Goal: Information Seeking & Learning: Learn about a topic

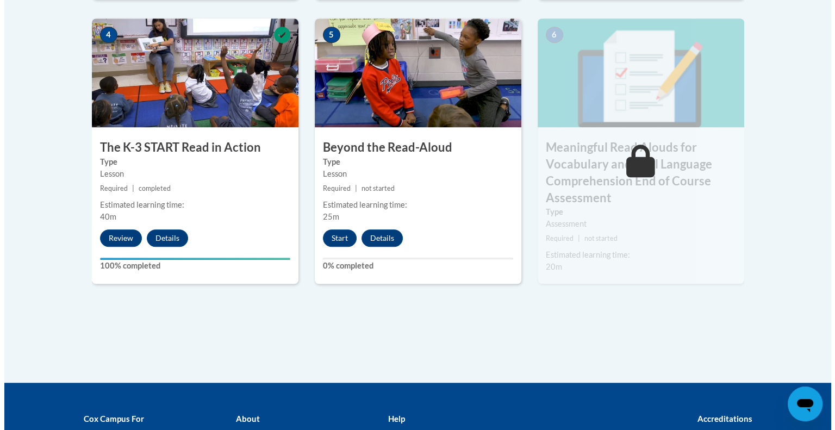
scroll to position [671, 0]
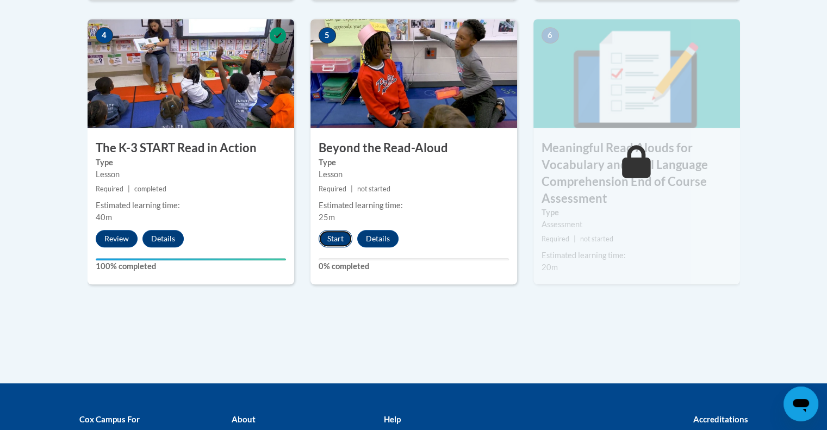
click at [338, 233] on button "Start" at bounding box center [336, 238] width 34 height 17
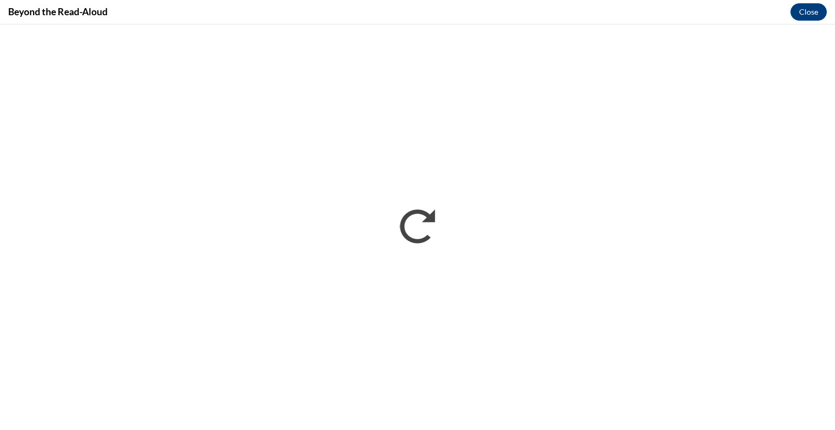
scroll to position [0, 0]
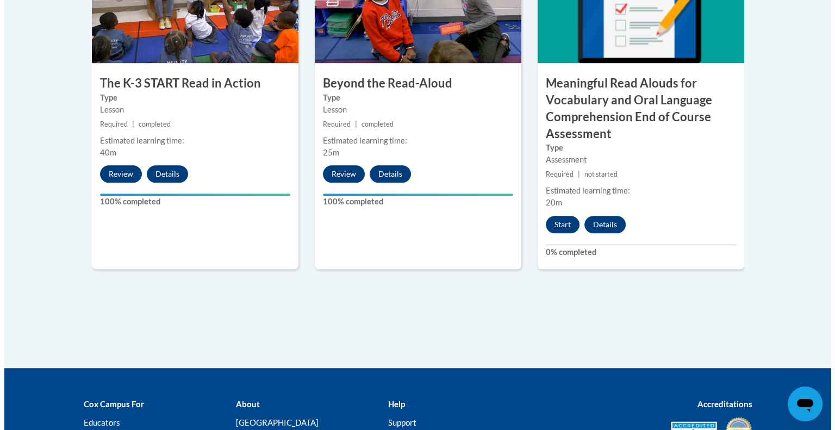
scroll to position [737, 0]
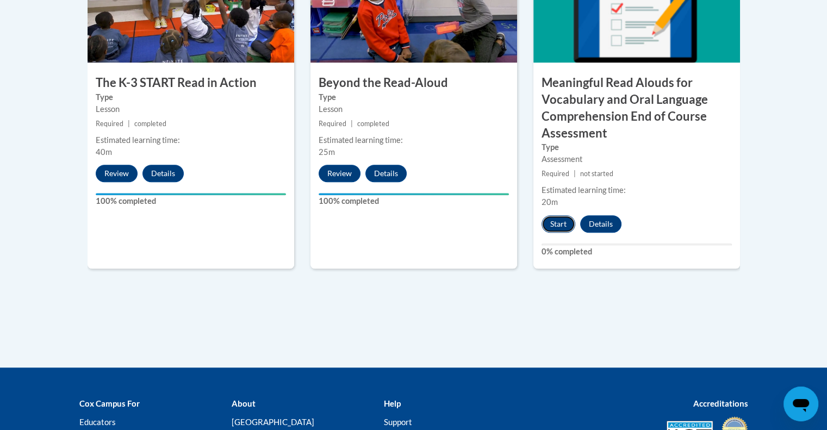
click at [559, 217] on button "Start" at bounding box center [558, 223] width 34 height 17
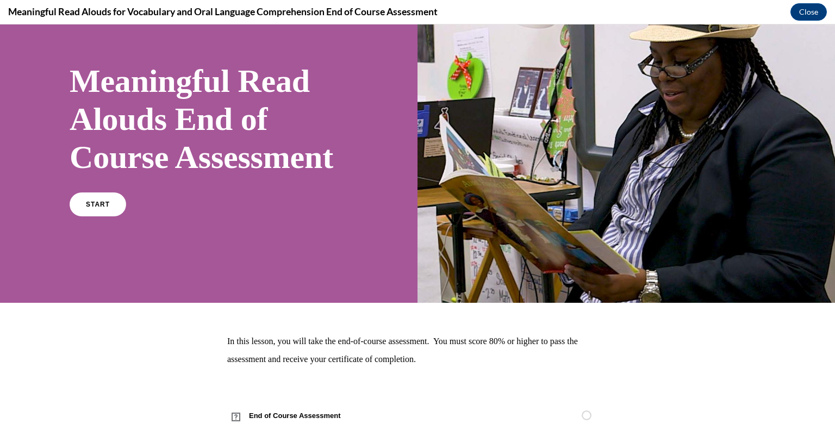
scroll to position [118, 0]
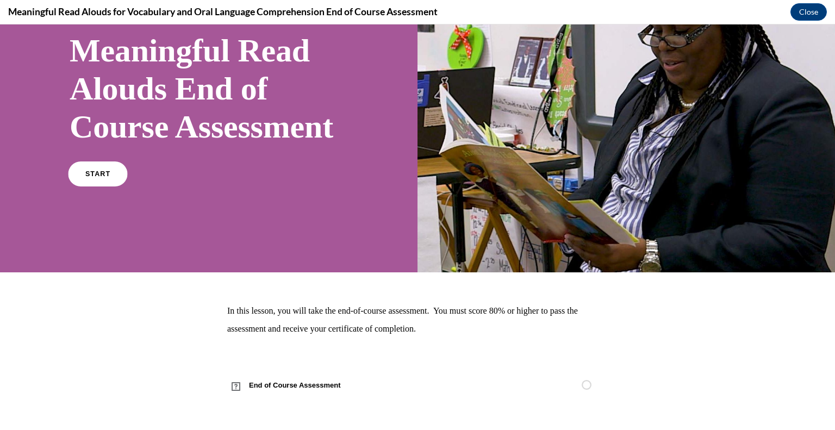
click at [98, 172] on span "START" at bounding box center [97, 174] width 25 height 8
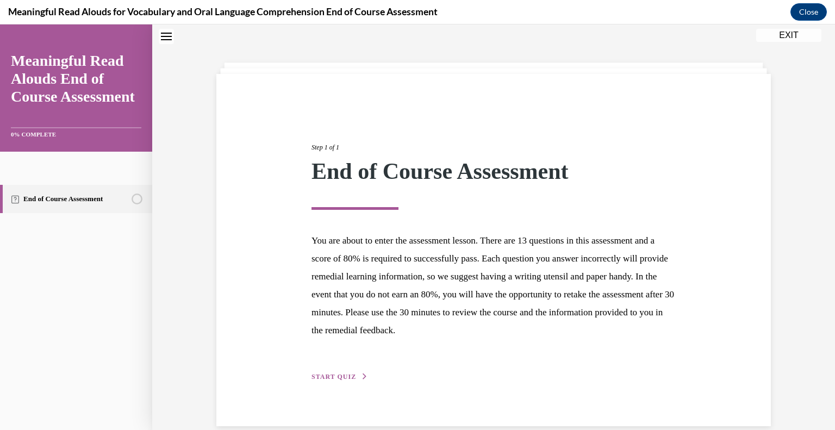
scroll to position [51, 0]
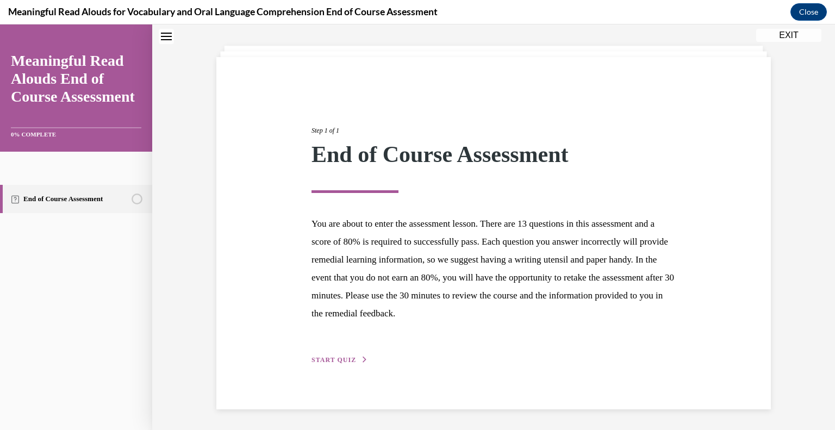
click at [346, 358] on span "START QUIZ" at bounding box center [333, 360] width 45 height 8
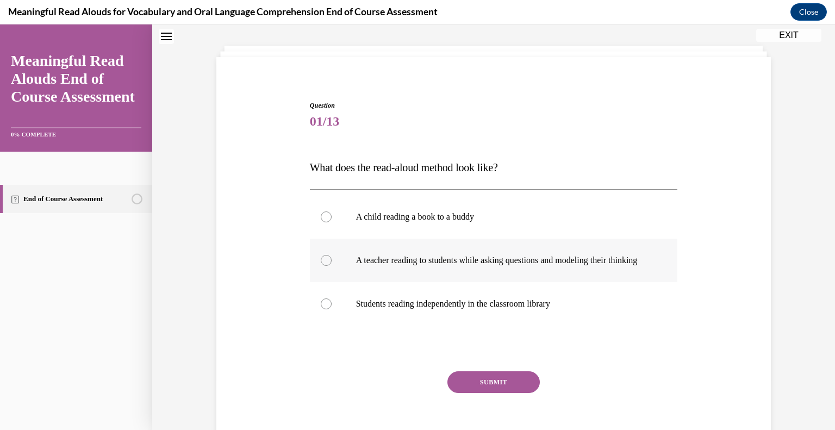
click at [326, 264] on div at bounding box center [326, 260] width 11 height 11
click at [326, 264] on input "A teacher reading to students while asking questions and modeling their thinking" at bounding box center [326, 260] width 11 height 11
radio input "true"
drag, startPoint x: 396, startPoint y: 272, endPoint x: 354, endPoint y: 255, distance: 45.1
click at [356, 255] on p "A teacher reading to students while asking questions and modeling their thinking" at bounding box center [503, 260] width 295 height 11
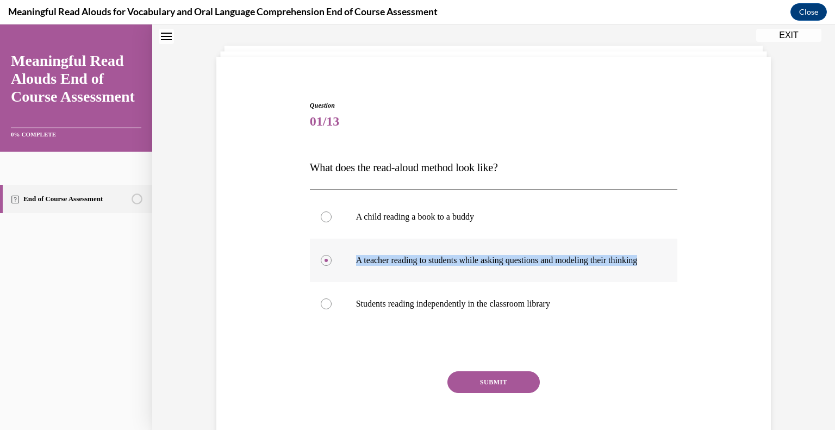
copy p "A teacher reading to students while asking questions and modeling their thinking"
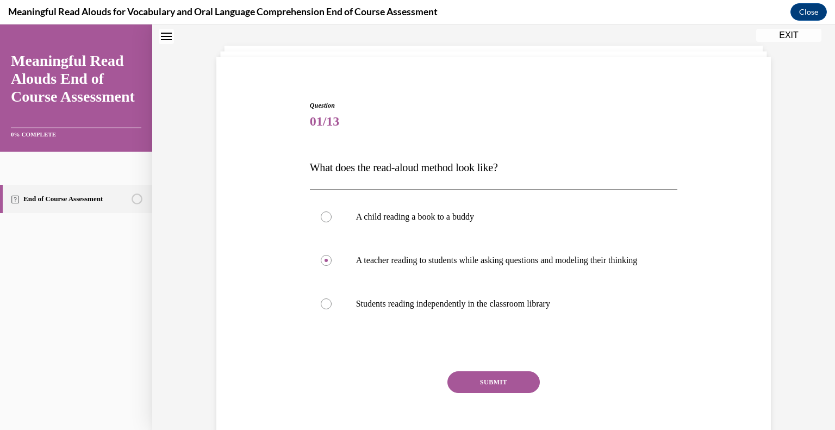
click at [515, 167] on p "What does the read-aloud method look like?" at bounding box center [494, 168] width 368 height 22
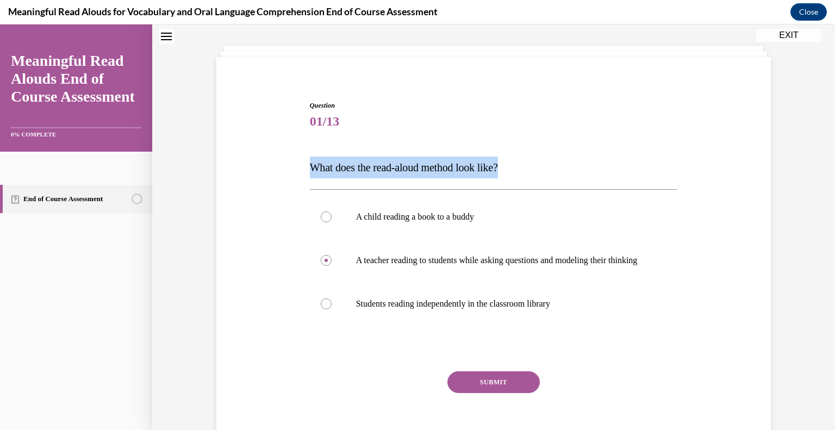
drag, startPoint x: 513, startPoint y: 163, endPoint x: 304, endPoint y: 169, distance: 209.4
click at [307, 169] on div "Question 01/13 What does the read-aloud method look like? A child reading a boo…" at bounding box center [493, 272] width 373 height 376
copy span "What does the read-aloud method look like?"
click at [487, 393] on button "SUBMIT" at bounding box center [493, 382] width 92 height 22
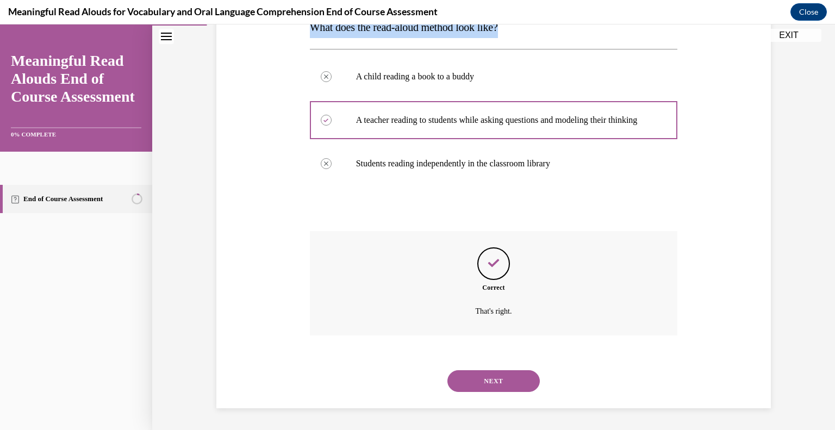
scroll to position [201, 0]
click at [509, 381] on button "NEXT" at bounding box center [493, 381] width 92 height 22
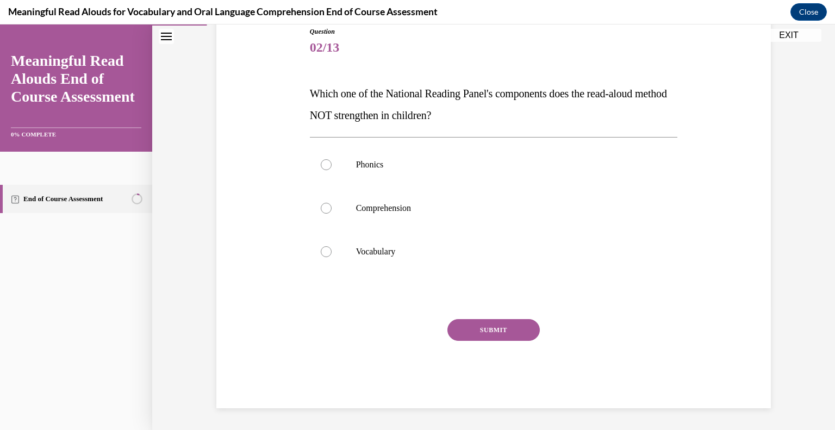
scroll to position [121, 0]
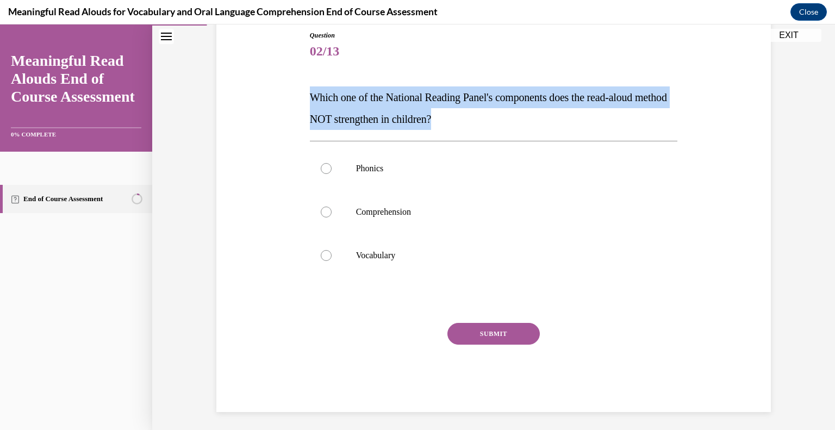
drag, startPoint x: 477, startPoint y: 113, endPoint x: 307, endPoint y: 96, distance: 170.4
click at [310, 96] on p "Which one of the National Reading Panel's components does the read-aloud method…" at bounding box center [494, 107] width 368 height 43
copy span "Which one of the National Reading Panel's components does the read-aloud method…"
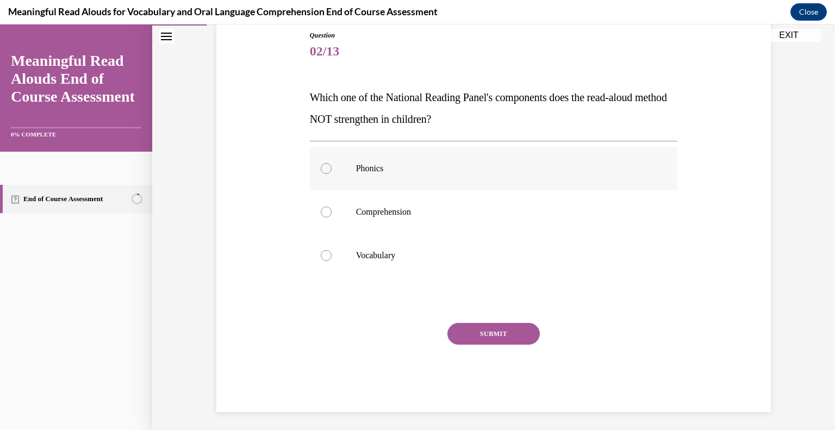
click at [388, 167] on p "Phonics" at bounding box center [503, 168] width 295 height 11
click at [332, 167] on input "Phonics" at bounding box center [326, 168] width 11 height 11
radio input "true"
drag, startPoint x: 386, startPoint y: 167, endPoint x: 351, endPoint y: 166, distance: 35.4
click at [351, 166] on label "Phonics" at bounding box center [494, 168] width 368 height 43
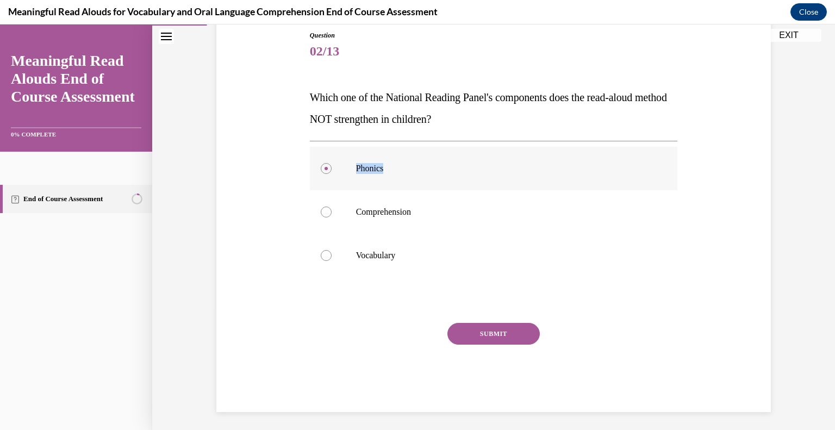
copy p "Phonics"
click at [502, 331] on button "SUBMIT" at bounding box center [493, 334] width 92 height 22
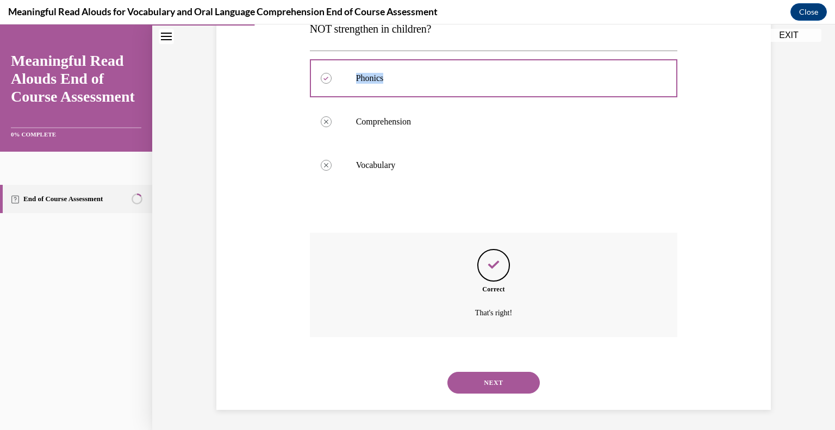
scroll to position [212, 0]
click at [502, 374] on button "NEXT" at bounding box center [493, 382] width 92 height 22
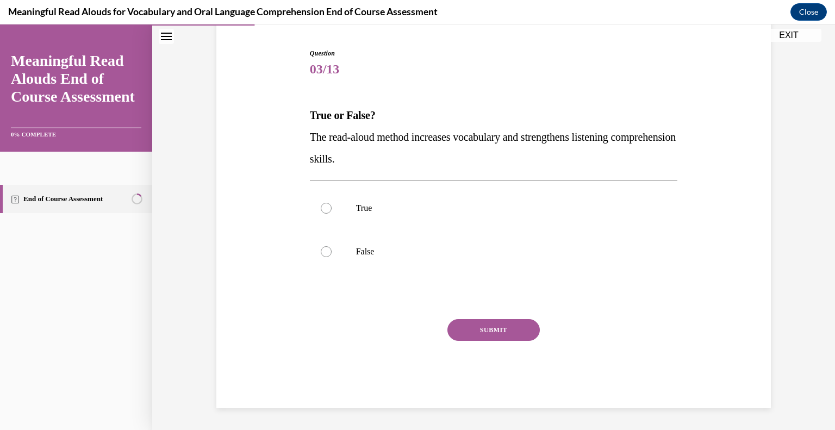
scroll to position [102, 0]
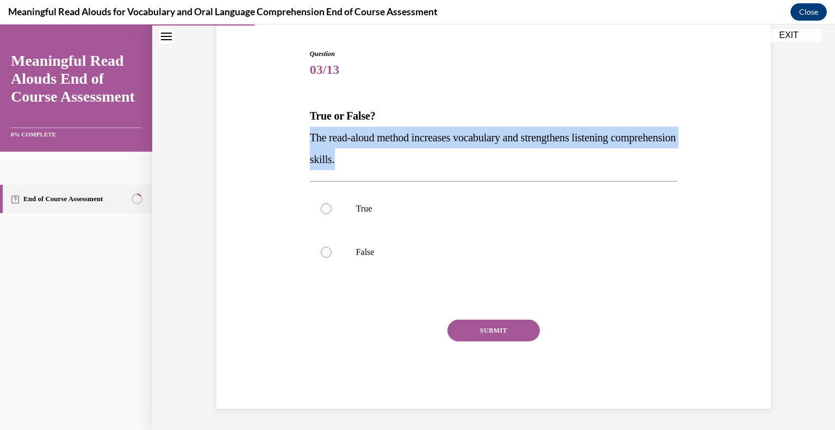
drag, startPoint x: 417, startPoint y: 160, endPoint x: 306, endPoint y: 141, distance: 113.7
click at [310, 141] on p "The read-aloud method increases vocabulary and strengthens listening comprehens…" at bounding box center [494, 148] width 368 height 43
copy span "The read-aloud method increases vocabulary and strengthens listening comprehens…"
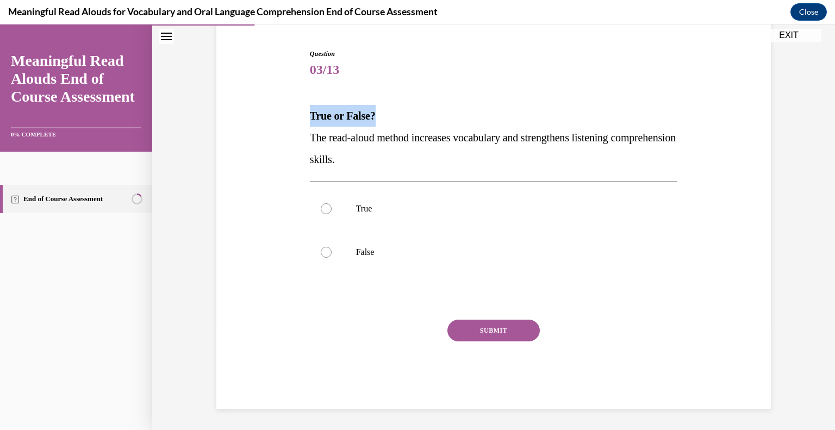
drag, startPoint x: 372, startPoint y: 114, endPoint x: 304, endPoint y: 110, distance: 68.0
click at [307, 110] on div "Question 03/13 True or False? The read-aloud method increases vocabulary and st…" at bounding box center [493, 221] width 373 height 376
copy strong "True or False?"
click at [321, 205] on div at bounding box center [326, 208] width 11 height 11
click at [321, 205] on input "True" at bounding box center [326, 208] width 11 height 11
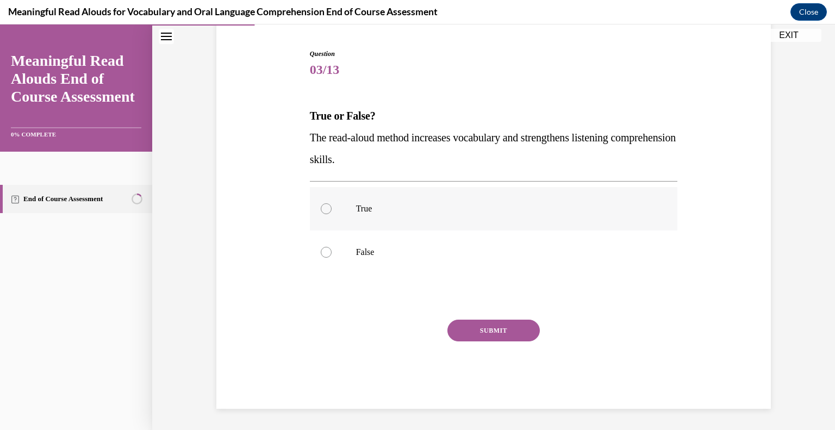
radio input "true"
drag, startPoint x: 376, startPoint y: 204, endPoint x: 353, endPoint y: 205, distance: 22.8
click at [356, 205] on p "True" at bounding box center [503, 208] width 295 height 11
copy p "True"
click at [500, 338] on button "SUBMIT" at bounding box center [493, 331] width 92 height 22
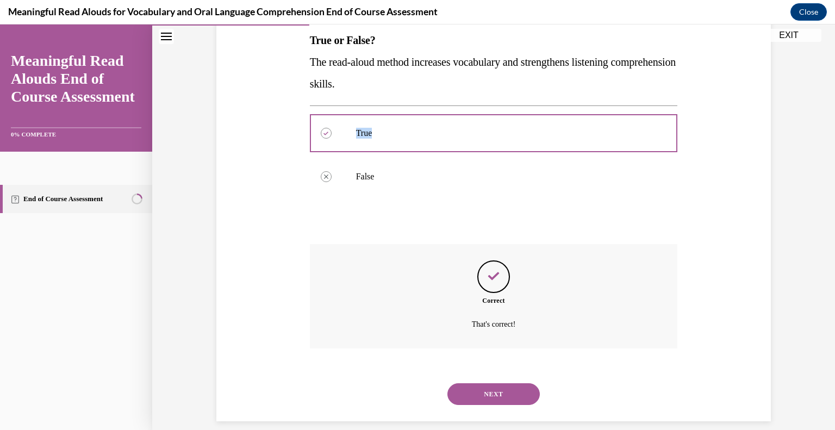
scroll to position [190, 0]
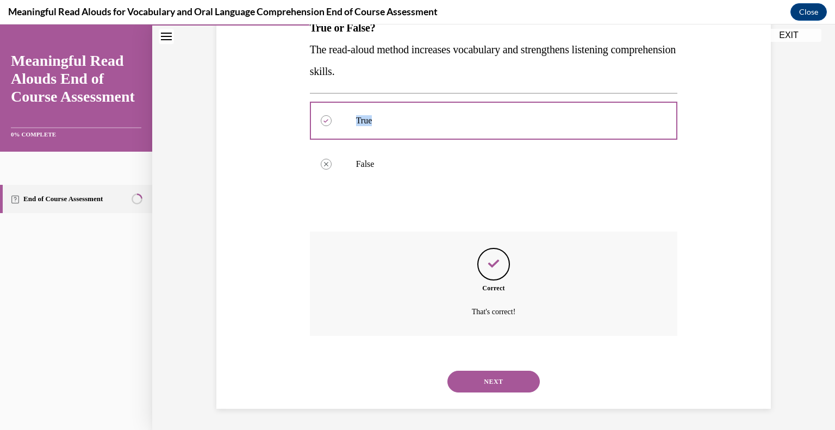
click at [501, 380] on button "NEXT" at bounding box center [493, 382] width 92 height 22
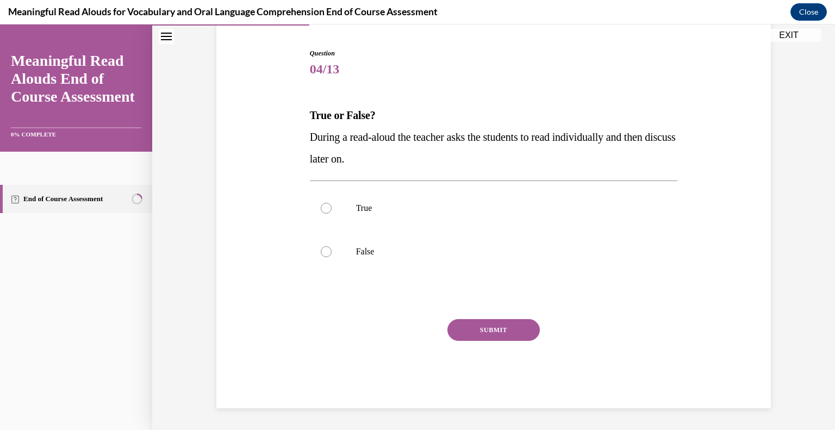
scroll to position [102, 0]
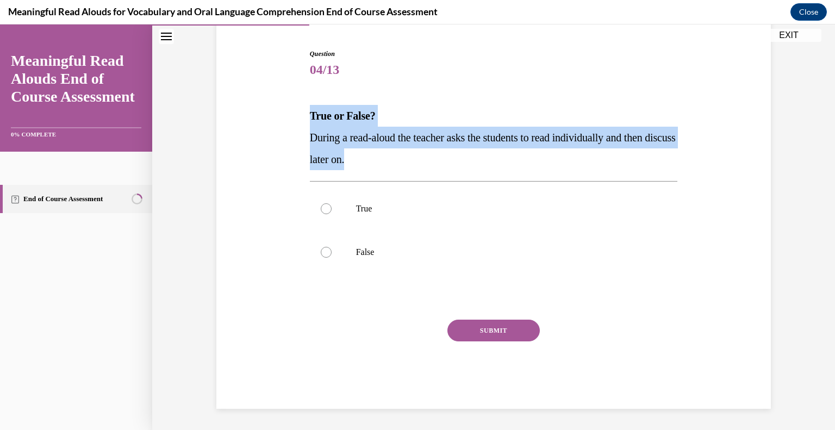
drag, startPoint x: 382, startPoint y: 158, endPoint x: 303, endPoint y: 109, distance: 92.5
click at [307, 109] on div "Question 04/13 True or False? During a read-aloud the teacher asks the students…" at bounding box center [493, 221] width 373 height 376
copy div "True or False? During a read-aloud the teacher asks the students to read indivi…"
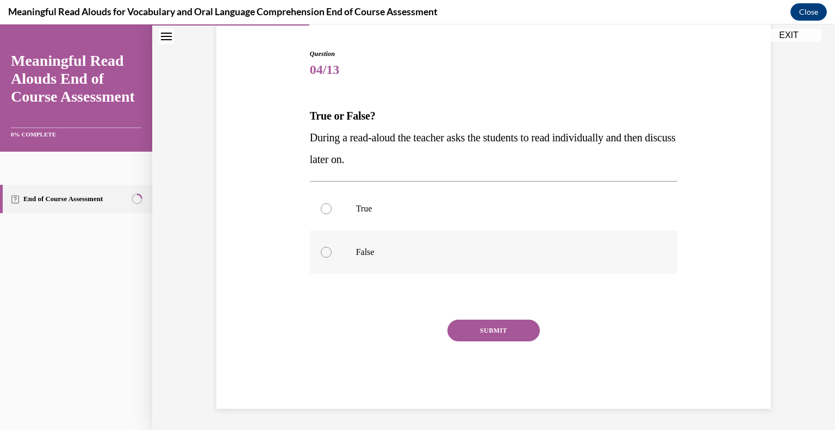
click at [321, 255] on div at bounding box center [326, 252] width 11 height 11
click at [321, 255] on input "False" at bounding box center [326, 252] width 11 height 11
radio input "true"
drag, startPoint x: 384, startPoint y: 250, endPoint x: 338, endPoint y: 255, distance: 46.1
click at [338, 255] on label "False" at bounding box center [494, 251] width 368 height 43
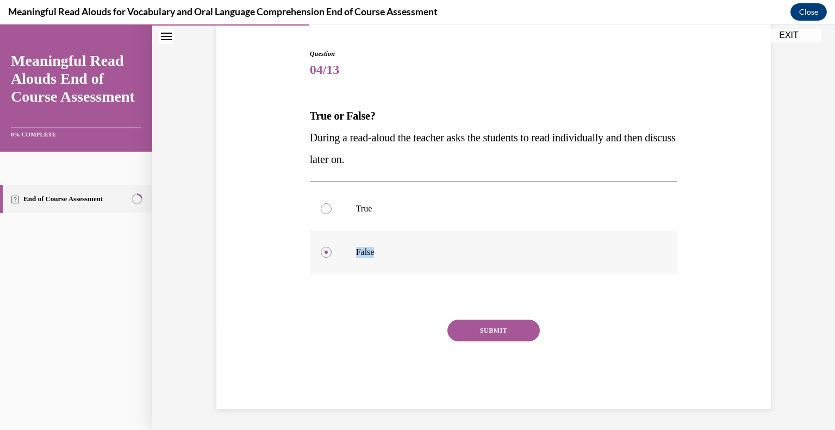
copy p "False"
click at [502, 331] on button "SUBMIT" at bounding box center [493, 331] width 92 height 22
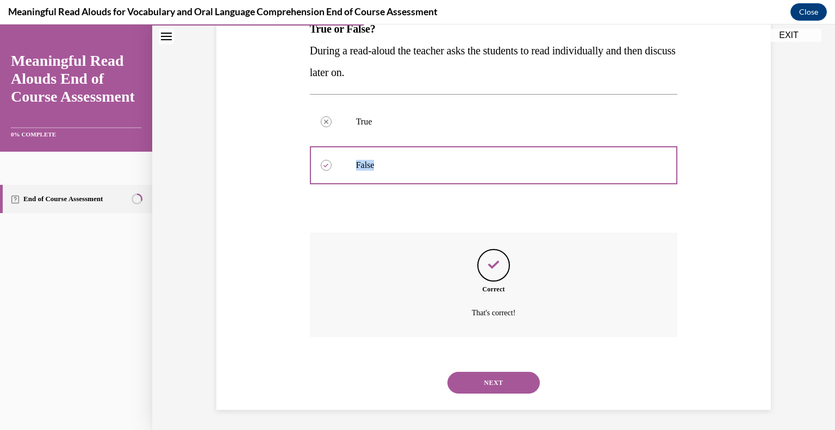
scroll to position [190, 0]
click at [498, 384] on button "NEXT" at bounding box center [493, 382] width 92 height 22
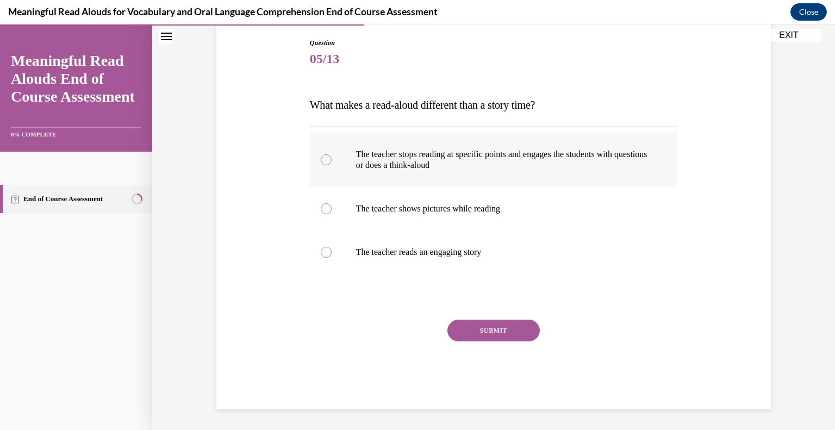
click at [318, 149] on label "The teacher stops reading at specific points and engages the students with ques…" at bounding box center [494, 160] width 368 height 54
click at [321, 154] on input "The teacher stops reading at specific points and engages the students with ques…" at bounding box center [326, 159] width 11 height 11
radio input "true"
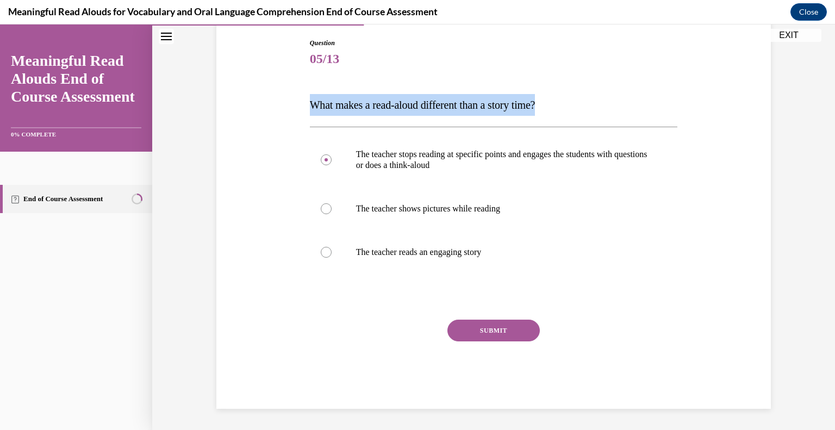
drag, startPoint x: 557, startPoint y: 105, endPoint x: 299, endPoint y: 101, distance: 258.3
click at [299, 101] on div "Question 05/13 What makes a read-aloud different than a story time? The teacher…" at bounding box center [494, 206] width 560 height 403
copy span "What makes a read-aloud different than a story time?"
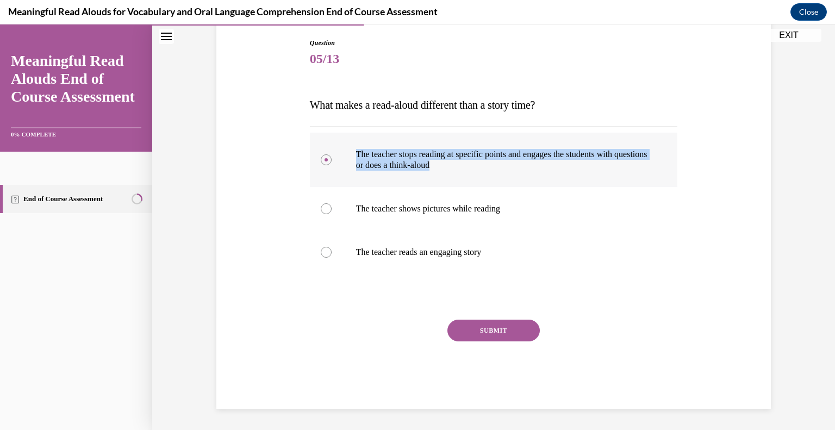
drag, startPoint x: 478, startPoint y: 165, endPoint x: 332, endPoint y: 142, distance: 148.5
click at [332, 142] on label "The teacher stops reading at specific points and engages the students with ques…" at bounding box center [494, 160] width 368 height 54
click at [505, 329] on button "SUBMIT" at bounding box center [493, 331] width 92 height 22
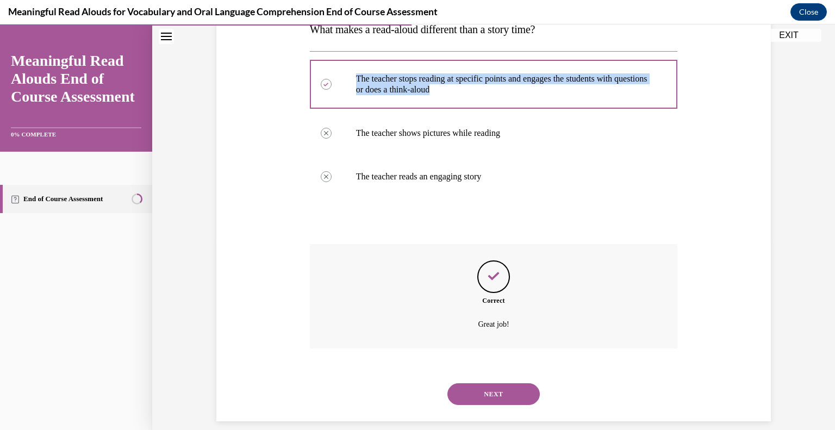
scroll to position [201, 0]
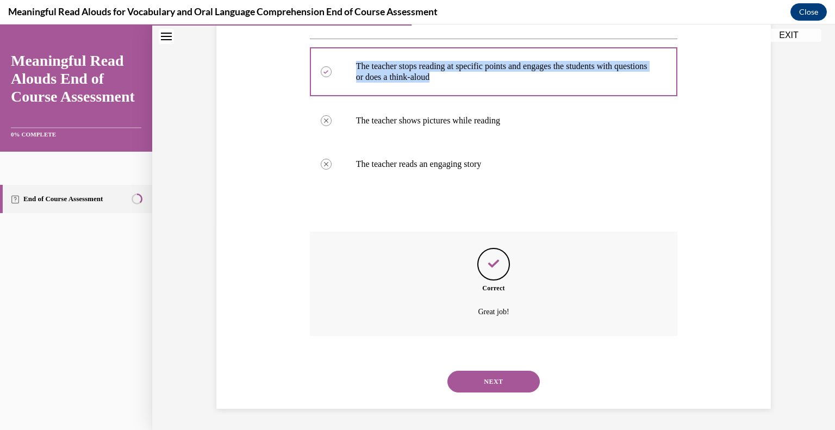
click at [488, 384] on button "NEXT" at bounding box center [493, 382] width 92 height 22
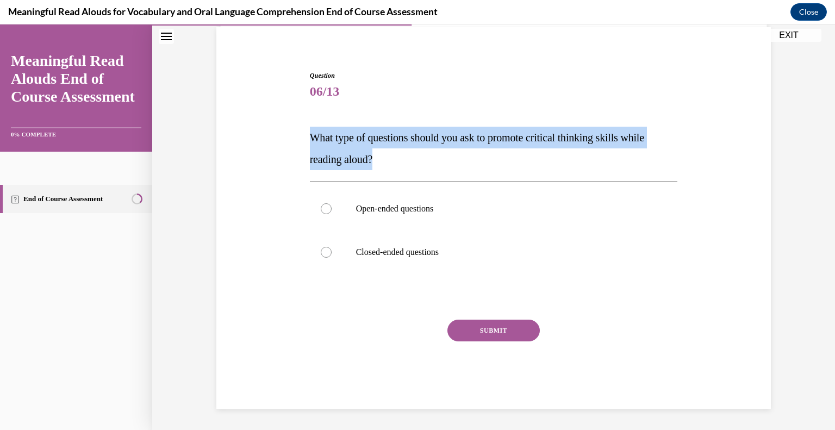
drag, startPoint x: 385, startPoint y: 157, endPoint x: 300, endPoint y: 138, distance: 87.4
click at [300, 138] on div "Question 06/13 What type of questions should you ask to promote critical thinki…" at bounding box center [494, 223] width 560 height 371
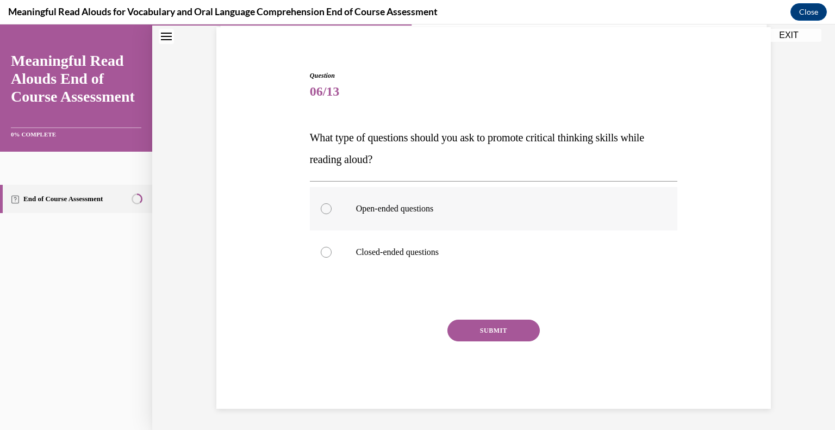
click at [324, 208] on div at bounding box center [326, 208] width 11 height 11
click at [324, 208] on input "Open-ended questions" at bounding box center [326, 208] width 11 height 11
radio input "true"
drag, startPoint x: 449, startPoint y: 207, endPoint x: 337, endPoint y: 208, distance: 112.0
click at [337, 208] on label "Open-ended questions" at bounding box center [494, 208] width 368 height 43
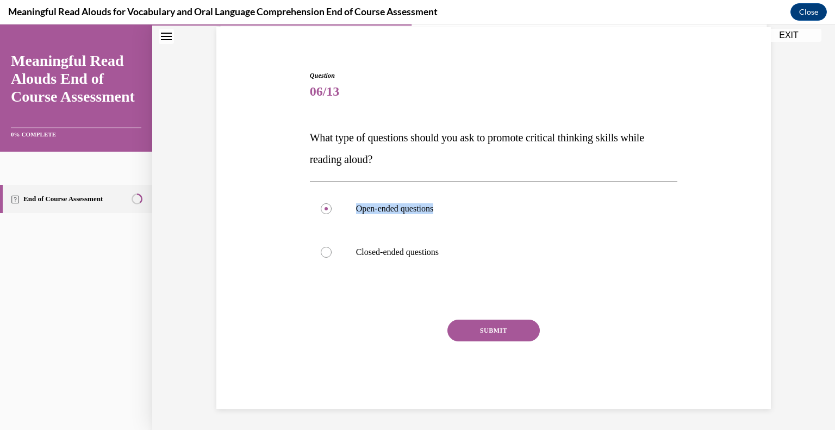
click at [494, 328] on button "SUBMIT" at bounding box center [493, 331] width 92 height 22
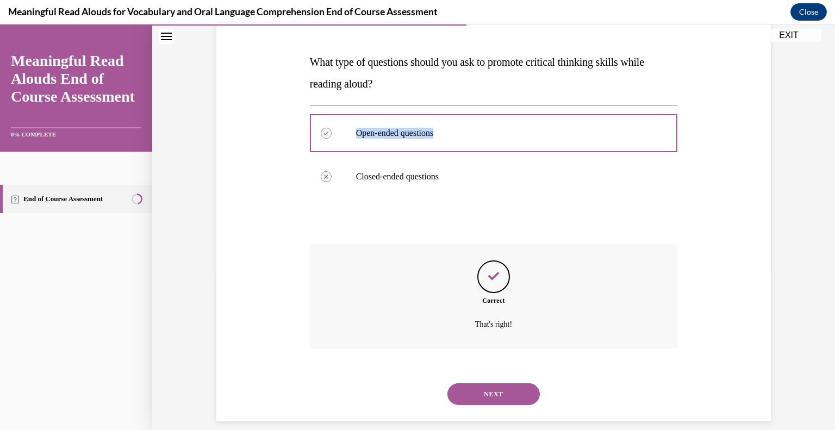
scroll to position [169, 0]
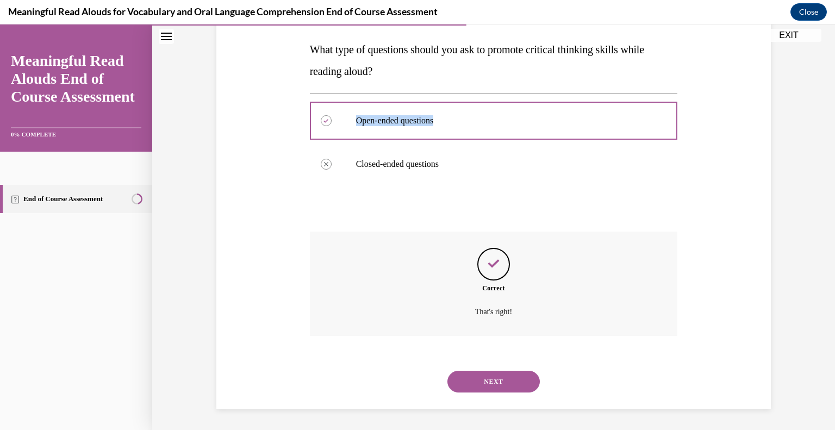
click at [514, 385] on button "NEXT" at bounding box center [493, 382] width 92 height 22
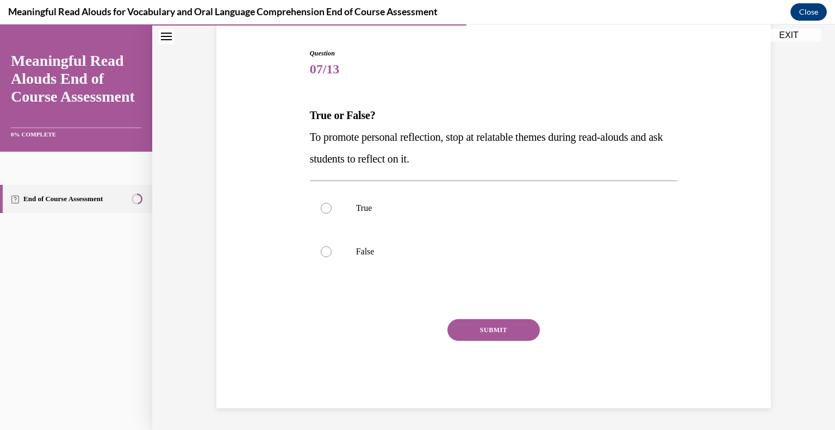
scroll to position [102, 0]
click at [460, 149] on p "To promote personal reflection, stop at relatable themes during read-alouds and…" at bounding box center [494, 148] width 368 height 43
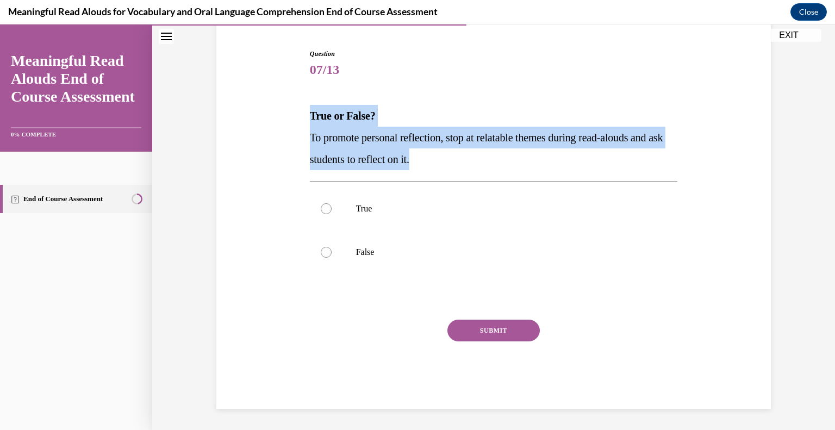
drag, startPoint x: 466, startPoint y: 159, endPoint x: 305, endPoint y: 118, distance: 166.1
click at [310, 118] on div "True or False? To promote personal reflection, stop at relatable themes during …" at bounding box center [494, 137] width 368 height 65
click at [322, 201] on label "True" at bounding box center [494, 208] width 368 height 43
click at [322, 203] on input "True" at bounding box center [326, 208] width 11 height 11
radio input "true"
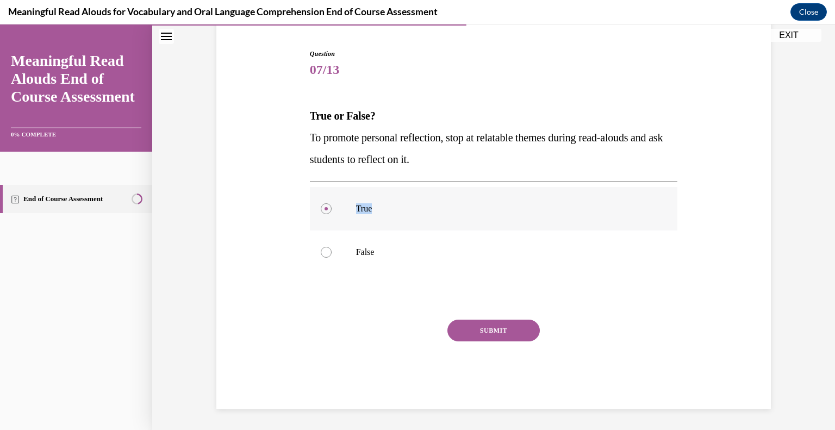
drag, startPoint x: 379, startPoint y: 207, endPoint x: 347, endPoint y: 207, distance: 32.6
click at [347, 207] on label "True" at bounding box center [494, 208] width 368 height 43
click at [498, 326] on button "SUBMIT" at bounding box center [493, 331] width 92 height 22
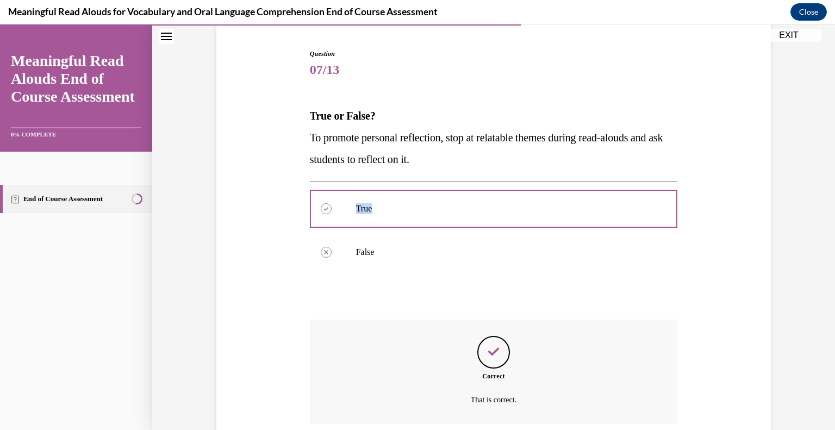
scroll to position [190, 0]
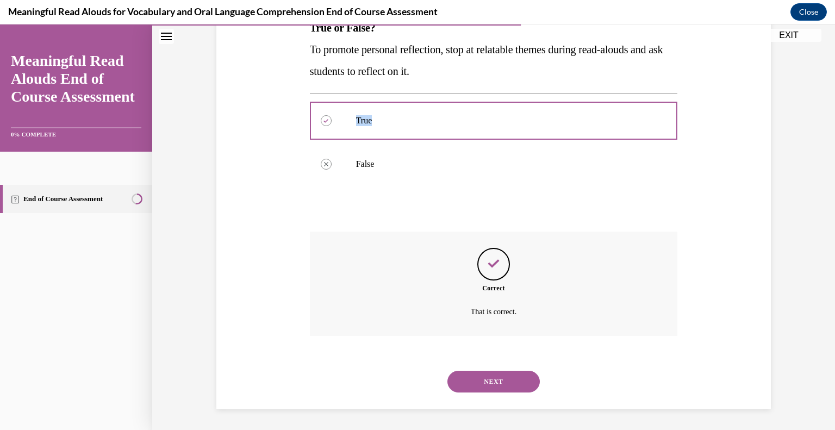
click at [503, 381] on button "NEXT" at bounding box center [493, 382] width 92 height 22
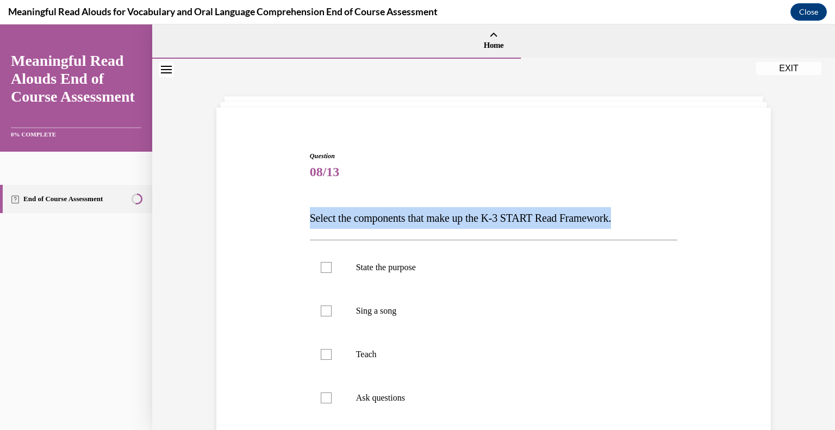
drag, startPoint x: 639, startPoint y: 217, endPoint x: 287, endPoint y: 208, distance: 351.8
click at [287, 208] on div "Question 08/13 Select the components that make up the K-3 START Read Framework.…" at bounding box center [494, 402] width 560 height 566
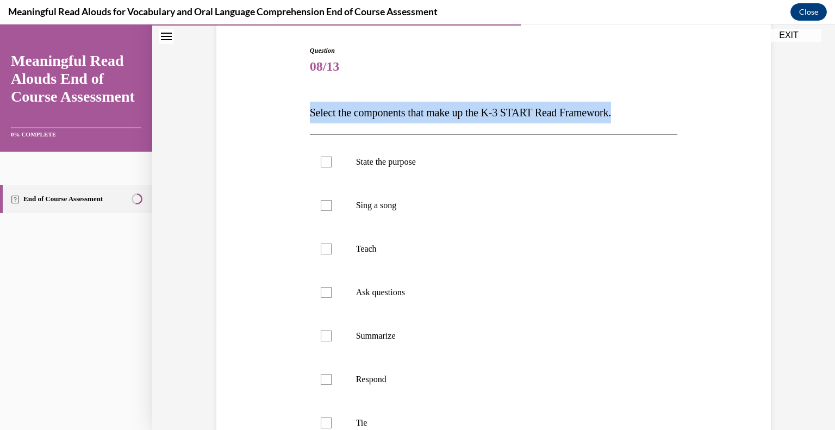
scroll to position [116, 0]
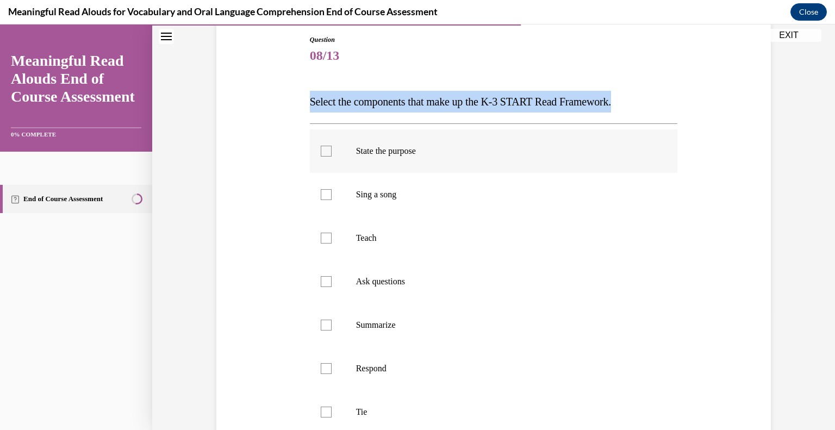
click at [323, 148] on div at bounding box center [326, 151] width 11 height 11
click at [323, 148] on input "State the purpose" at bounding box center [326, 151] width 11 height 11
checkbox input "true"
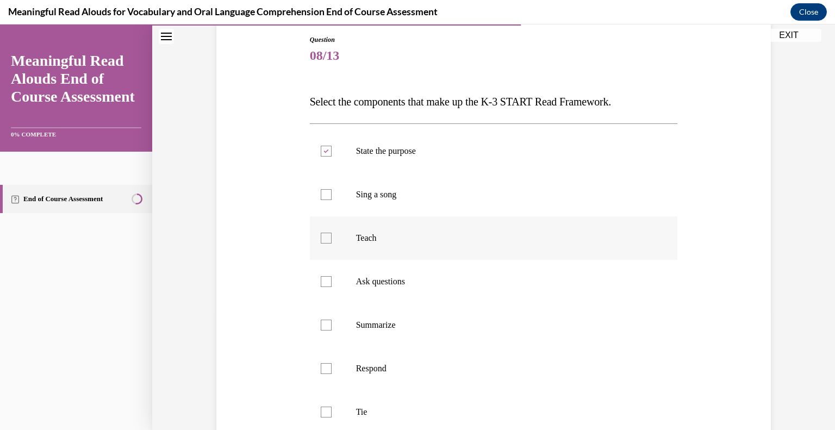
click at [321, 230] on label "Teach" at bounding box center [494, 237] width 368 height 43
click at [321, 233] on input "Teach" at bounding box center [326, 238] width 11 height 11
checkbox input "true"
click at [321, 278] on div at bounding box center [326, 281] width 11 height 11
click at [321, 278] on input "Ask questions" at bounding box center [326, 281] width 11 height 11
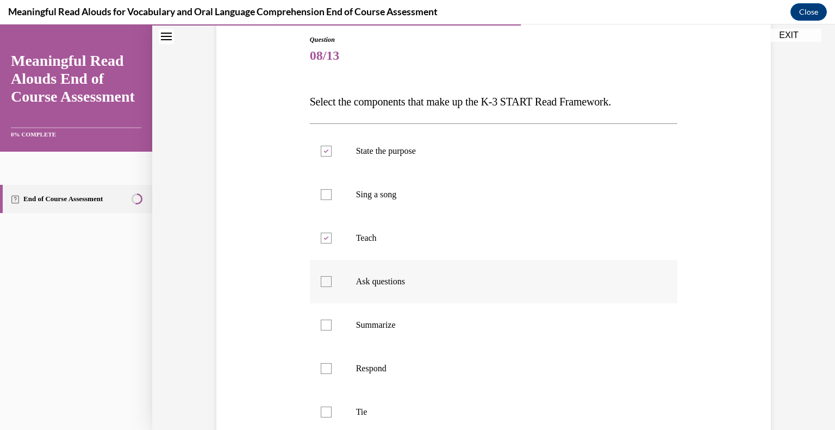
checkbox input "true"
click at [322, 372] on div at bounding box center [326, 368] width 11 height 11
click at [322, 372] on input "Respond" at bounding box center [326, 368] width 11 height 11
checkbox input "true"
click at [321, 413] on div at bounding box center [326, 412] width 11 height 11
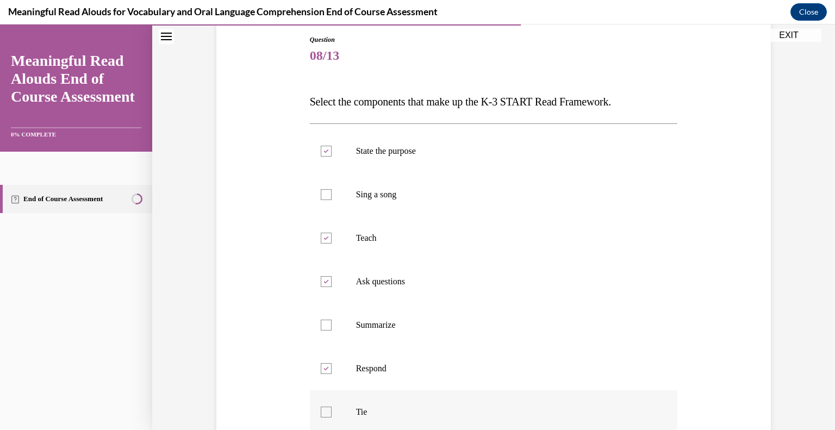
click at [321, 413] on input "Tie" at bounding box center [326, 412] width 11 height 11
checkbox input "true"
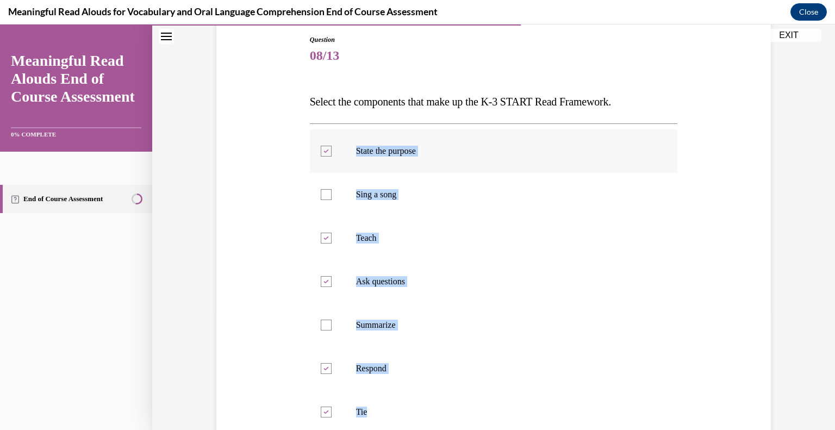
drag, startPoint x: 381, startPoint y: 413, endPoint x: 346, endPoint y: 151, distance: 264.3
click at [346, 151] on ul "State the purpose Sing a song Teach Ask questions Summarize Respond Tie" at bounding box center [494, 281] width 368 height 304
click at [574, 324] on p "Summarize" at bounding box center [503, 325] width 295 height 11
click at [332, 324] on input "Summarize" at bounding box center [326, 325] width 11 height 11
click at [533, 308] on label "Summarize" at bounding box center [494, 324] width 368 height 43
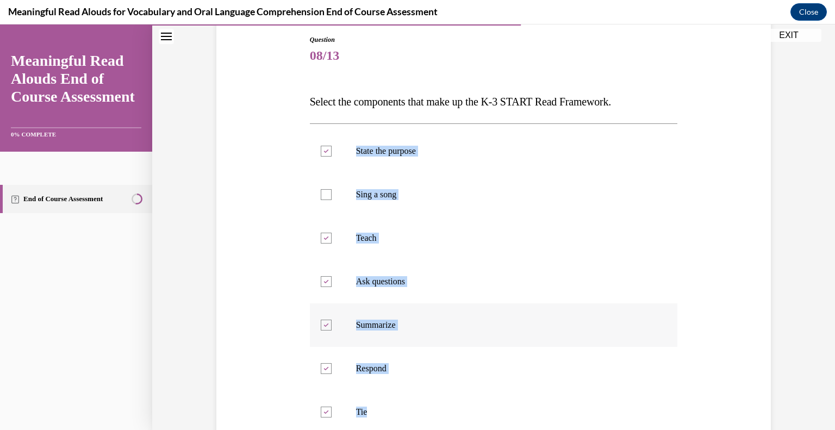
click at [332, 320] on input "Summarize" at bounding box center [326, 325] width 11 height 11
checkbox input "false"
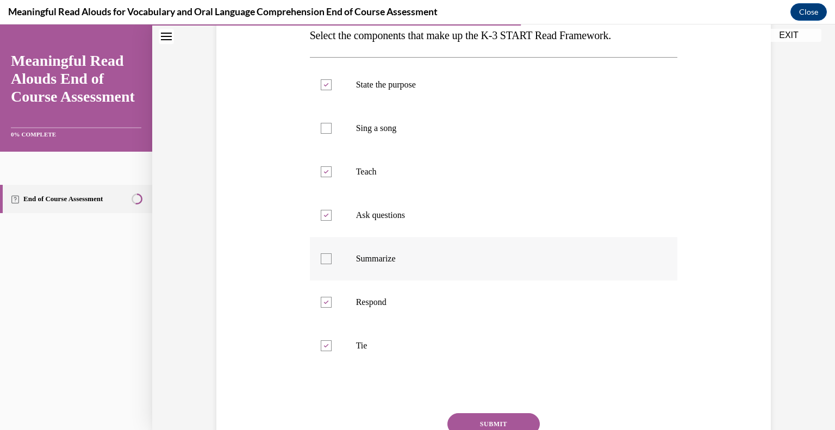
scroll to position [183, 0]
click at [497, 417] on button "SUBMIT" at bounding box center [493, 424] width 92 height 22
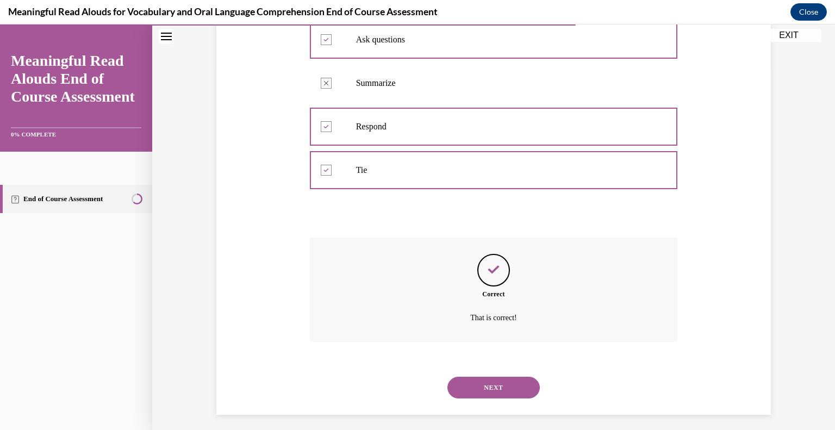
scroll to position [364, 0]
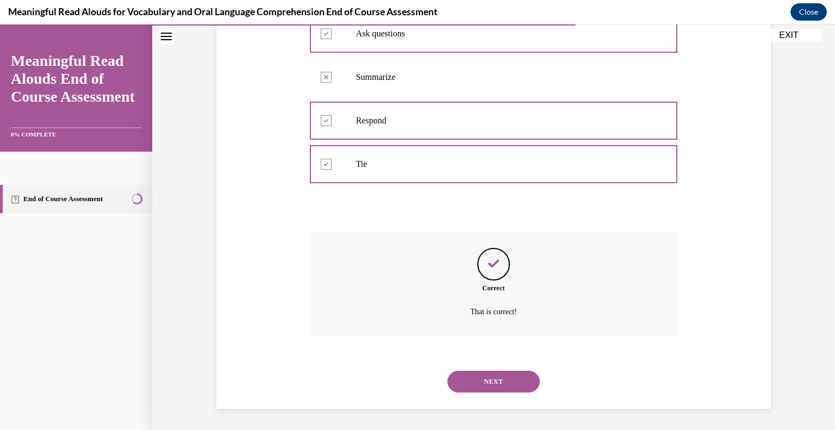
click at [509, 382] on button "NEXT" at bounding box center [493, 382] width 92 height 22
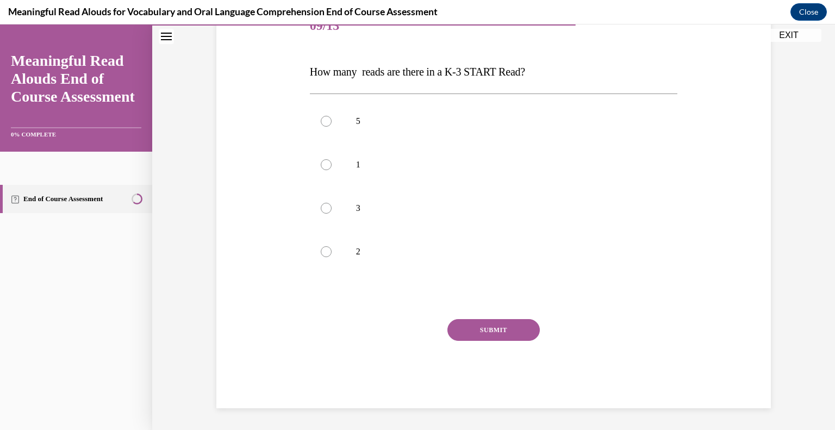
scroll to position [121, 0]
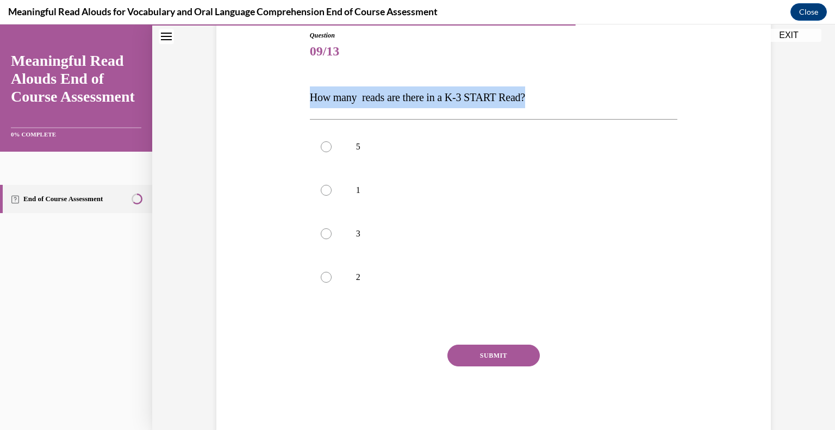
drag, startPoint x: 535, startPoint y: 95, endPoint x: 302, endPoint y: 100, distance: 233.3
click at [302, 100] on div "Question 09/13 How many reads are there in a K-3 START Read? 5 1 3 2 Incorrect …" at bounding box center [494, 216] width 560 height 436
click at [321, 230] on div at bounding box center [326, 233] width 11 height 11
click at [321, 230] on input "3" at bounding box center [326, 233] width 11 height 11
radio input "true"
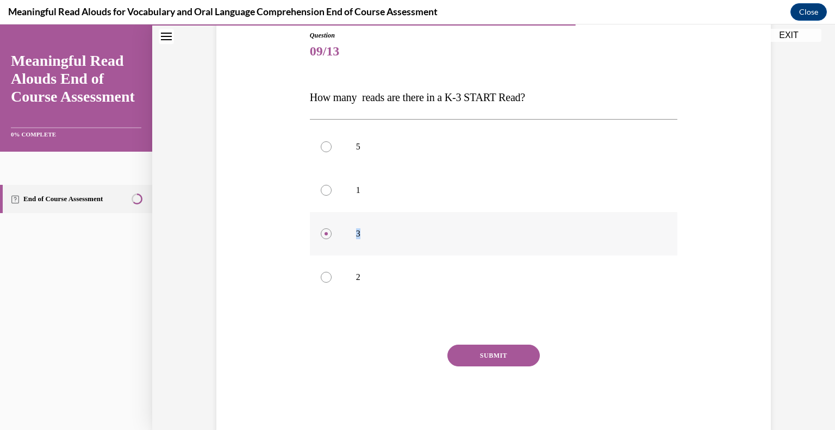
drag, startPoint x: 371, startPoint y: 228, endPoint x: 343, endPoint y: 231, distance: 28.5
click at [343, 231] on label "3" at bounding box center [494, 233] width 368 height 43
click at [496, 350] on button "SUBMIT" at bounding box center [493, 356] width 92 height 22
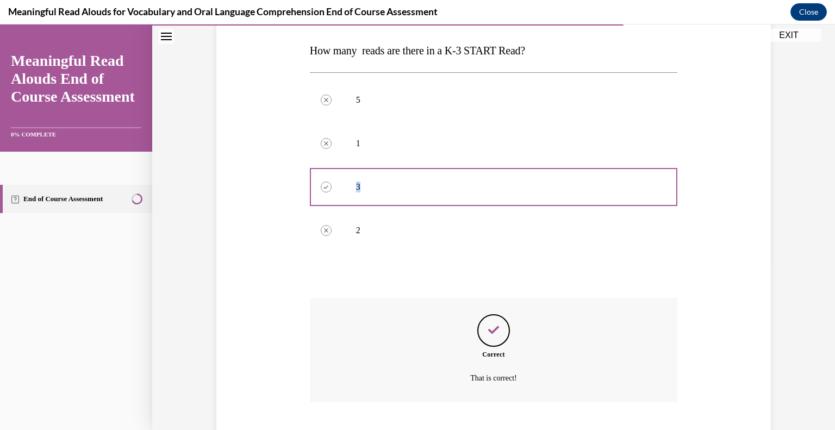
scroll to position [234, 0]
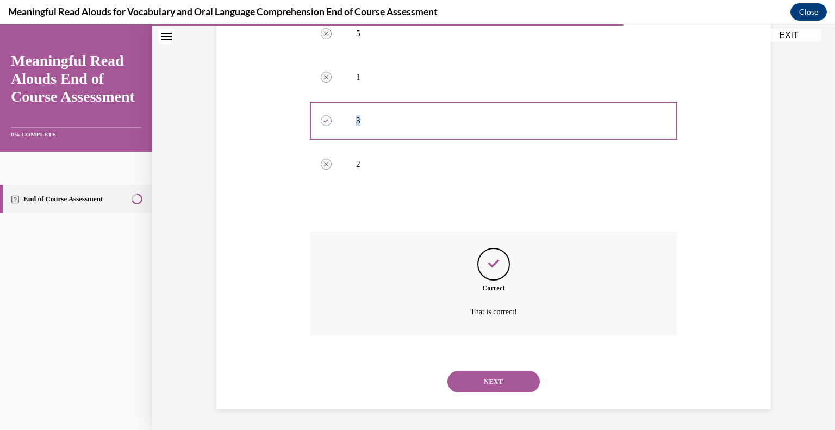
click at [504, 381] on button "NEXT" at bounding box center [493, 382] width 92 height 22
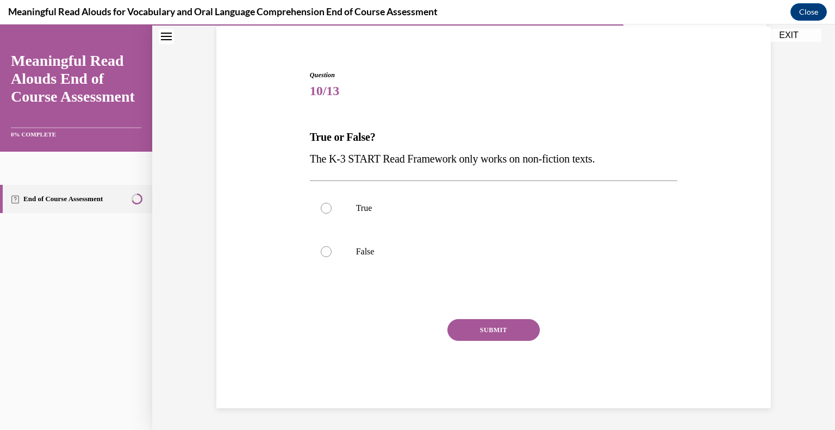
scroll to position [80, 0]
drag, startPoint x: 618, startPoint y: 160, endPoint x: 298, endPoint y: 136, distance: 320.6
click at [298, 136] on div "Question 10/13 True or False? The K-3 START Read Framework only works on non-fi…" at bounding box center [494, 223] width 560 height 371
click at [321, 252] on div at bounding box center [326, 252] width 11 height 11
click at [321, 252] on input "False" at bounding box center [326, 252] width 11 height 11
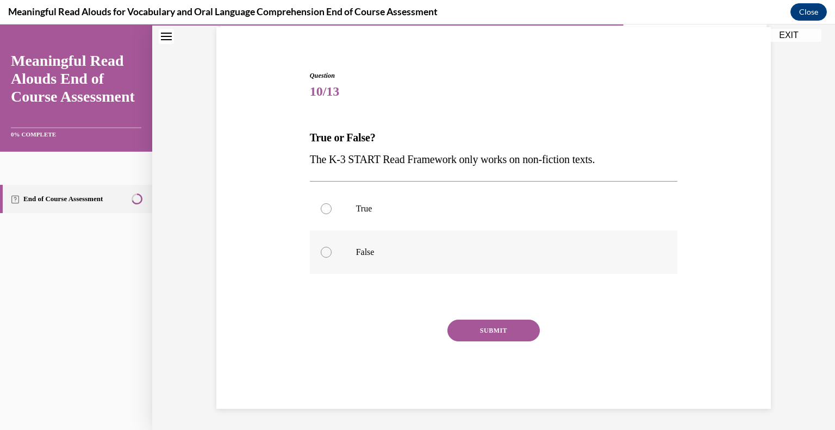
radio input "true"
drag, startPoint x: 384, startPoint y: 253, endPoint x: 344, endPoint y: 246, distance: 40.8
click at [344, 246] on label "False" at bounding box center [494, 251] width 368 height 43
click at [508, 327] on button "SUBMIT" at bounding box center [493, 331] width 92 height 22
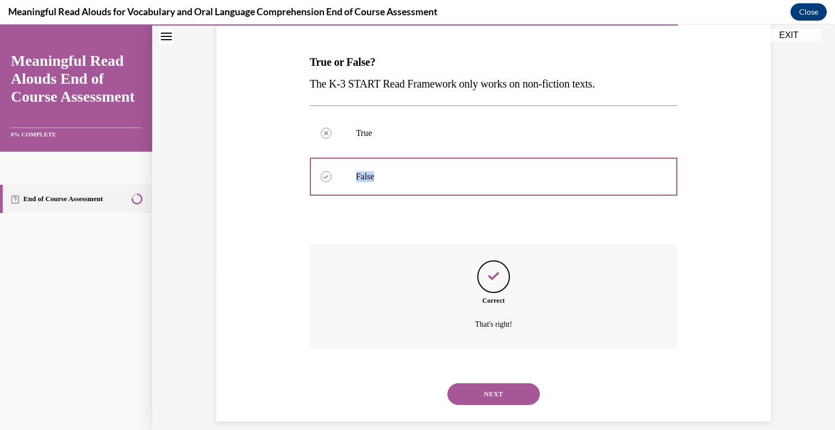
scroll to position [169, 0]
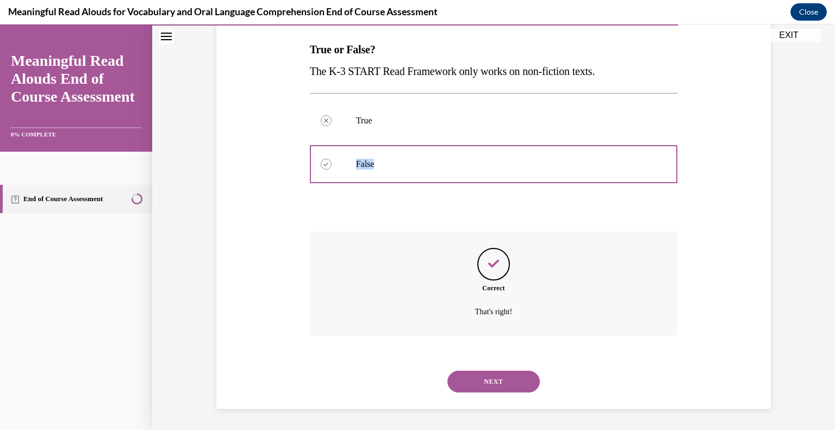
click at [509, 384] on button "NEXT" at bounding box center [493, 382] width 92 height 22
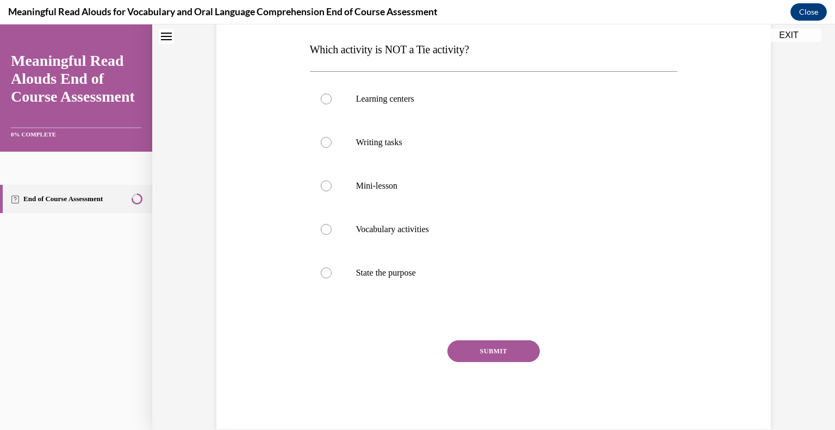
scroll to position [0, 0]
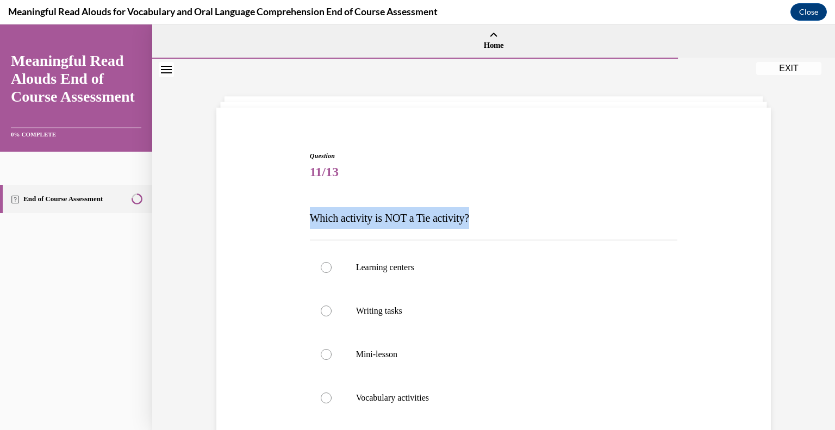
drag, startPoint x: 495, startPoint y: 215, endPoint x: 292, endPoint y: 208, distance: 203.4
click at [292, 208] on div "Question 11/13 Which activity is NOT a Tie activity? Learning centers Writing t…" at bounding box center [494, 358] width 560 height 479
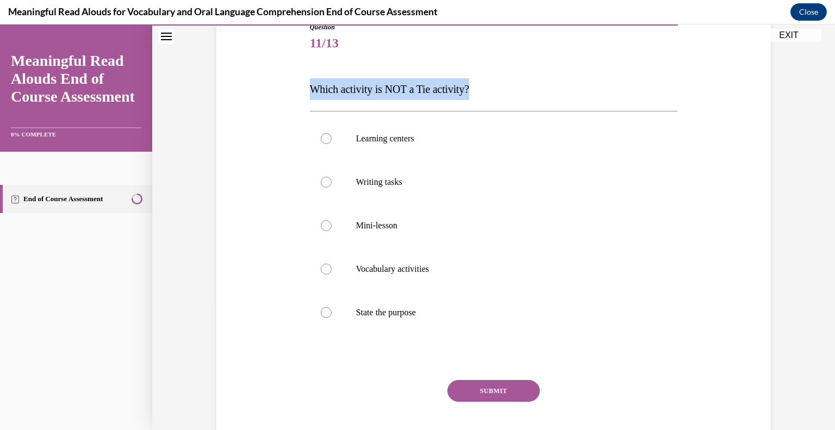
scroll to position [129, 0]
click at [328, 306] on label "State the purpose" at bounding box center [494, 311] width 368 height 43
click at [328, 307] on input "State the purpose" at bounding box center [326, 312] width 11 height 11
radio input "true"
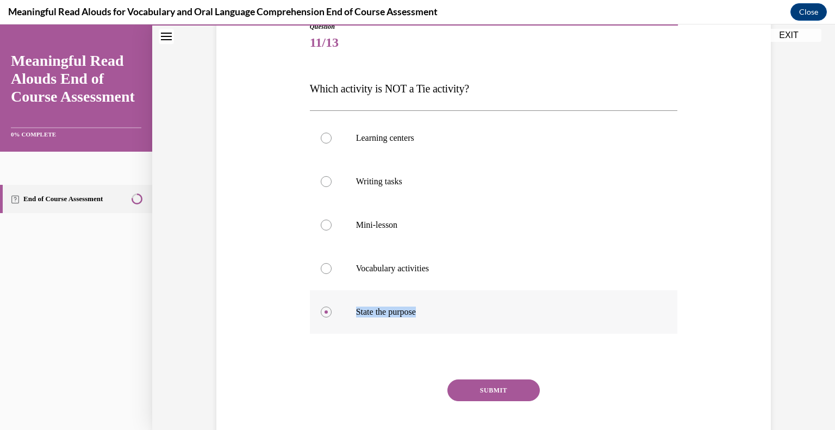
drag, startPoint x: 425, startPoint y: 311, endPoint x: 338, endPoint y: 301, distance: 87.6
click at [338, 301] on label "State the purpose" at bounding box center [494, 311] width 368 height 43
click at [511, 387] on button "SUBMIT" at bounding box center [493, 390] width 92 height 22
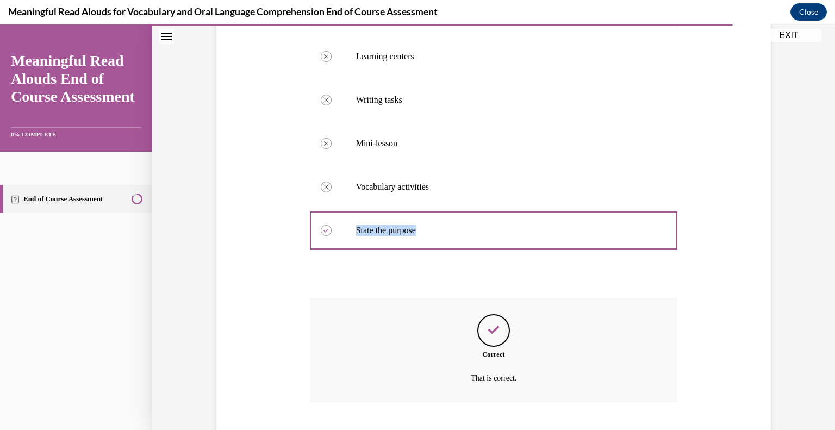
scroll to position [277, 0]
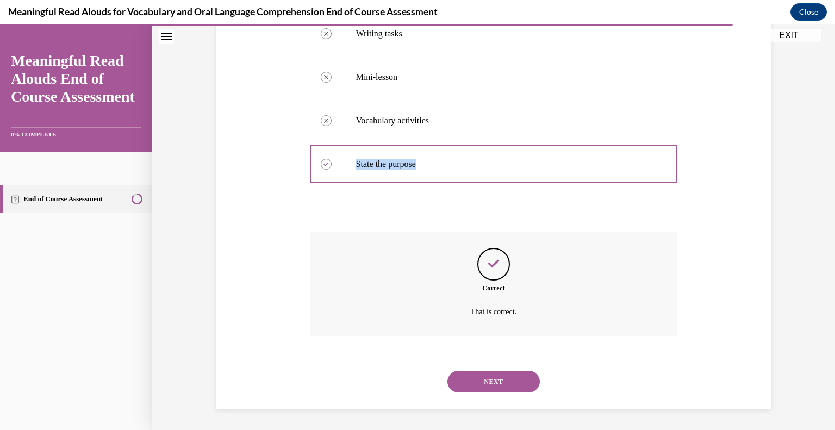
click at [500, 385] on button "NEXT" at bounding box center [493, 382] width 92 height 22
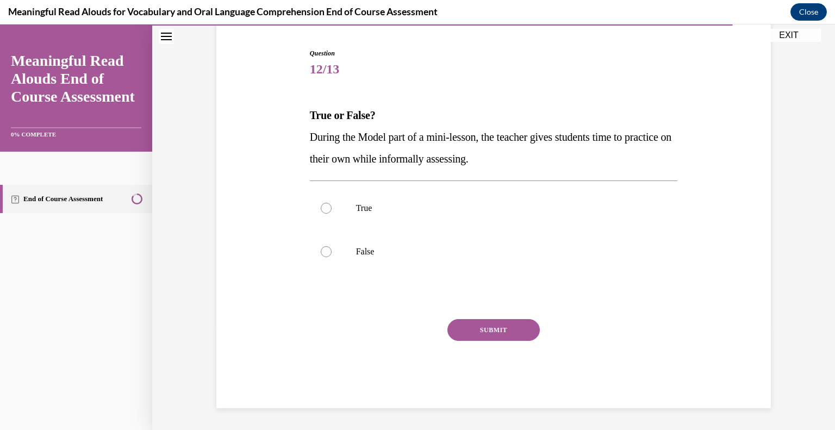
scroll to position [102, 0]
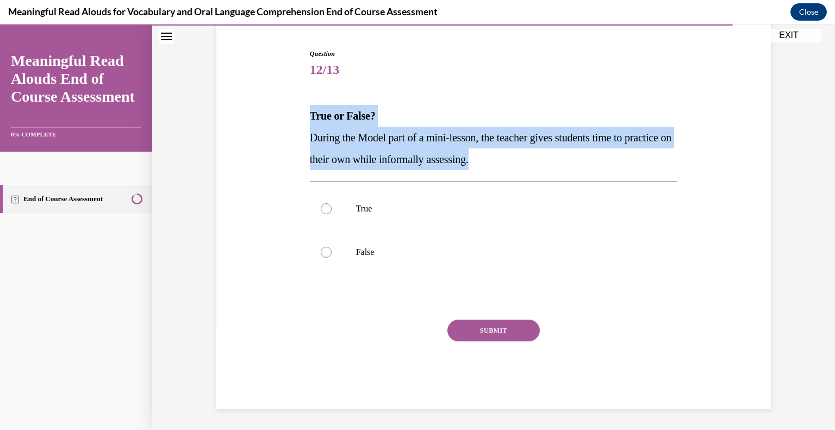
drag, startPoint x: 534, startPoint y: 160, endPoint x: 302, endPoint y: 109, distance: 237.1
click at [307, 109] on div "Question 12/13 True or False? During the Model part of a mini-lesson, the teach…" at bounding box center [493, 221] width 373 height 376
click at [573, 204] on p "True" at bounding box center [503, 208] width 295 height 11
click at [332, 204] on input "True" at bounding box center [326, 208] width 11 height 11
radio input "true"
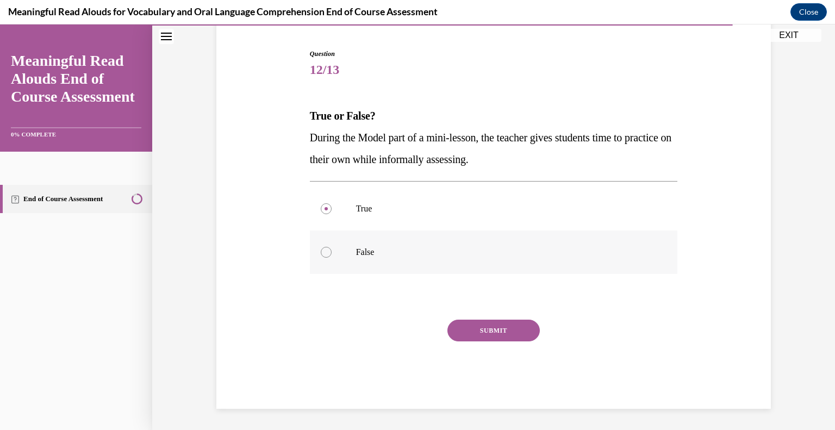
click at [322, 254] on div at bounding box center [326, 252] width 11 height 11
click at [322, 254] on input "False" at bounding box center [326, 252] width 11 height 11
radio input "true"
click at [392, 245] on label "False" at bounding box center [494, 251] width 368 height 43
click at [332, 247] on input "False" at bounding box center [326, 252] width 11 height 11
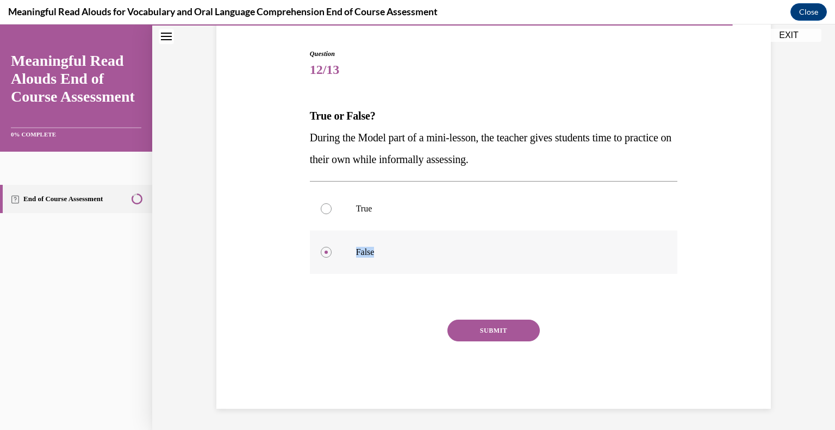
drag, startPoint x: 392, startPoint y: 245, endPoint x: 339, endPoint y: 246, distance: 52.7
click at [339, 246] on label "False" at bounding box center [494, 251] width 368 height 43
click at [332, 247] on input "False" at bounding box center [326, 252] width 11 height 11
click at [497, 327] on button "SUBMIT" at bounding box center [493, 331] width 92 height 22
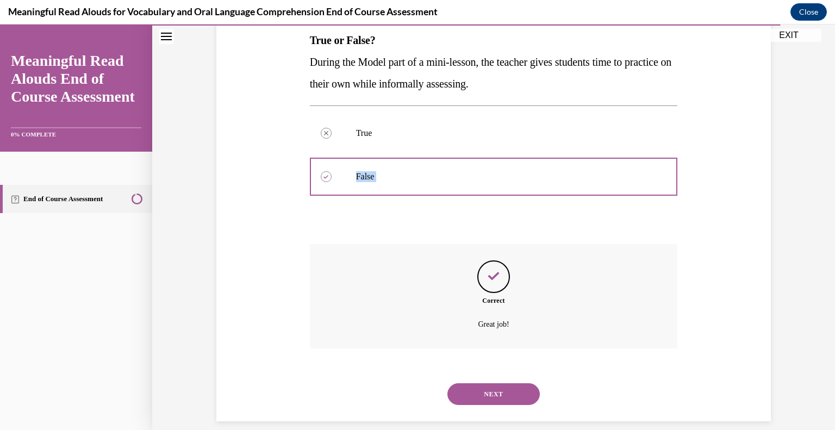
scroll to position [190, 0]
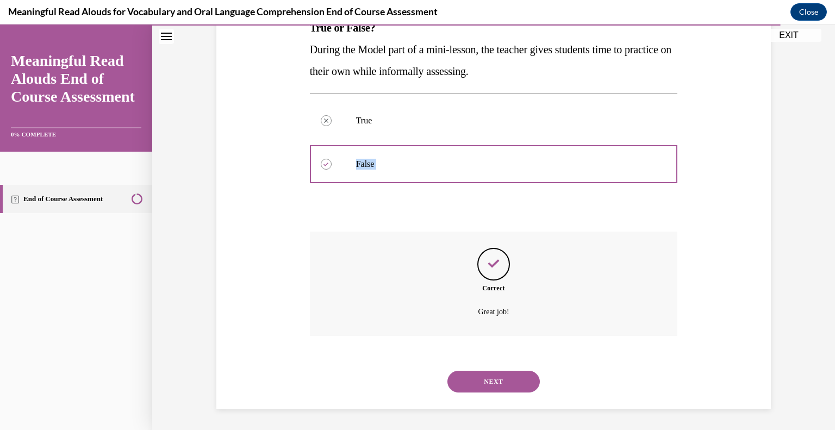
click at [521, 389] on button "NEXT" at bounding box center [493, 382] width 92 height 22
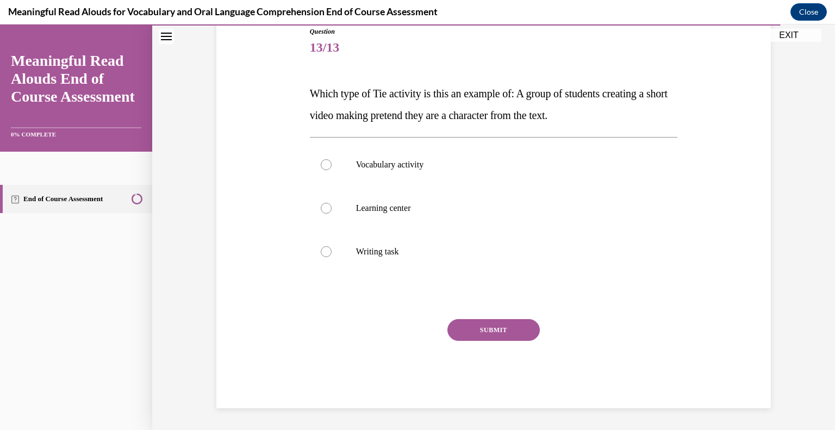
scroll to position [121, 0]
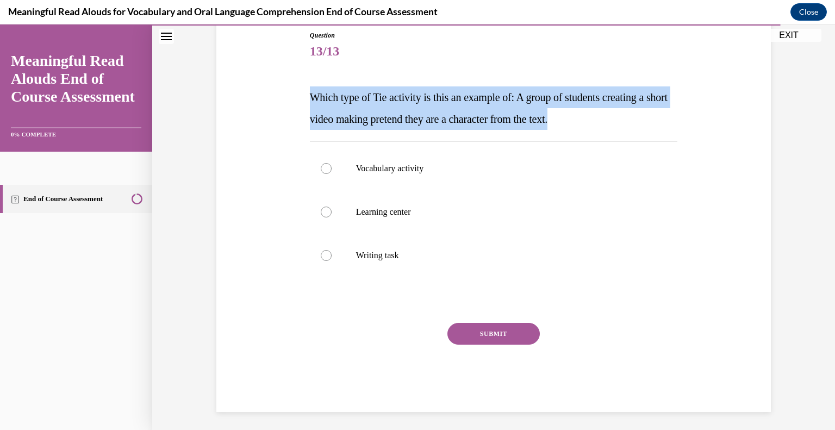
drag, startPoint x: 602, startPoint y: 116, endPoint x: 301, endPoint y: 100, distance: 301.1
click at [301, 100] on div "Question 13/13 Which type of Tie activity is this an example of: A group of stu…" at bounding box center [494, 205] width 560 height 414
click at [321, 207] on div at bounding box center [326, 212] width 11 height 11
click at [321, 207] on input "Learning center" at bounding box center [326, 212] width 11 height 11
radio input "true"
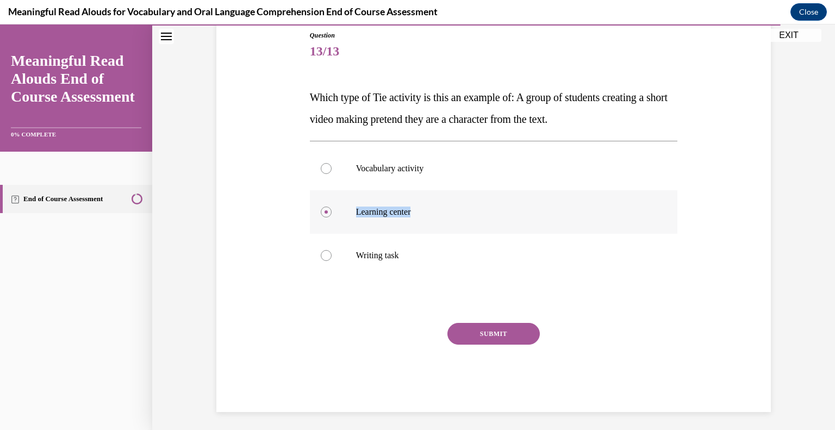
drag, startPoint x: 417, startPoint y: 213, endPoint x: 331, endPoint y: 210, distance: 87.0
click at [331, 210] on label "Learning center" at bounding box center [494, 211] width 368 height 43
click at [501, 334] on button "SUBMIT" at bounding box center [493, 334] width 92 height 22
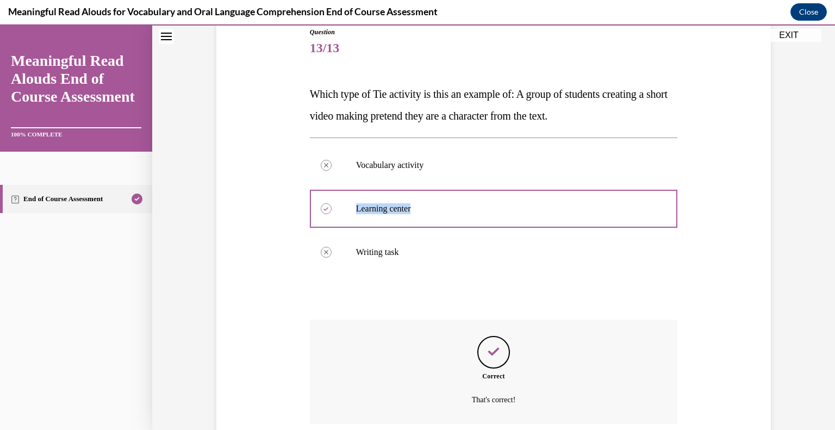
scroll to position [212, 0]
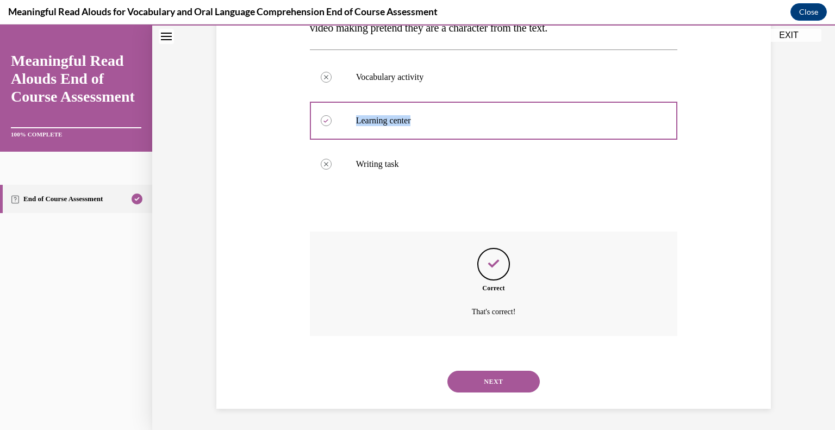
click at [507, 378] on button "NEXT" at bounding box center [493, 382] width 92 height 22
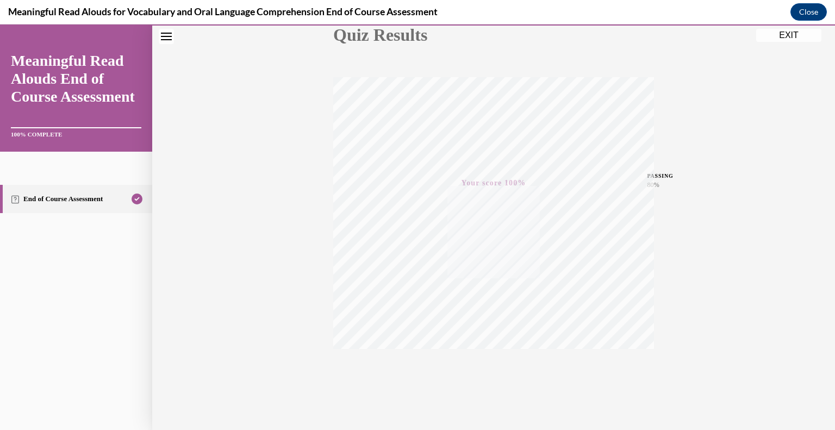
scroll to position [151, 0]
click at [791, 38] on button "EXIT" at bounding box center [788, 35] width 65 height 13
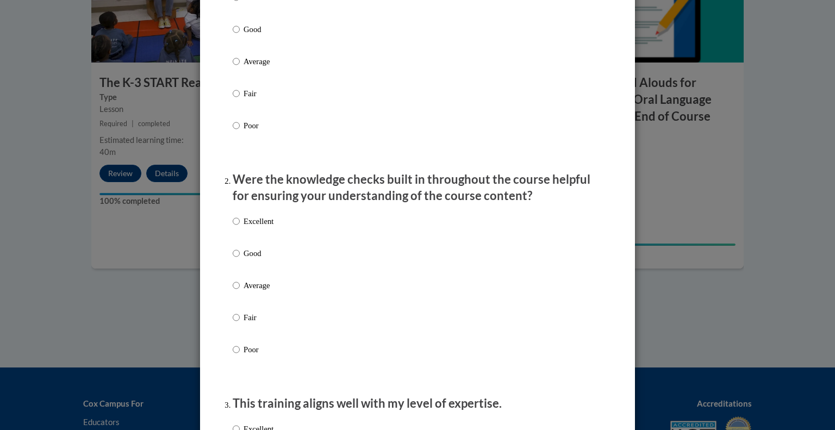
scroll to position [0, 0]
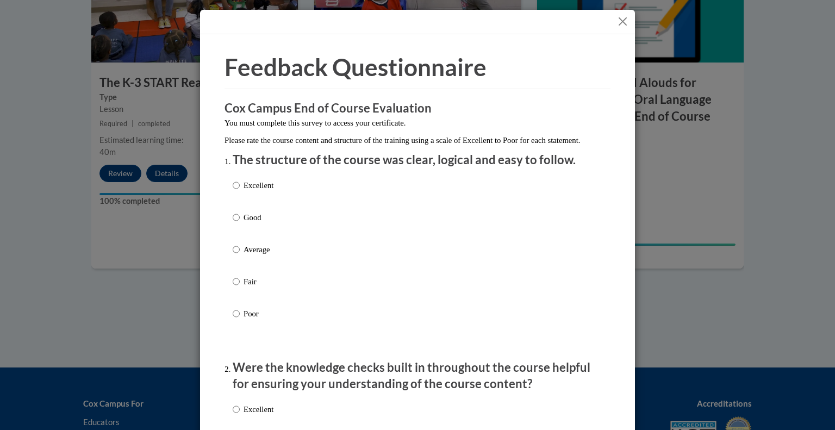
click at [260, 204] on label "Excellent" at bounding box center [253, 193] width 41 height 29
click at [240, 191] on input "Excellent" at bounding box center [236, 185] width 7 height 12
radio input "true"
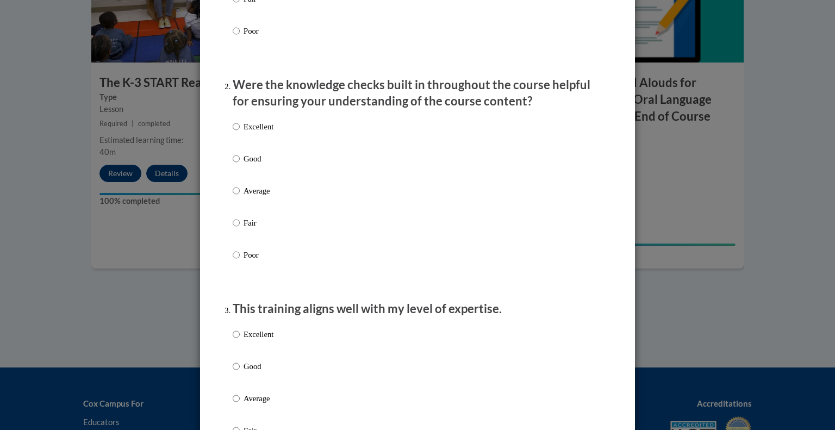
scroll to position [284, 0]
click at [269, 132] on p "Excellent" at bounding box center [259, 126] width 30 height 12
click at [240, 132] on input "Excellent" at bounding box center [236, 126] width 7 height 12
radio input "true"
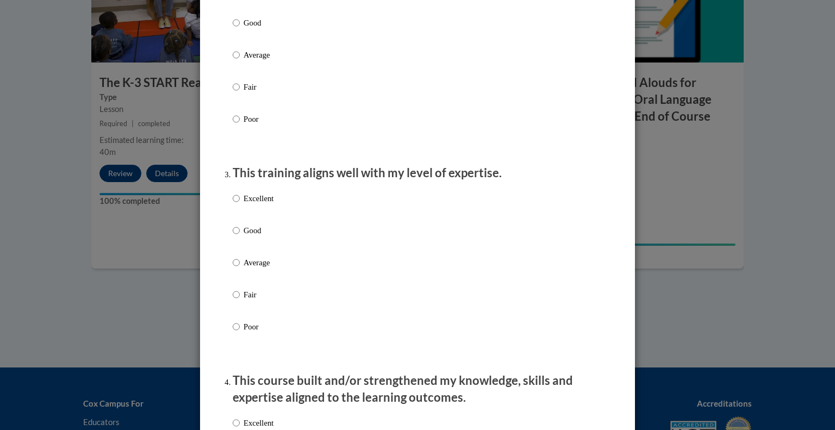
scroll to position [420, 0]
click at [262, 203] on p "Excellent" at bounding box center [259, 197] width 30 height 12
click at [240, 203] on input "Excellent" at bounding box center [236, 197] width 7 height 12
radio input "true"
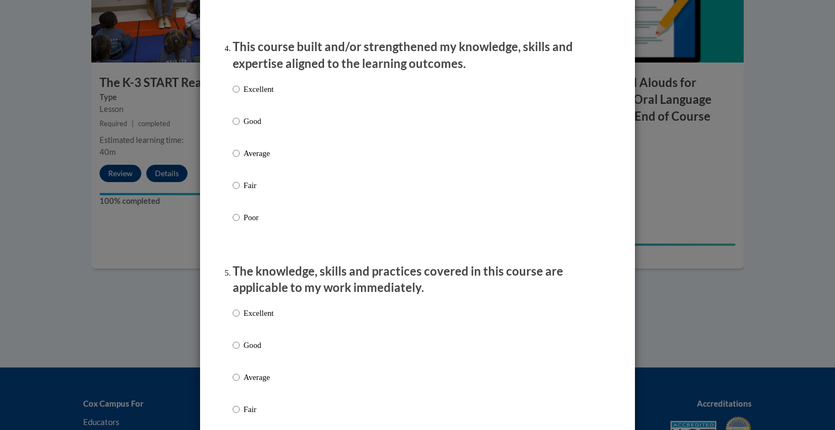
scroll to position [750, 0]
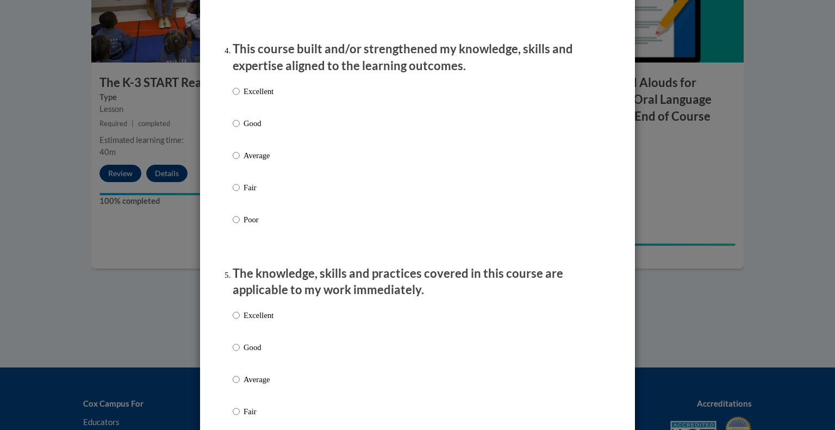
click at [268, 97] on p "Excellent" at bounding box center [259, 91] width 30 height 12
click at [240, 97] on input "Excellent" at bounding box center [236, 91] width 7 height 12
radio input "true"
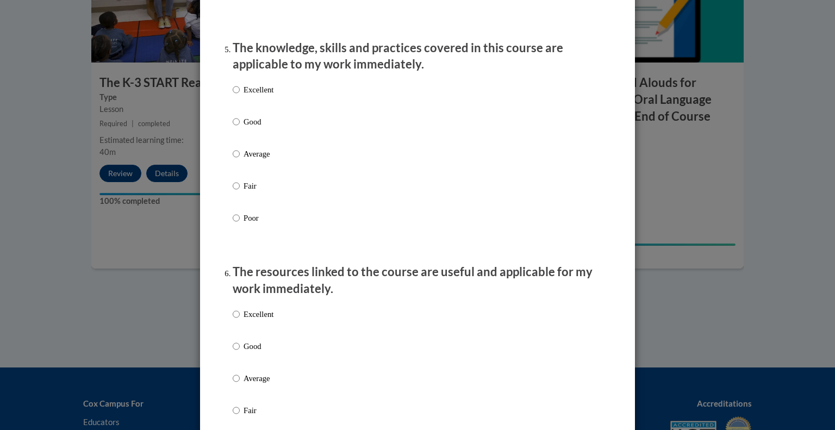
scroll to position [985, 0]
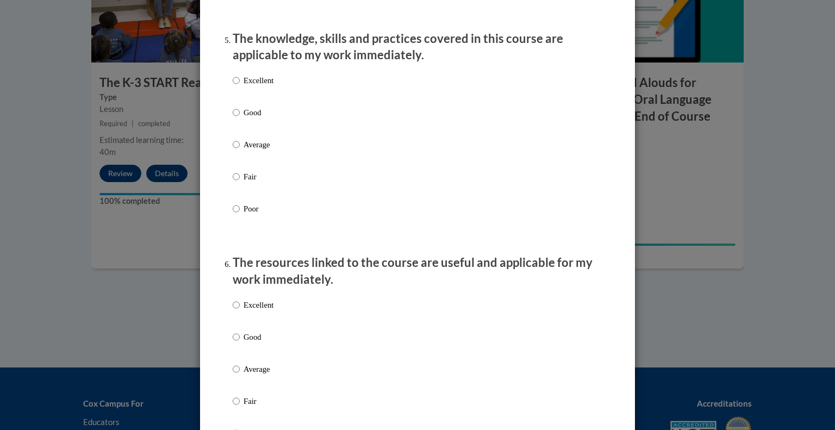
click at [266, 86] on p "Excellent" at bounding box center [259, 80] width 30 height 12
click at [240, 86] on input "Excellent" at bounding box center [236, 80] width 7 height 12
radio input "true"
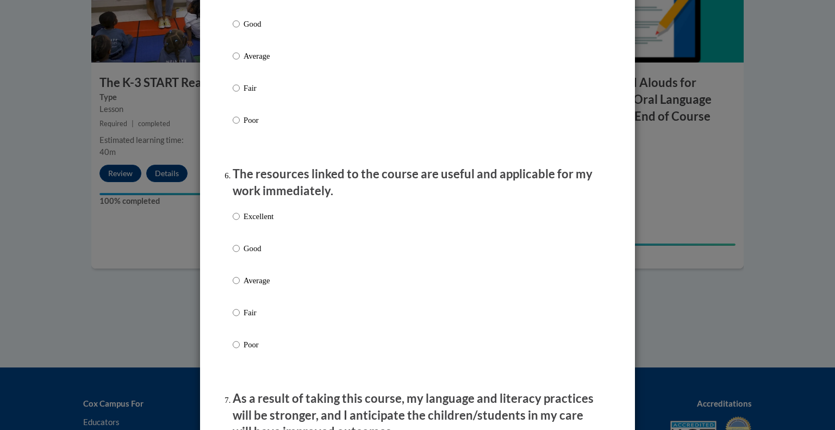
scroll to position [1074, 0]
click at [259, 222] on p "Excellent" at bounding box center [259, 216] width 30 height 12
click at [240, 222] on input "Excellent" at bounding box center [236, 216] width 7 height 12
radio input "true"
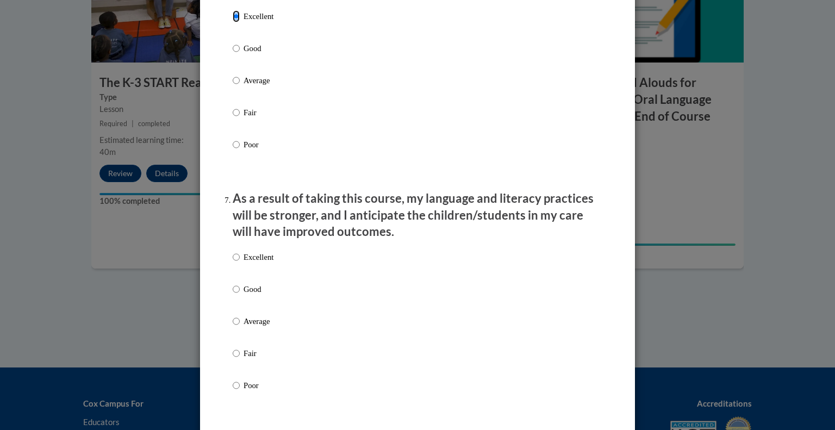
scroll to position [1280, 0]
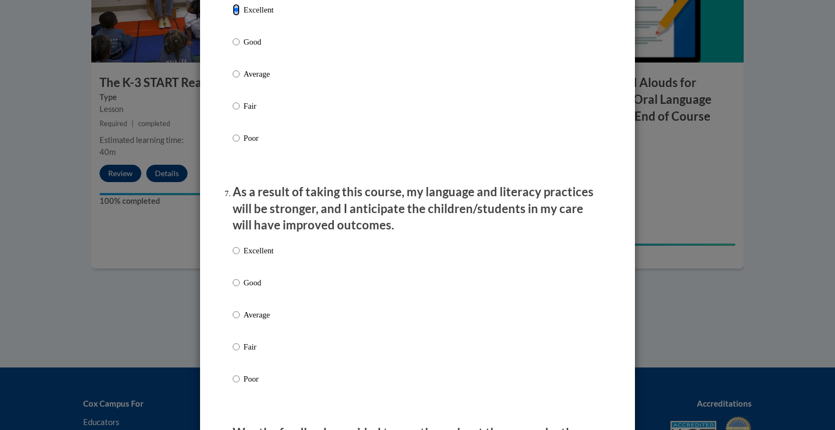
click at [259, 257] on p "Excellent" at bounding box center [259, 251] width 30 height 12
click at [240, 257] on input "Excellent" at bounding box center [236, 251] width 7 height 12
radio input "true"
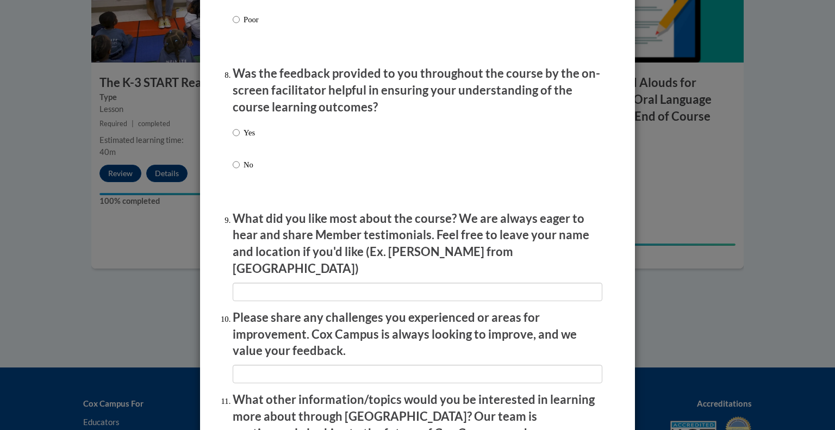
scroll to position [1649, 0]
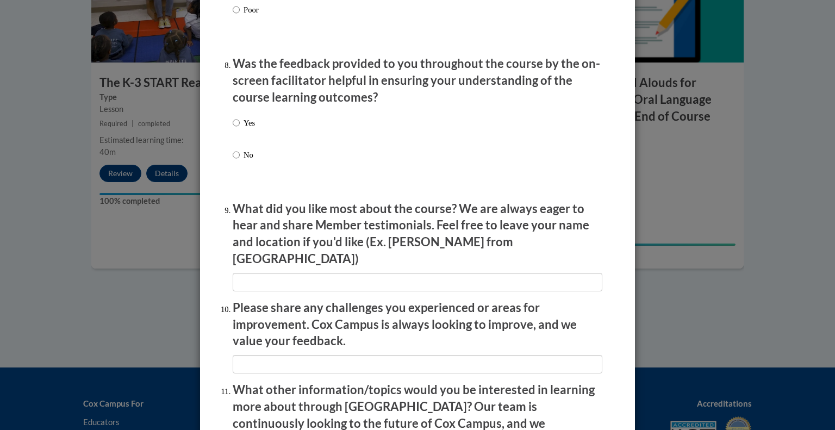
click at [250, 129] on p "Yes" at bounding box center [249, 123] width 11 height 12
click at [240, 129] on input "Yes" at bounding box center [236, 123] width 7 height 12
radio input "true"
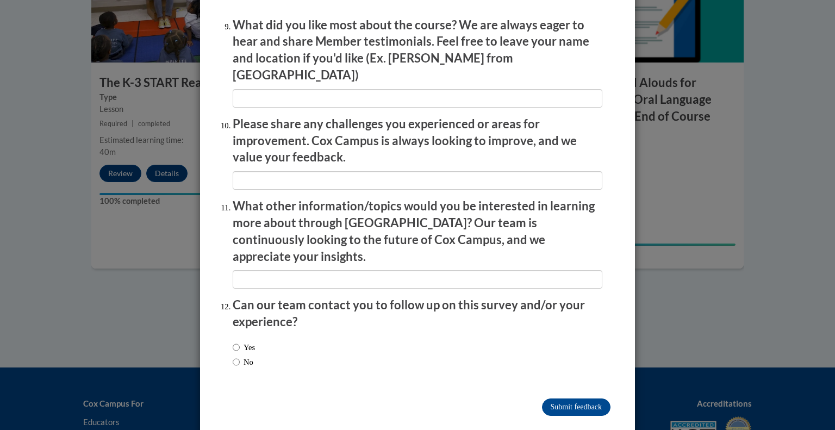
scroll to position [1834, 0]
click at [233, 356] on input "No" at bounding box center [236, 362] width 7 height 12
radio input "true"
click at [583, 398] on input "Submit feedback" at bounding box center [576, 406] width 68 height 17
click at [583, 398] on input "Submitting" at bounding box center [576, 406] width 68 height 17
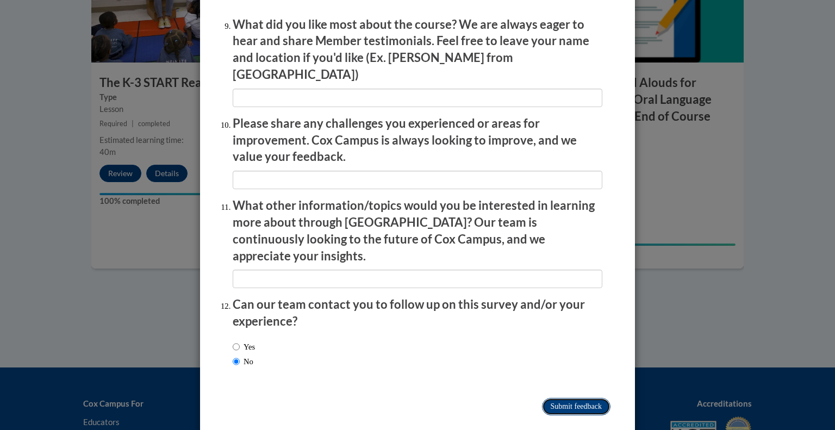
click at [581, 398] on input "Submitting" at bounding box center [576, 406] width 68 height 17
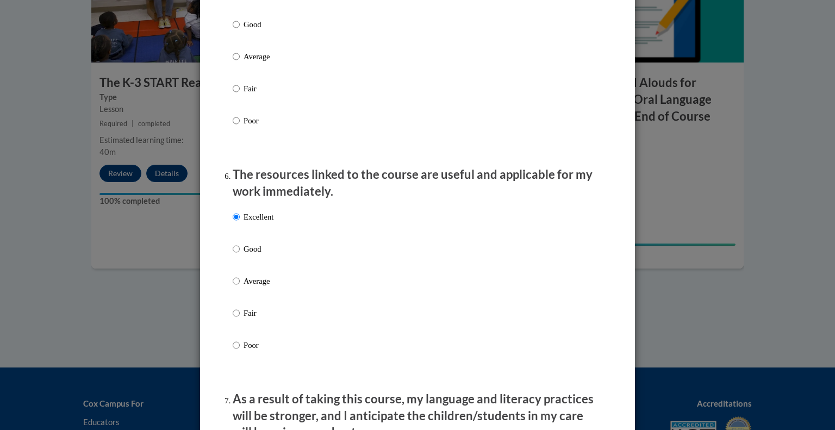
scroll to position [1014, 0]
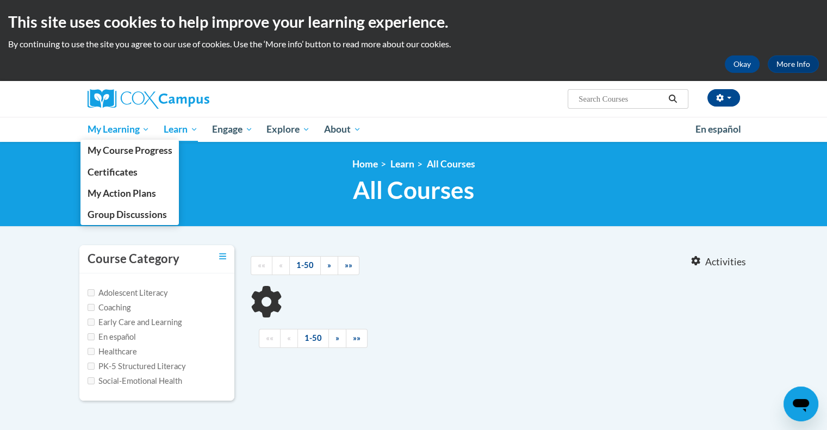
click at [116, 134] on span "My Learning" at bounding box center [118, 129] width 63 height 13
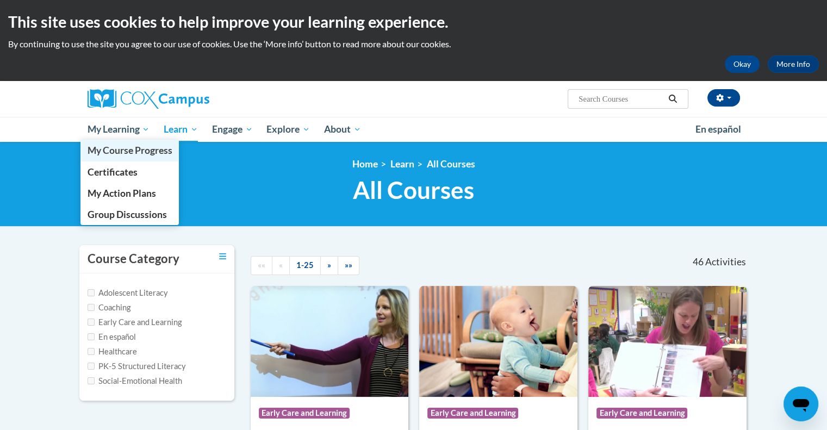
click at [149, 151] on span "My Course Progress" at bounding box center [129, 150] width 85 height 11
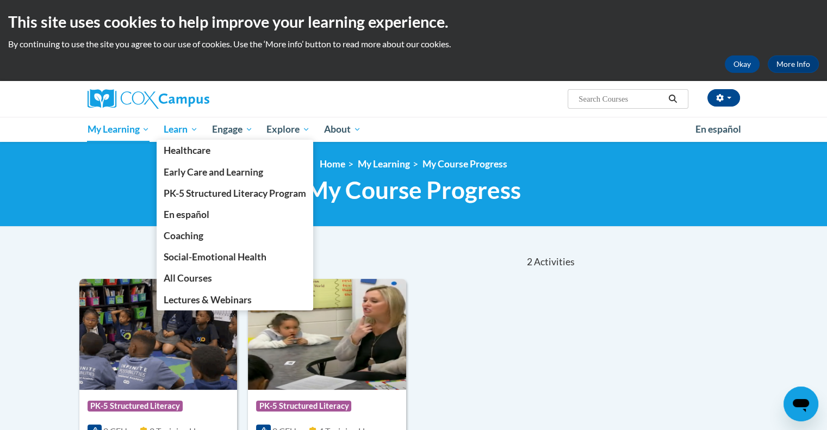
click at [180, 134] on span "Learn" at bounding box center [181, 129] width 34 height 13
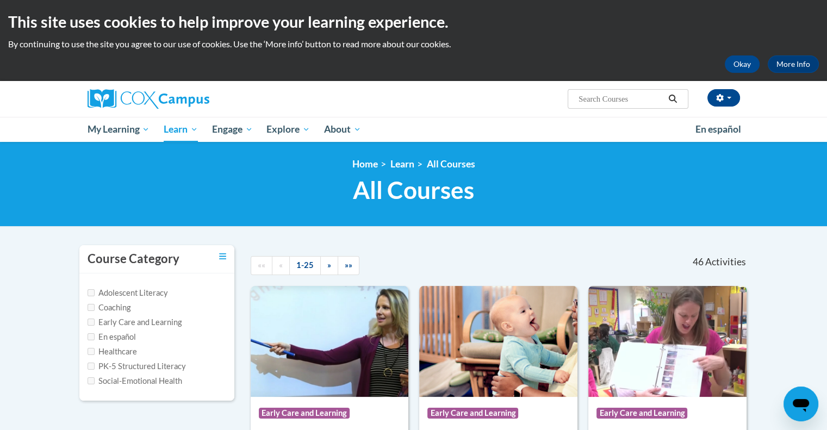
click at [170, 367] on label "PK-5 Structured Literacy" at bounding box center [137, 366] width 98 height 12
click at [106, 365] on label "PK-5 Structured Literacy" at bounding box center [137, 366] width 98 height 12
click at [95, 365] on input "PK-5 Structured Literacy" at bounding box center [91, 366] width 7 height 7
checkbox input "true"
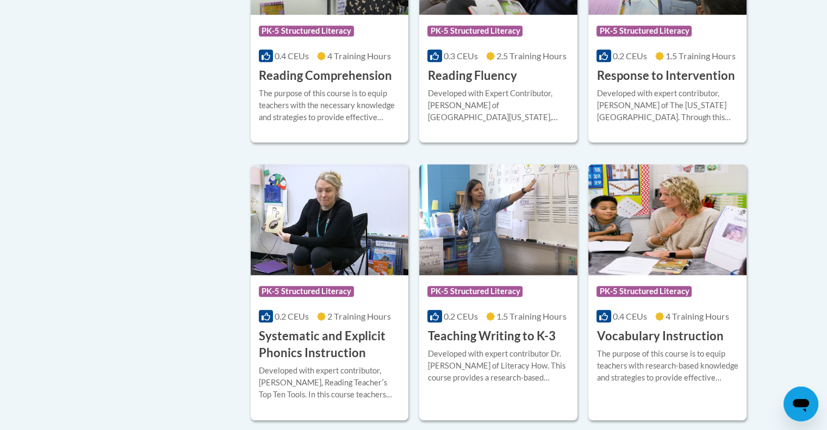
scroll to position [948, 0]
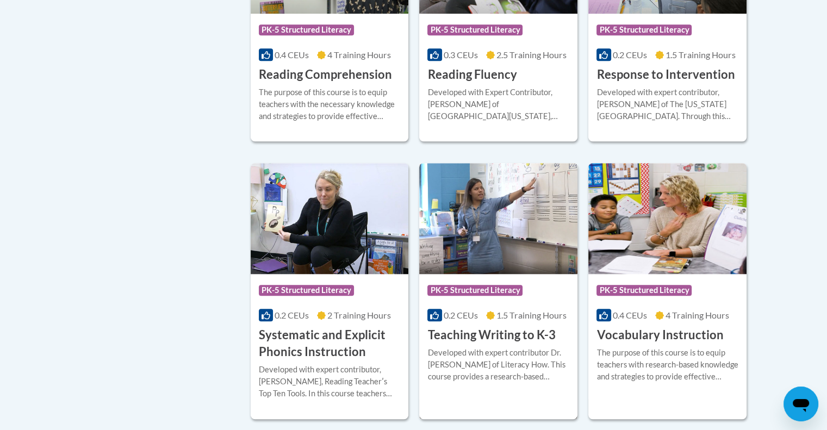
click at [540, 351] on div "Developed with expert contributor Dr. [PERSON_NAME] of Literacy How. This cours…" at bounding box center [498, 365] width 142 height 36
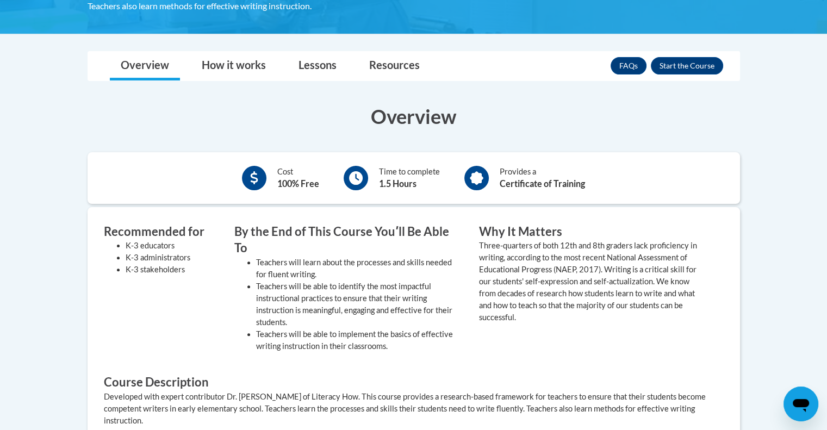
scroll to position [253, 0]
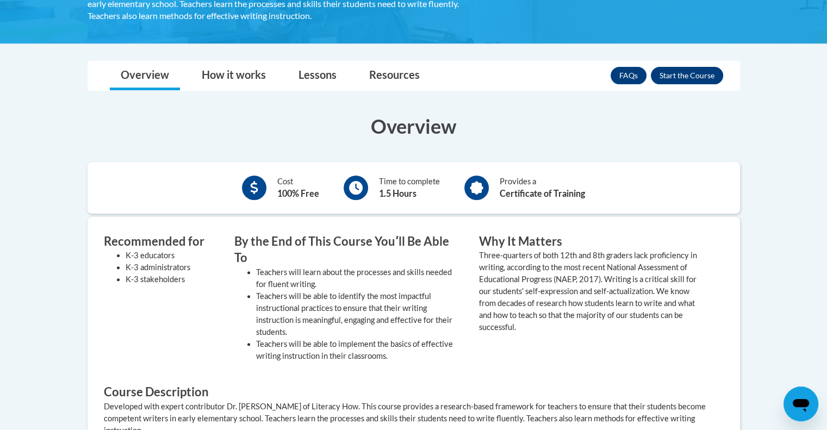
click at [701, 75] on button "Enroll" at bounding box center [687, 75] width 72 height 17
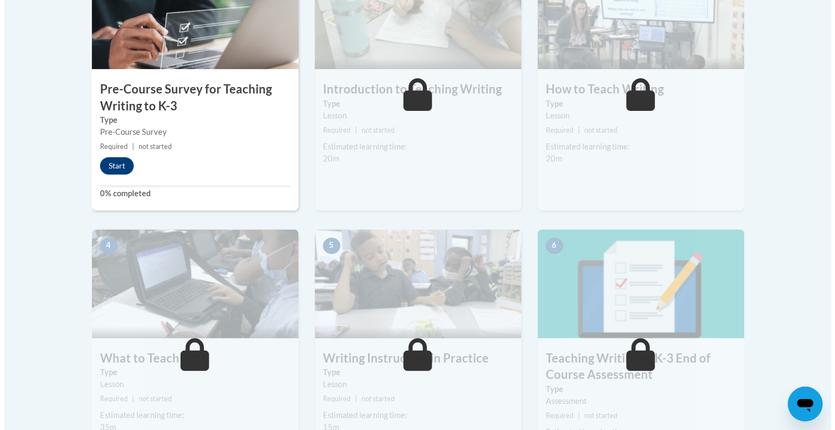
scroll to position [404, 0]
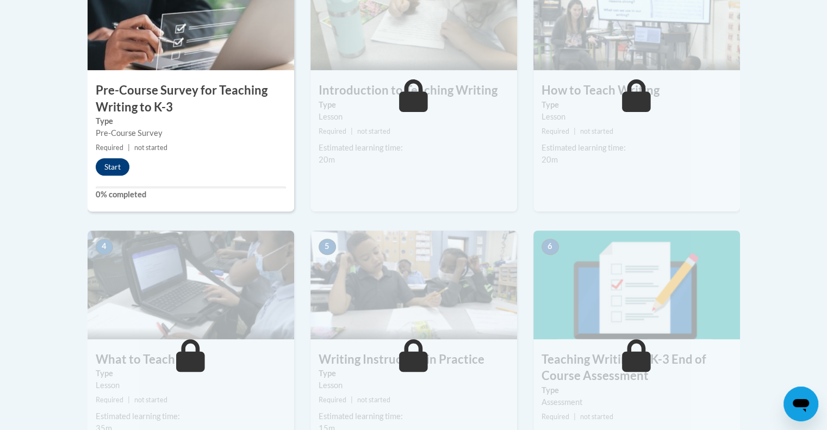
click at [108, 159] on button "Start" at bounding box center [113, 166] width 34 height 17
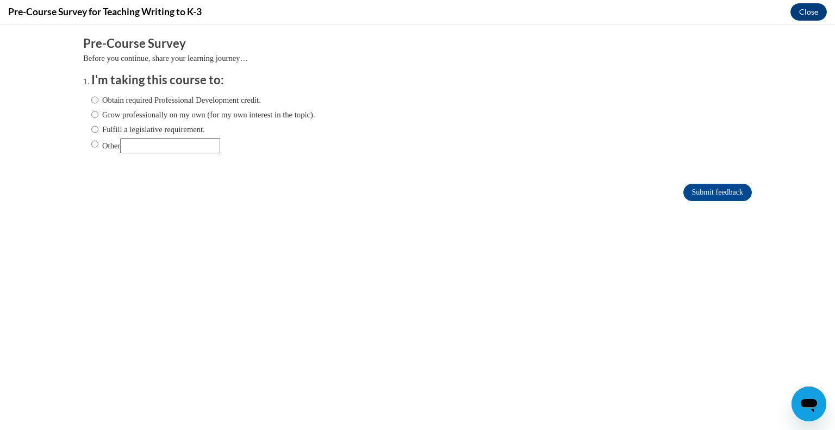
scroll to position [0, 0]
click at [185, 130] on label "Fulfill a legislative requirement." at bounding box center [148, 129] width 114 height 12
click at [98, 130] on input "Fulfill a legislative requirement." at bounding box center [94, 129] width 7 height 12
radio input "true"
click at [709, 193] on input "Submit feedback" at bounding box center [717, 192] width 68 height 17
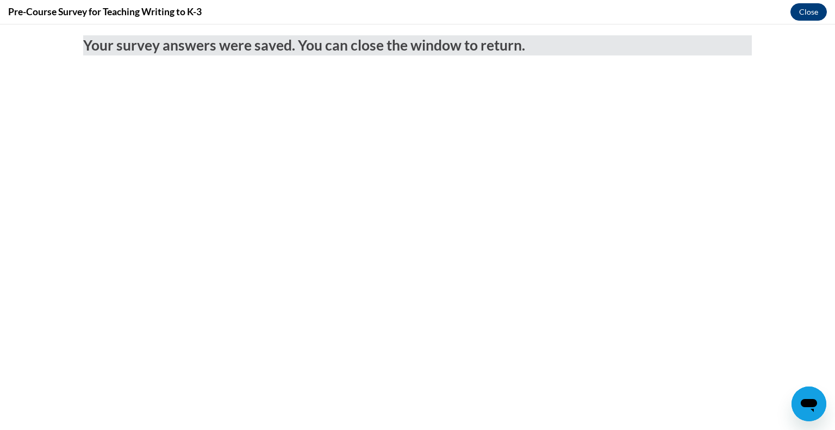
click at [807, 17] on button "Close" at bounding box center [808, 11] width 36 height 17
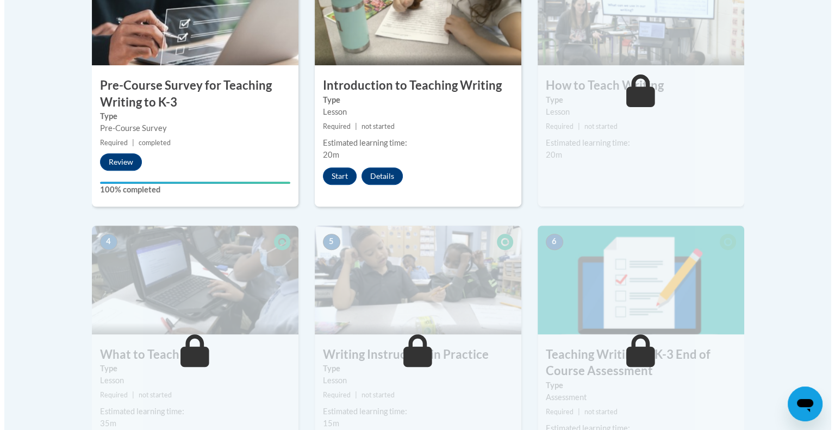
scroll to position [402, 0]
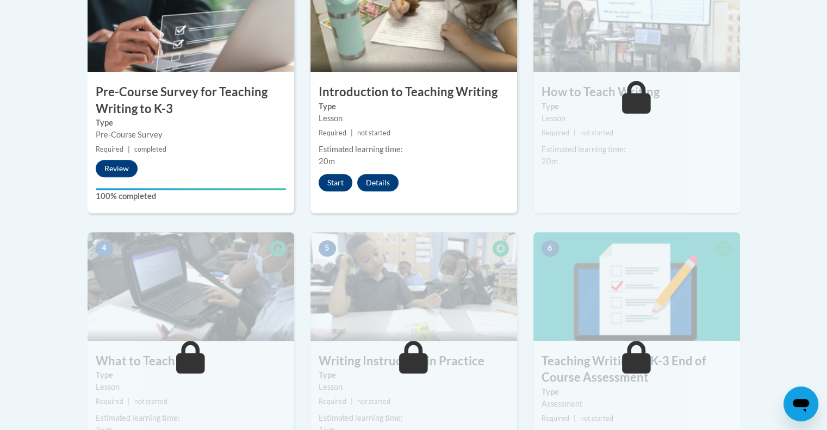
click at [337, 184] on button "Start" at bounding box center [336, 182] width 34 height 17
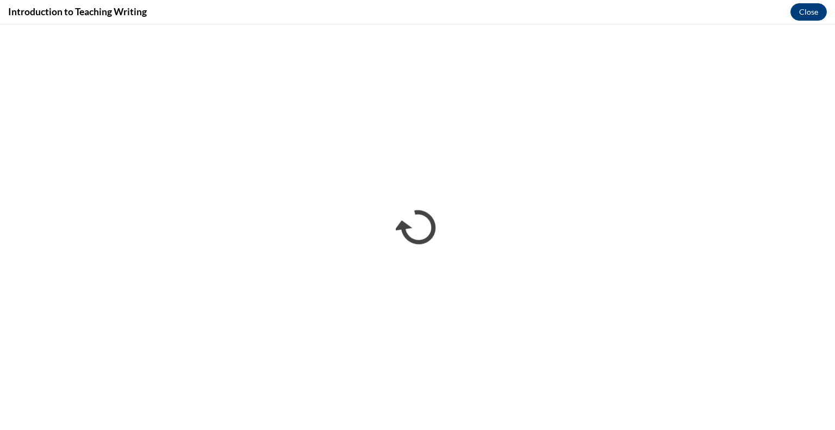
scroll to position [0, 0]
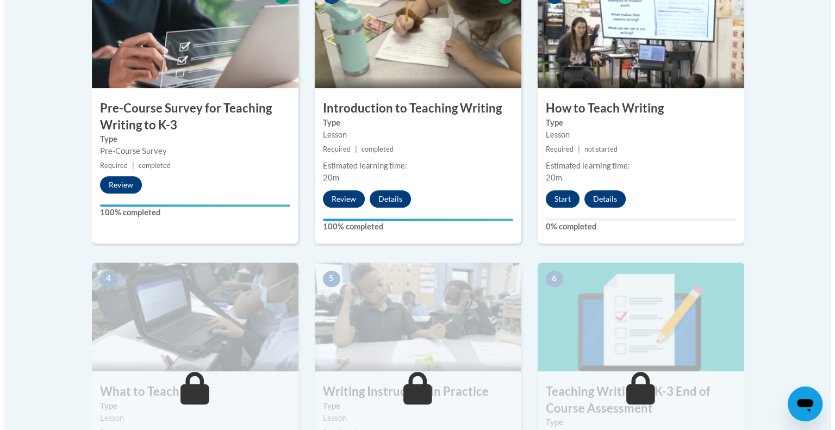
scroll to position [387, 0]
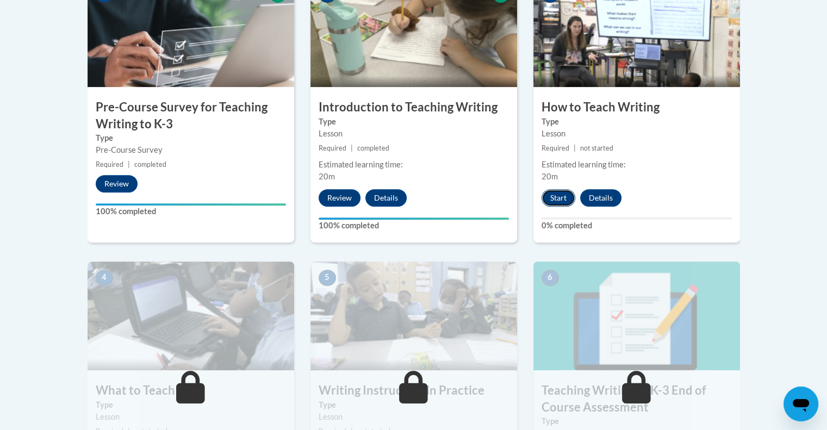
click at [554, 198] on button "Start" at bounding box center [558, 197] width 34 height 17
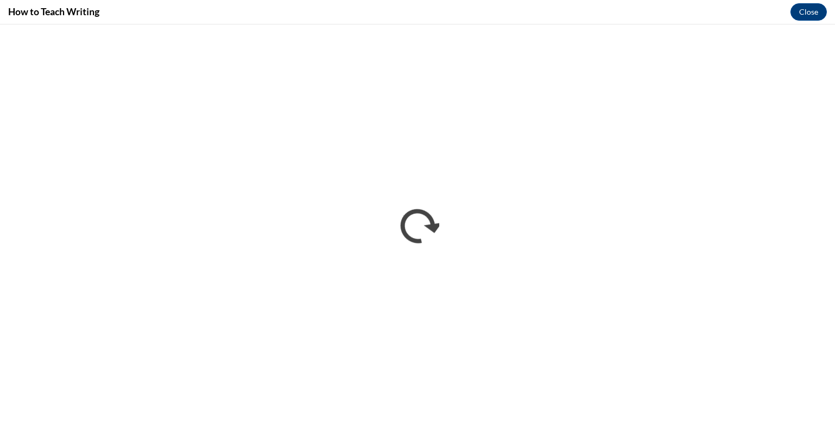
scroll to position [0, 0]
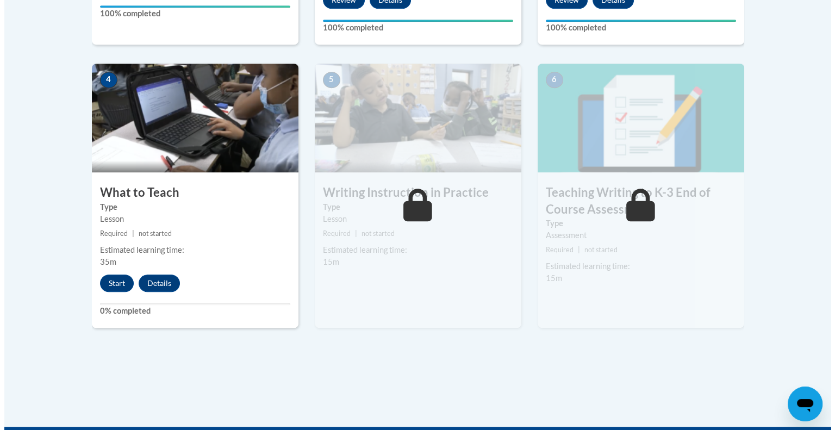
scroll to position [585, 0]
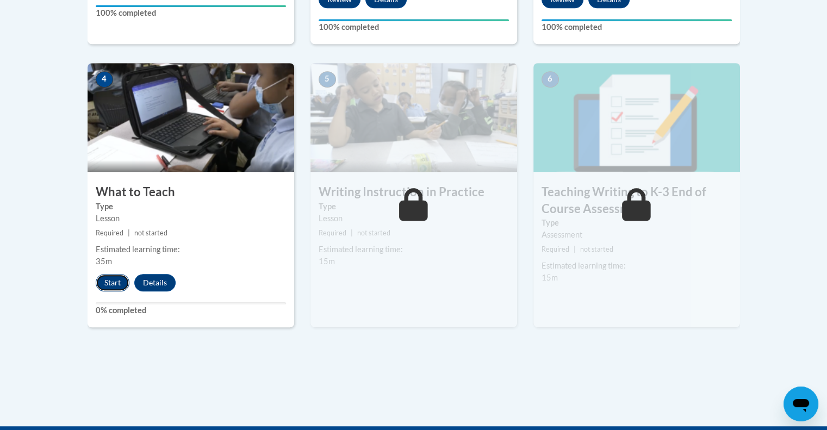
click at [121, 280] on button "Start" at bounding box center [113, 282] width 34 height 17
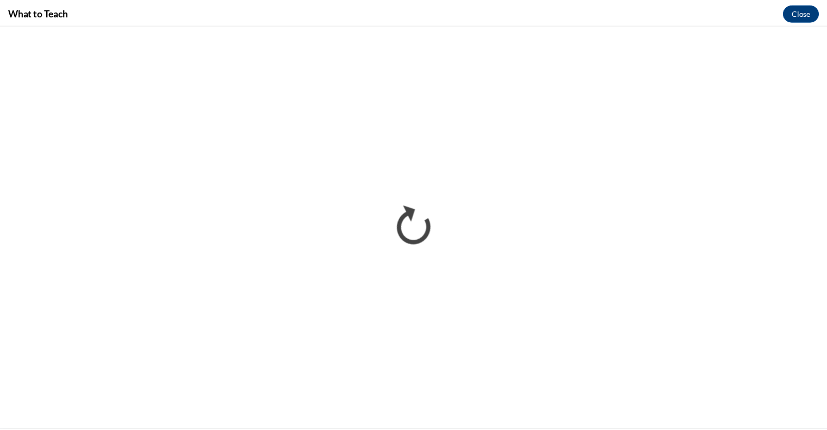
scroll to position [586, 0]
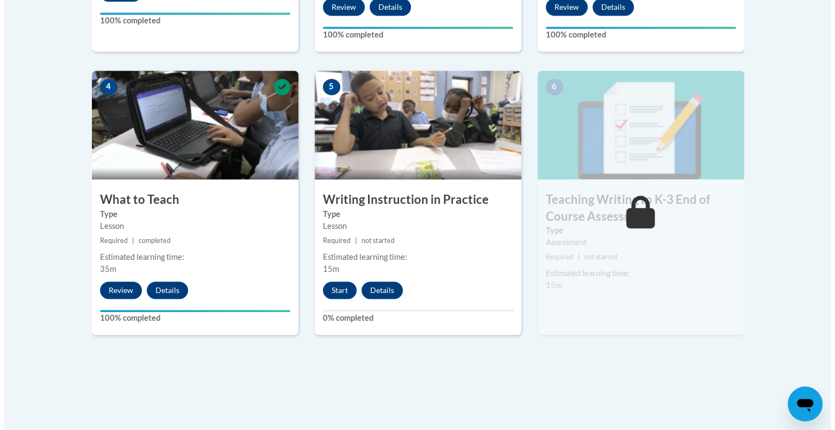
scroll to position [578, 0]
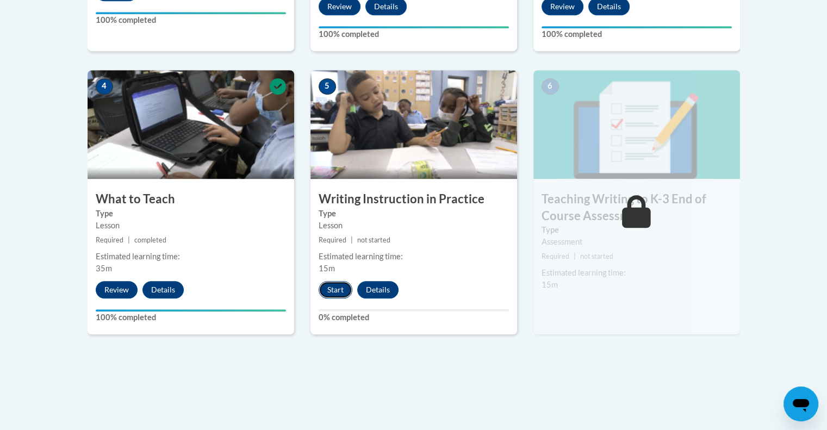
click at [331, 293] on button "Start" at bounding box center [336, 289] width 34 height 17
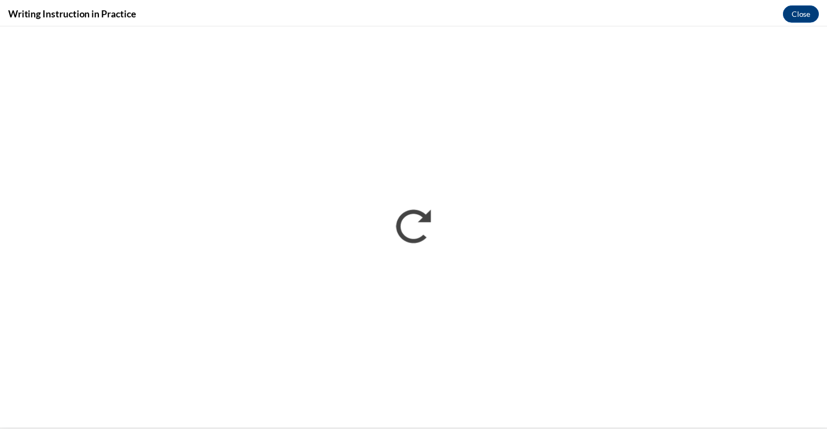
scroll to position [0, 0]
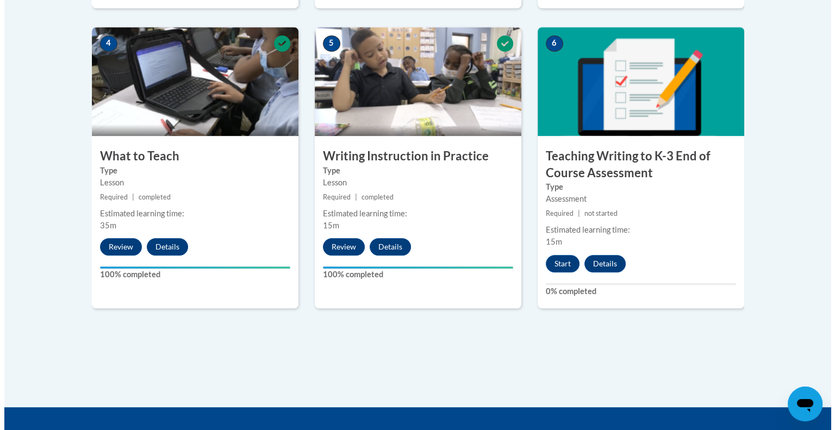
scroll to position [625, 0]
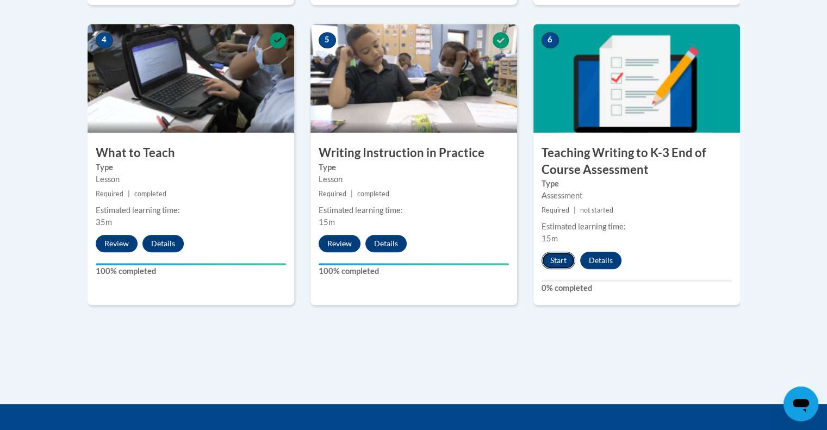
click at [558, 264] on button "Start" at bounding box center [558, 260] width 34 height 17
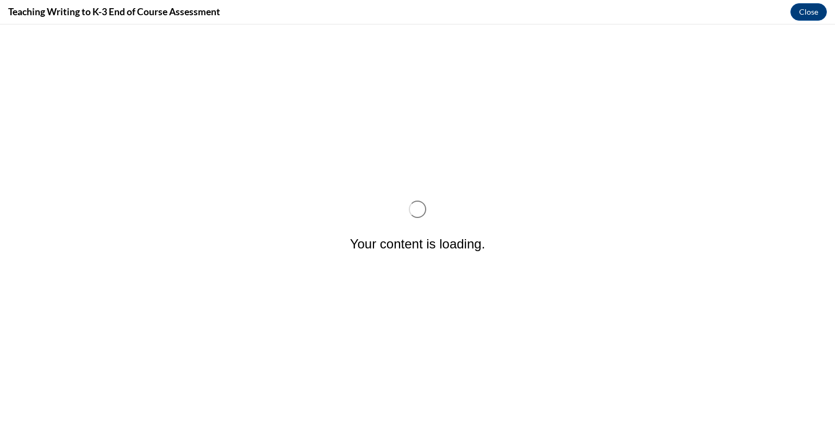
scroll to position [0, 0]
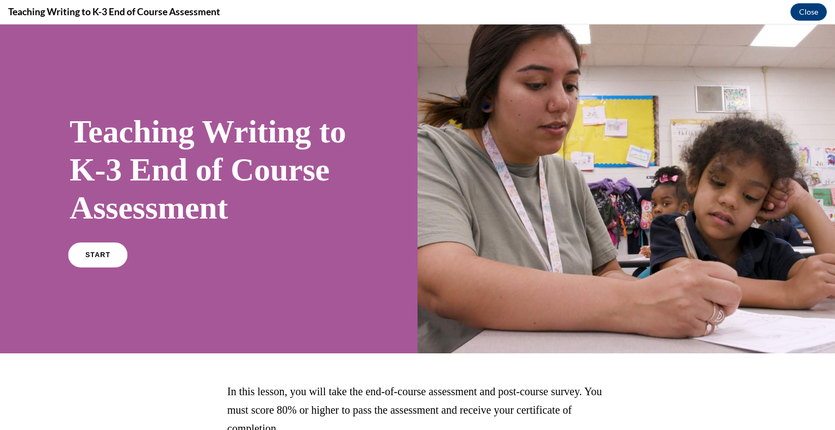
click at [100, 259] on span "START" at bounding box center [97, 255] width 25 height 8
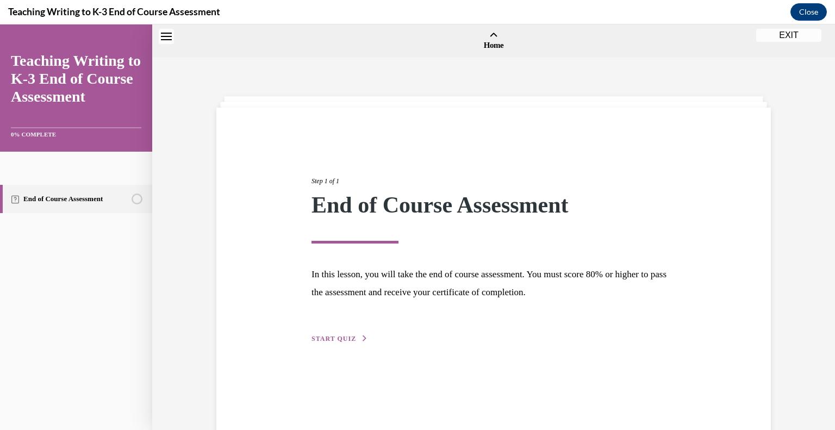
scroll to position [34, 0]
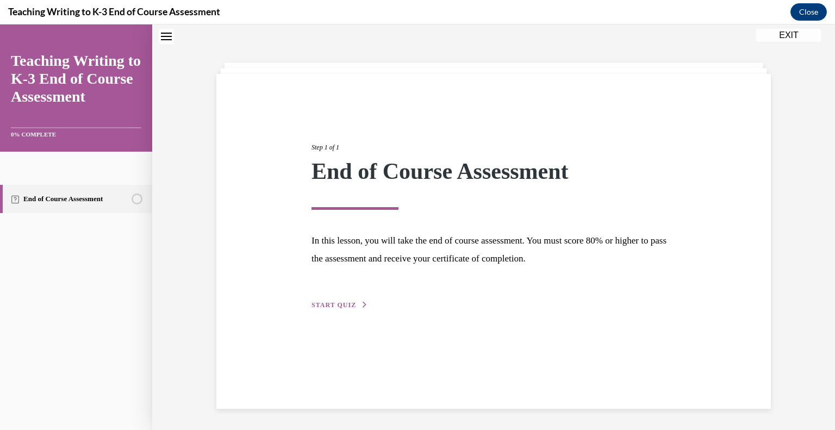
click at [351, 302] on button "START QUIZ" at bounding box center [339, 305] width 57 height 10
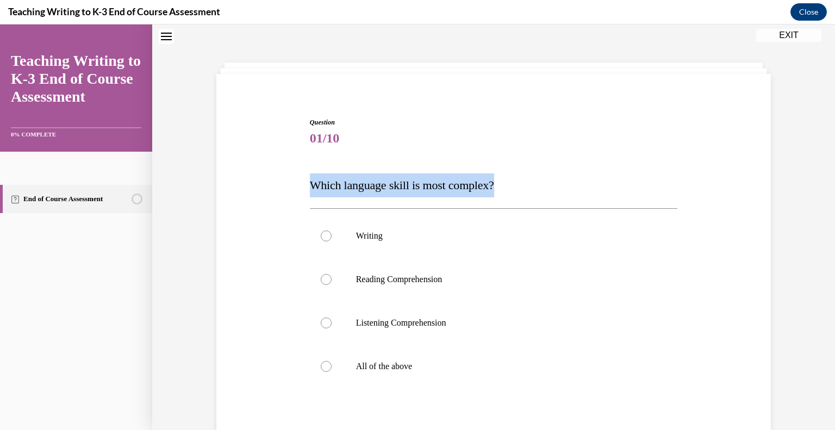
drag, startPoint x: 509, startPoint y: 180, endPoint x: 278, endPoint y: 195, distance: 232.0
click at [278, 195] on div "Question 01/10 Which language skill is most complex? Writing Reading Comprehens…" at bounding box center [494, 304] width 560 height 438
copy span "Which language skill is most complex?"
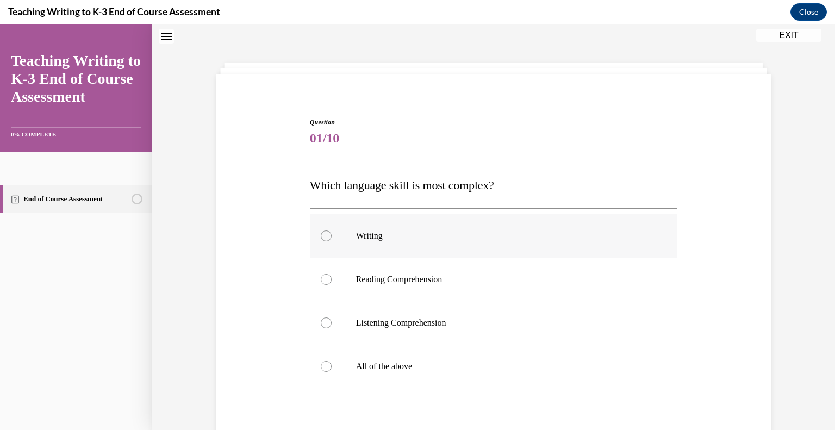
click at [387, 233] on p "Writing" at bounding box center [503, 235] width 295 height 11
click at [332, 233] on input "Writing" at bounding box center [326, 235] width 11 height 11
radio input "true"
drag, startPoint x: 383, startPoint y: 235, endPoint x: 334, endPoint y: 232, distance: 48.5
click at [334, 232] on label "Writing" at bounding box center [494, 235] width 368 height 43
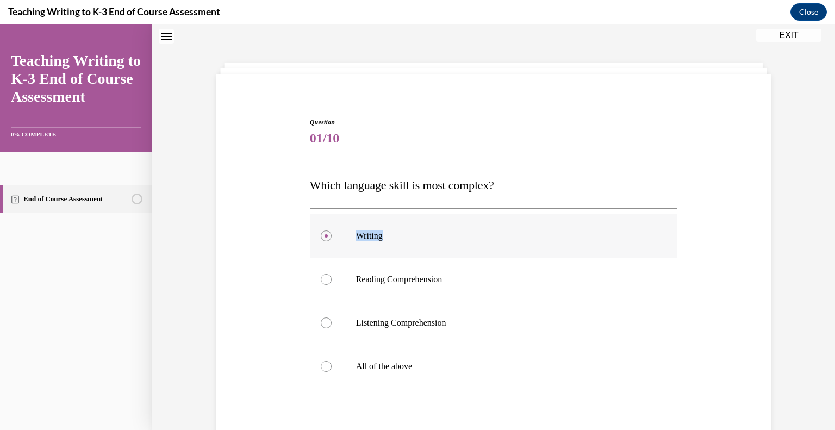
copy p "Writing"
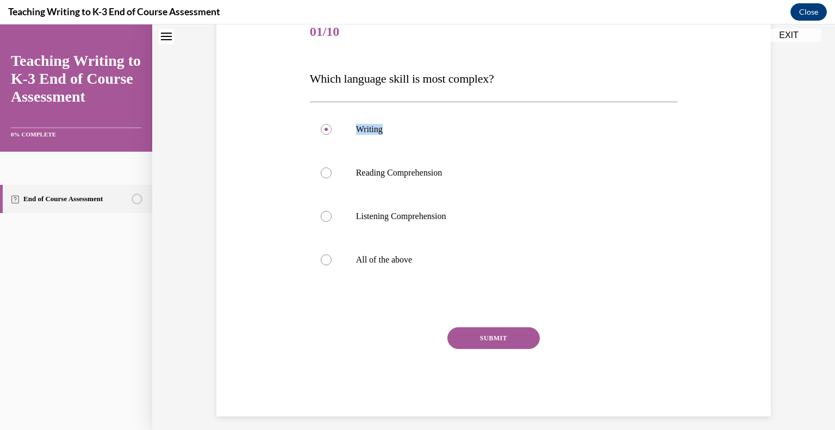
click at [498, 338] on button "SUBMIT" at bounding box center [493, 338] width 92 height 22
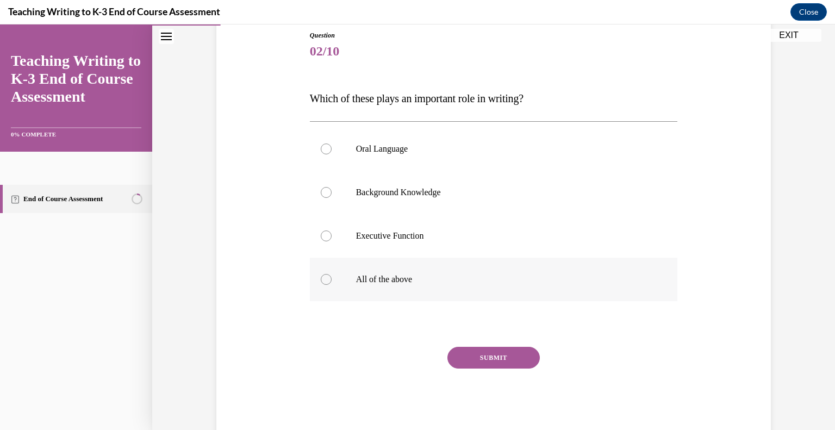
click at [321, 274] on div at bounding box center [326, 279] width 11 height 11
click at [321, 274] on input "All of the above" at bounding box center [326, 279] width 11 height 11
radio input "true"
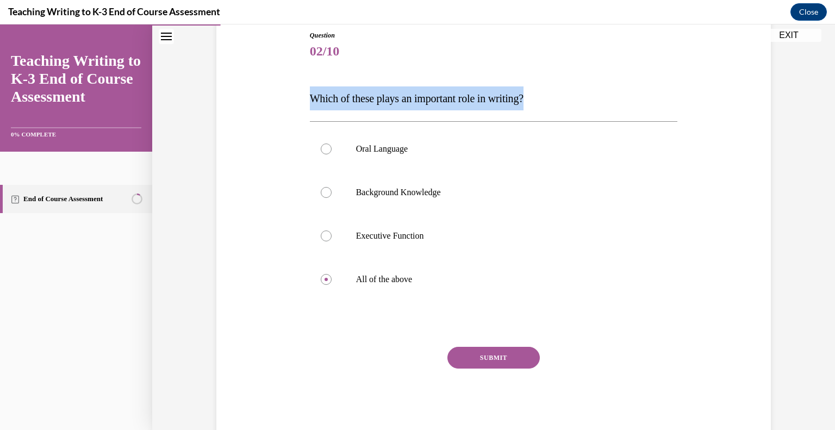
drag, startPoint x: 544, startPoint y: 99, endPoint x: 304, endPoint y: 96, distance: 239.8
click at [307, 96] on div "Question 02/10 Which of these plays an important role in writing? Oral Language…" at bounding box center [493, 225] width 373 height 422
copy span "Which of these plays an important role in writing?"
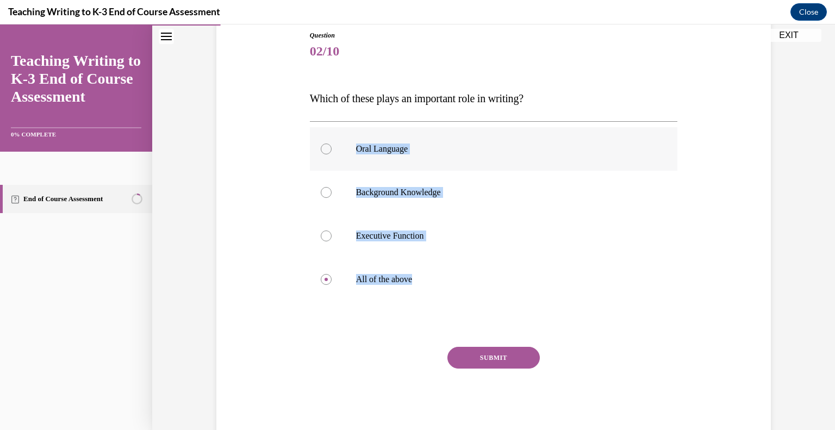
drag, startPoint x: 444, startPoint y: 285, endPoint x: 342, endPoint y: 145, distance: 173.5
click at [342, 145] on div "Oral Language Background Knowledge Executive Function All of the above" at bounding box center [494, 214] width 368 height 174
copy div "Oral Language Background Knowledge Executive Function All of the above"
click at [504, 353] on button "SUBMIT" at bounding box center [493, 358] width 92 height 22
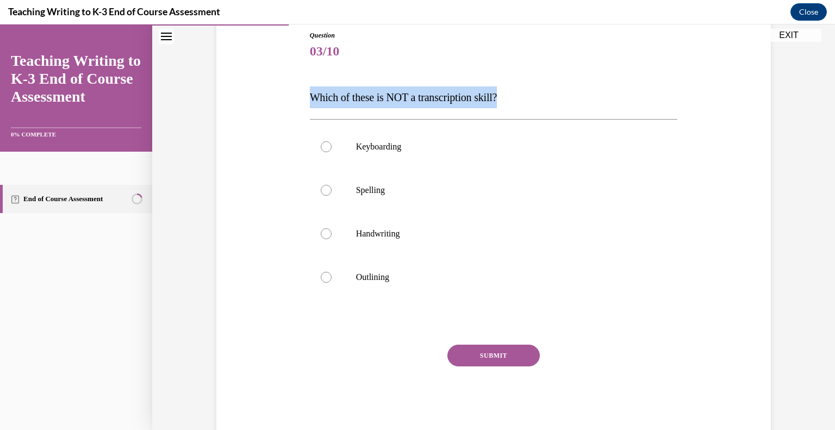
drag, startPoint x: 470, startPoint y: 94, endPoint x: 254, endPoint y: 82, distance: 215.6
click at [254, 82] on div "Question 03/10 Which of these is NOT a transcription skill? Keyboarding Spellin…" at bounding box center [494, 216] width 560 height 436
copy span "Which of these is NOT a transcription skill?"
click at [323, 274] on div at bounding box center [326, 277] width 11 height 11
click at [323, 274] on input "Outlining" at bounding box center [326, 277] width 11 height 11
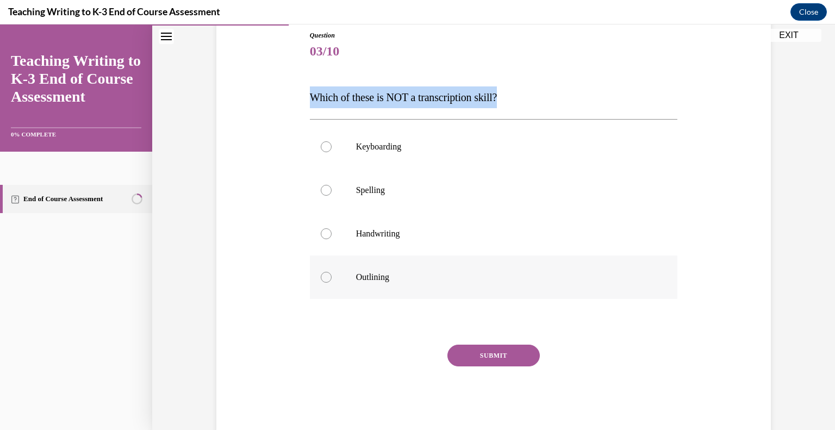
radio input "true"
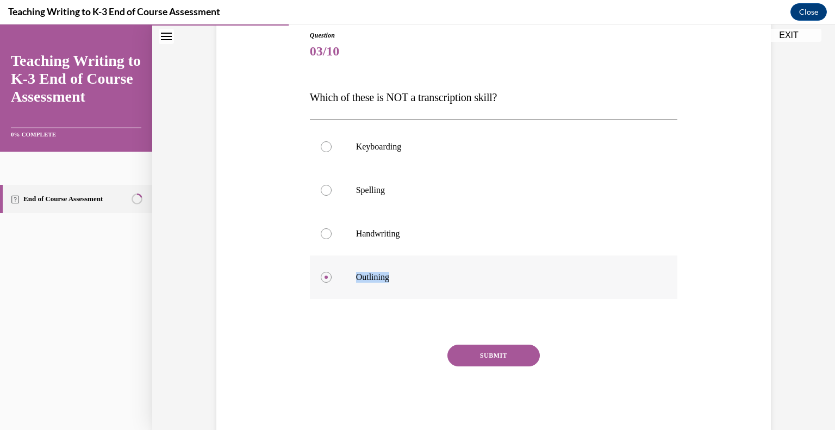
drag, startPoint x: 404, startPoint y: 276, endPoint x: 354, endPoint y: 273, distance: 50.1
click at [356, 273] on p "Outlining" at bounding box center [503, 277] width 295 height 11
copy p "Outlining"
click at [494, 351] on button "SUBMIT" at bounding box center [493, 356] width 92 height 22
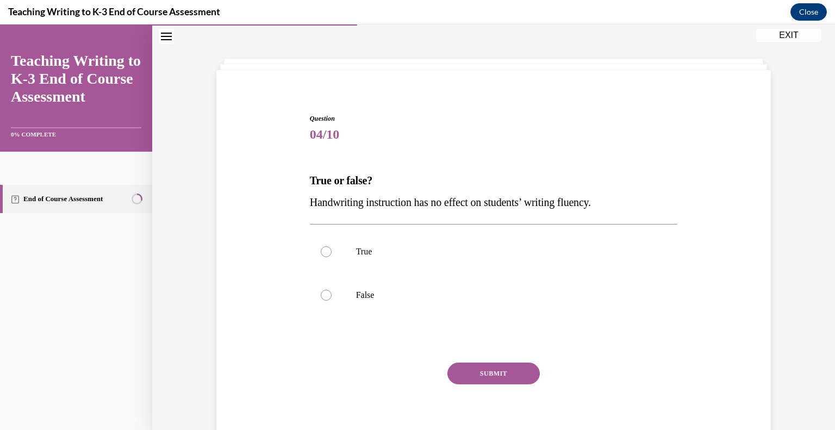
scroll to position [80, 0]
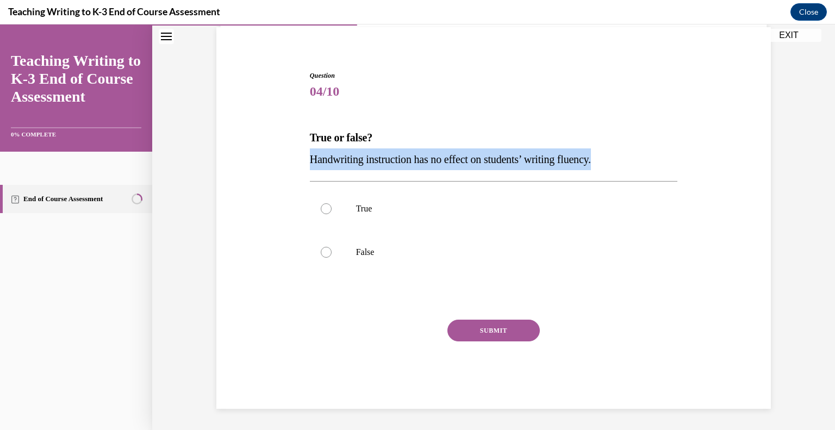
drag, startPoint x: 628, startPoint y: 164, endPoint x: 300, endPoint y: 158, distance: 327.9
click at [300, 158] on div "Question 04/10 True or false? Handwriting instruction has no effect on students…" at bounding box center [494, 223] width 560 height 371
click at [641, 158] on p "Handwriting instruction has no effect on students’ writing fluency." at bounding box center [494, 159] width 368 height 22
drag, startPoint x: 641, startPoint y: 158, endPoint x: 308, endPoint y: 134, distance: 334.1
click at [310, 134] on div "True or false? Handwriting instruction has no effect on students’ writing fluen…" at bounding box center [494, 148] width 368 height 43
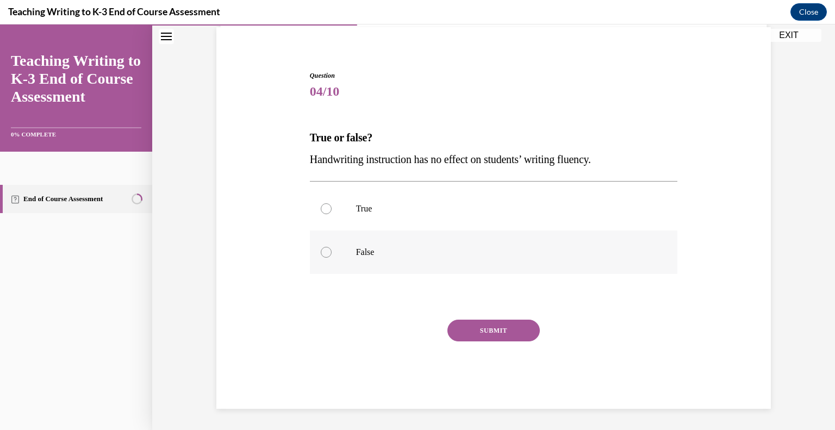
click at [322, 257] on div at bounding box center [326, 252] width 11 height 11
click at [322, 257] on input "False" at bounding box center [326, 252] width 11 height 11
radio input "true"
drag, startPoint x: 391, startPoint y: 256, endPoint x: 333, endPoint y: 261, distance: 59.0
click at [333, 261] on label "False" at bounding box center [494, 251] width 368 height 43
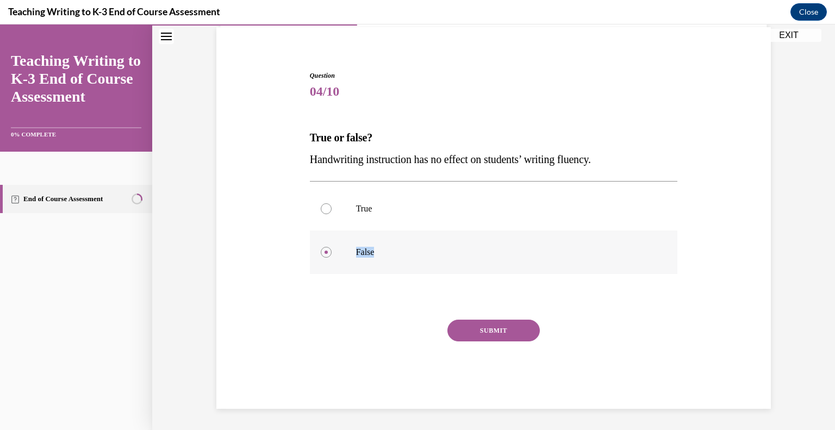
copy p "False"
click at [486, 323] on button "SUBMIT" at bounding box center [493, 331] width 92 height 22
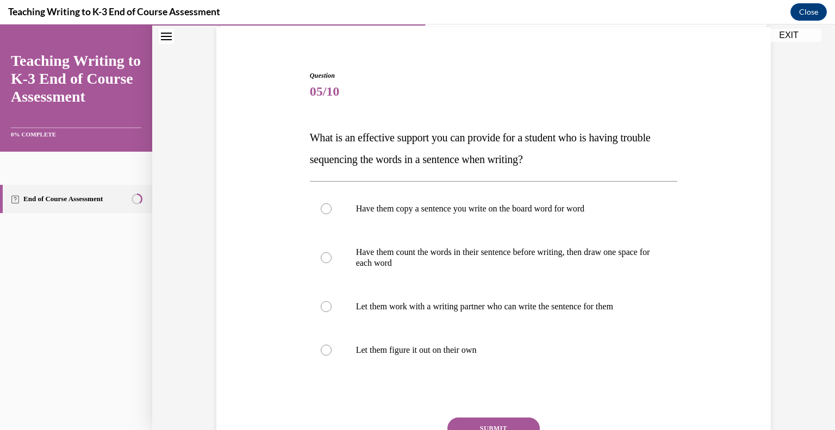
drag, startPoint x: 547, startPoint y: 154, endPoint x: 294, endPoint y: 126, distance: 254.4
click at [294, 126] on div "Question 05/10 What is an effective support you can provide for a student who i…" at bounding box center [494, 272] width 560 height 469
copy span "What is an effective support you can provide for a student who is having troubl…"
click at [326, 257] on div at bounding box center [326, 257] width 11 height 11
click at [326, 257] on input "Have them count the words in their sentence before writing, then draw one space…" at bounding box center [326, 257] width 11 height 11
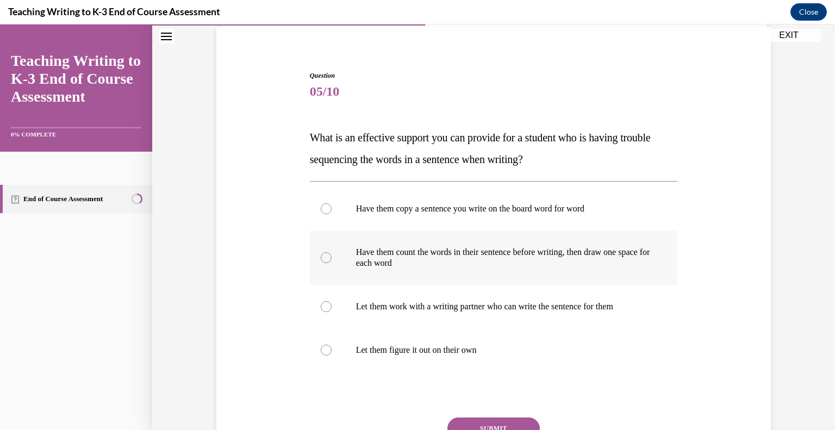
radio input "true"
drag, startPoint x: 442, startPoint y: 264, endPoint x: 344, endPoint y: 250, distance: 98.9
click at [344, 250] on label "Have them count the words in their sentence before writing, then draw one space…" at bounding box center [494, 257] width 368 height 54
copy p "Have them count the words in their sentence before writing, then draw one space…"
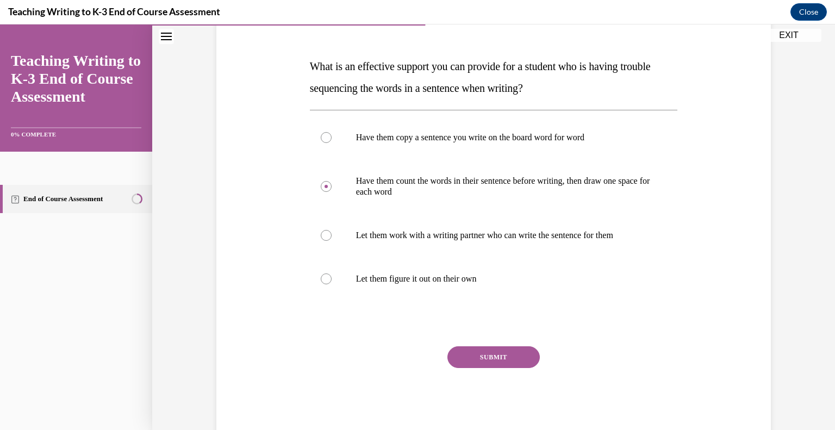
click at [507, 360] on button "SUBMIT" at bounding box center [493, 357] width 92 height 22
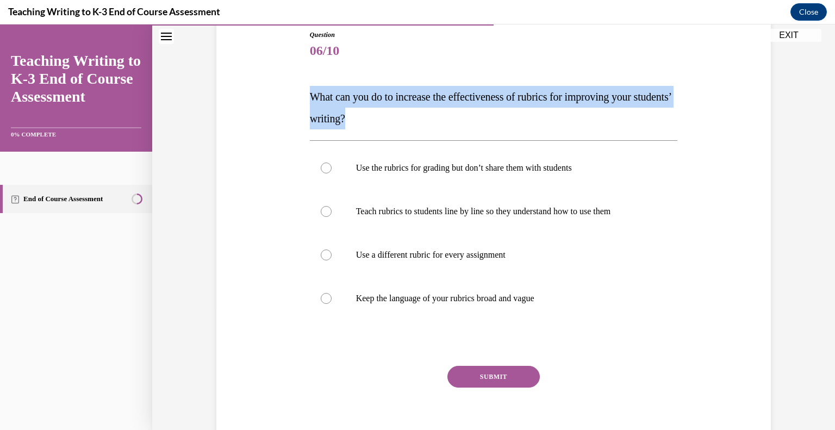
drag, startPoint x: 404, startPoint y: 124, endPoint x: 303, endPoint y: 97, distance: 104.7
click at [307, 97] on div "Question 06/10 What can you do to increase the effectiveness of rubrics for imp…" at bounding box center [493, 234] width 373 height 441
copy span "What can you do to increase the effectiveness of rubrics for improving your stu…"
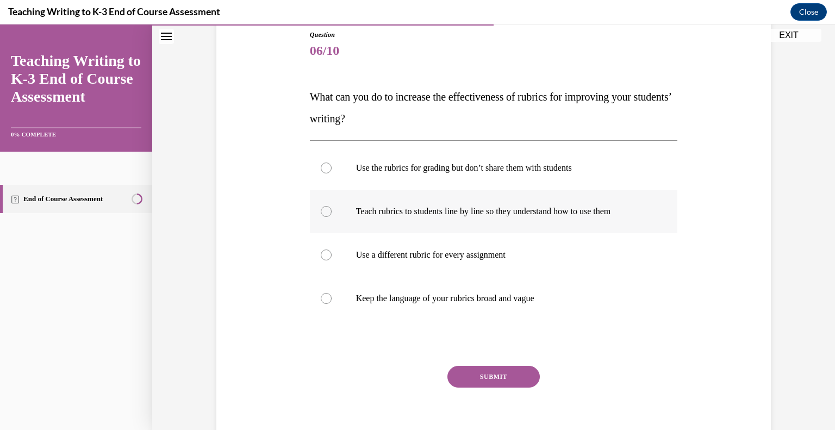
click at [321, 210] on div at bounding box center [326, 211] width 11 height 11
click at [321, 210] on input "Teach rubrics to students line by line so they understand how to use them" at bounding box center [326, 211] width 11 height 11
radio input "true"
drag, startPoint x: 651, startPoint y: 211, endPoint x: 332, endPoint y: 219, distance: 319.2
click at [332, 219] on label "Teach rubrics to students line by line so they understand how to use them" at bounding box center [494, 211] width 368 height 43
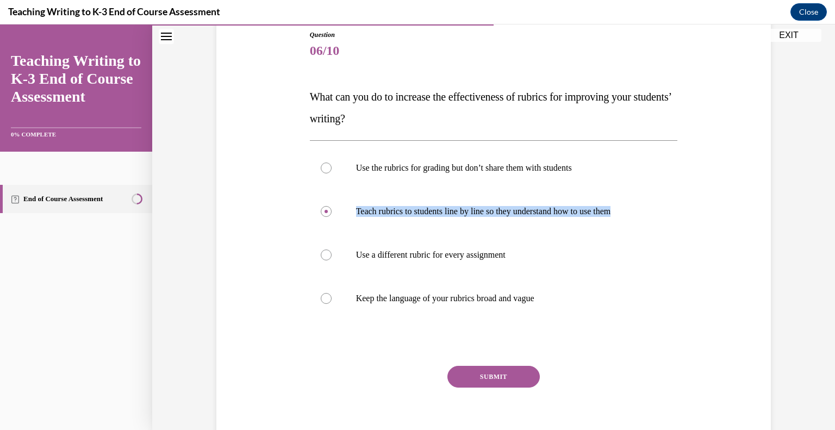
click at [485, 372] on button "SUBMIT" at bounding box center [493, 377] width 92 height 22
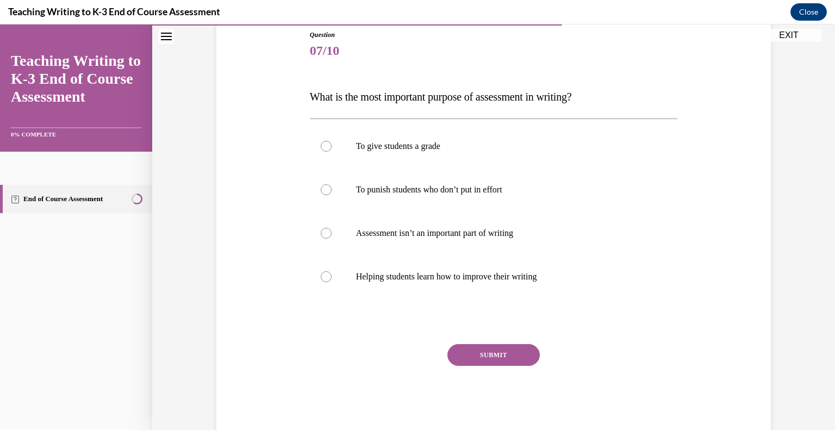
scroll to position [121, 0]
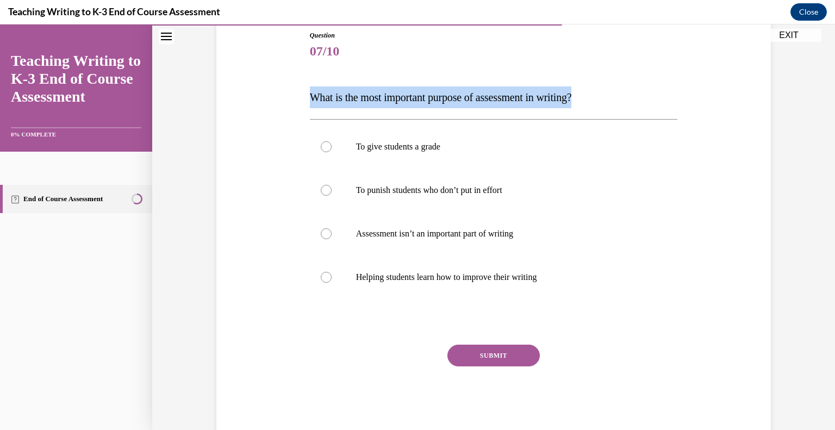
drag, startPoint x: 600, startPoint y: 91, endPoint x: 306, endPoint y: 98, distance: 294.2
click at [310, 98] on p "What is the most important purpose of assessment in writing?" at bounding box center [494, 97] width 368 height 22
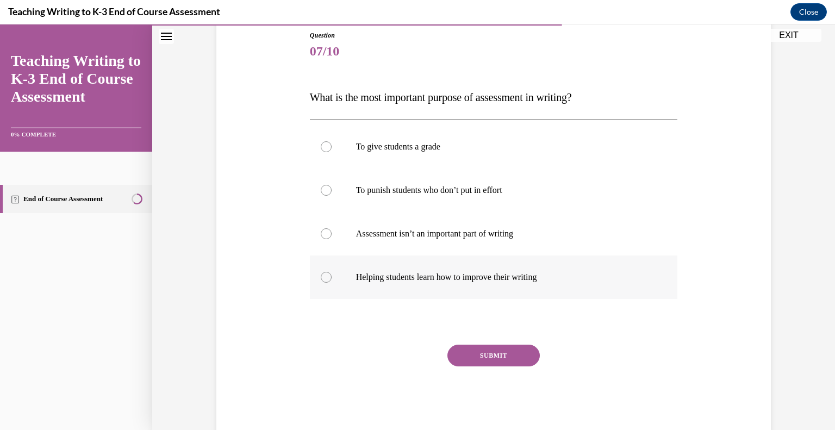
click at [321, 276] on div at bounding box center [326, 277] width 11 height 11
click at [321, 276] on input "Helping students learn how to improve their writing" at bounding box center [326, 277] width 11 height 11
radio input "true"
drag, startPoint x: 572, startPoint y: 279, endPoint x: 329, endPoint y: 283, distance: 243.0
click at [329, 283] on label "Helping students learn how to improve their writing" at bounding box center [494, 276] width 368 height 43
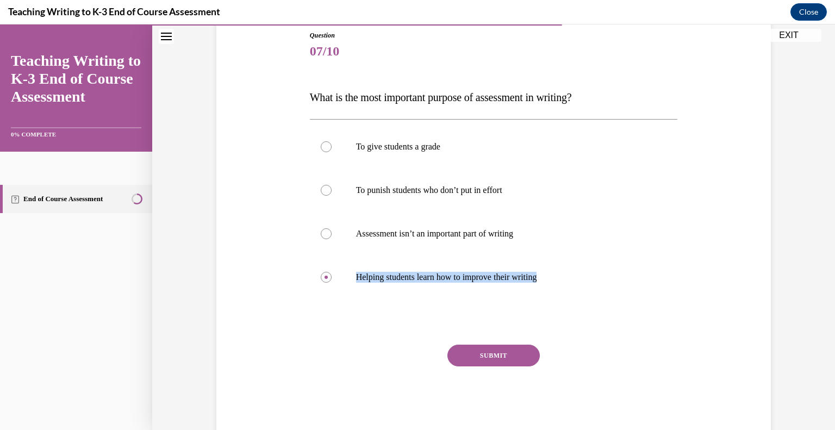
click at [479, 347] on button "SUBMIT" at bounding box center [493, 356] width 92 height 22
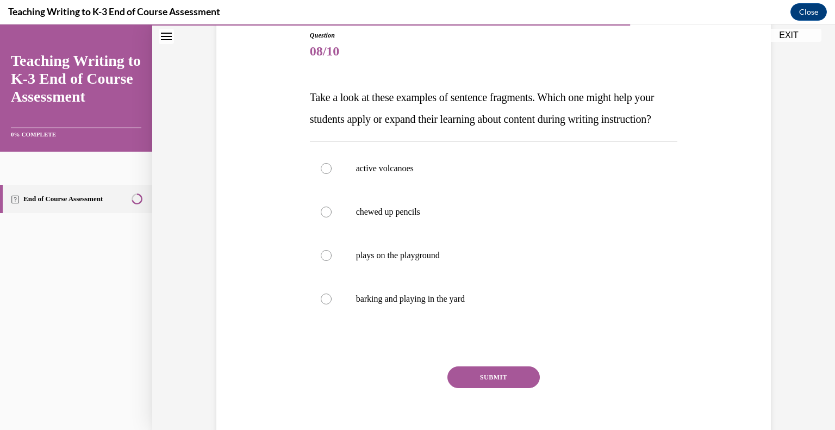
drag, startPoint x: 396, startPoint y: 138, endPoint x: 300, endPoint y: 102, distance: 102.7
click at [300, 102] on div "Question 08/10 Take a look at these examples of sentence fragments. Which one m…" at bounding box center [494, 227] width 560 height 458
click at [321, 304] on div at bounding box center [326, 299] width 11 height 11
click at [321, 304] on input "barking and playing in the yard" at bounding box center [326, 299] width 11 height 11
radio input "true"
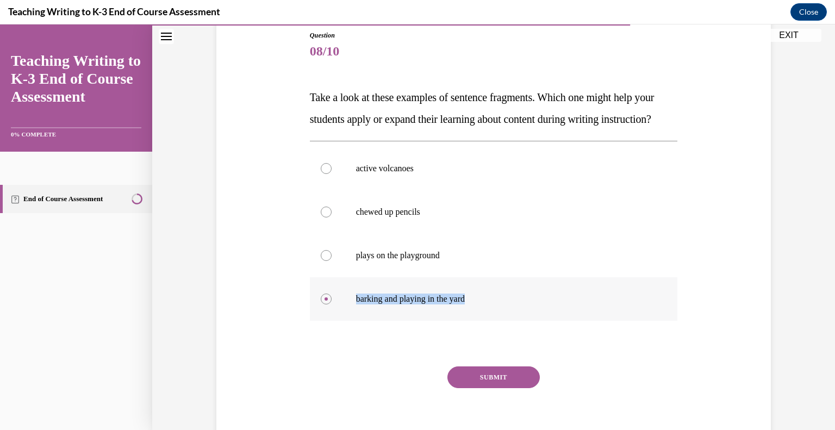
drag, startPoint x: 477, startPoint y: 321, endPoint x: 341, endPoint y: 317, distance: 135.4
click at [341, 317] on label "barking and playing in the yard" at bounding box center [494, 298] width 368 height 43
click at [498, 388] on button "SUBMIT" at bounding box center [493, 377] width 92 height 22
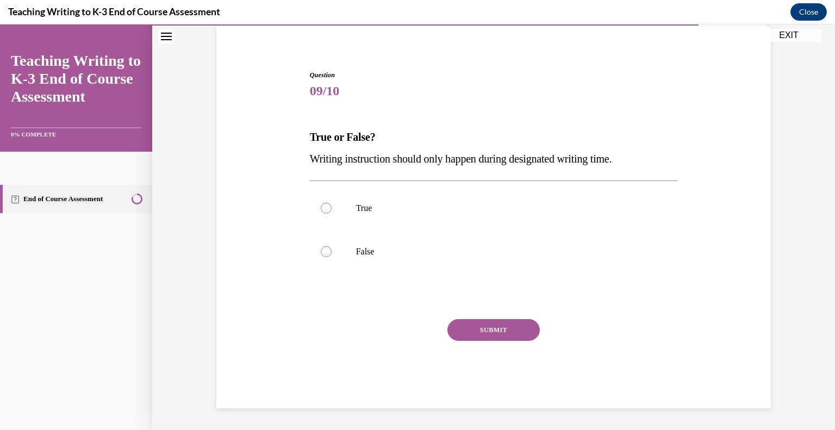
scroll to position [80, 0]
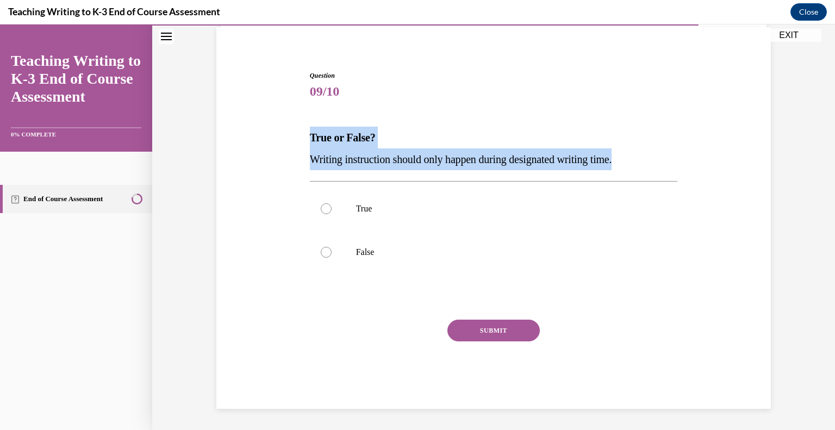
drag, startPoint x: 641, startPoint y: 160, endPoint x: 295, endPoint y: 121, distance: 348.5
click at [295, 121] on div "Question 09/10 True or False? Writing instruction should only happen during des…" at bounding box center [494, 223] width 560 height 371
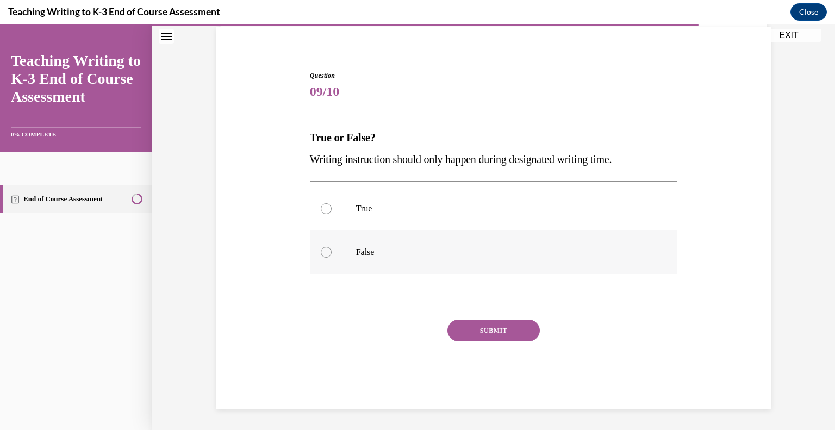
click at [321, 254] on div at bounding box center [326, 252] width 11 height 11
click at [321, 254] on input "False" at bounding box center [326, 252] width 11 height 11
radio input "true"
drag, startPoint x: 392, startPoint y: 247, endPoint x: 326, endPoint y: 251, distance: 66.5
click at [326, 251] on label "False" at bounding box center [494, 251] width 368 height 43
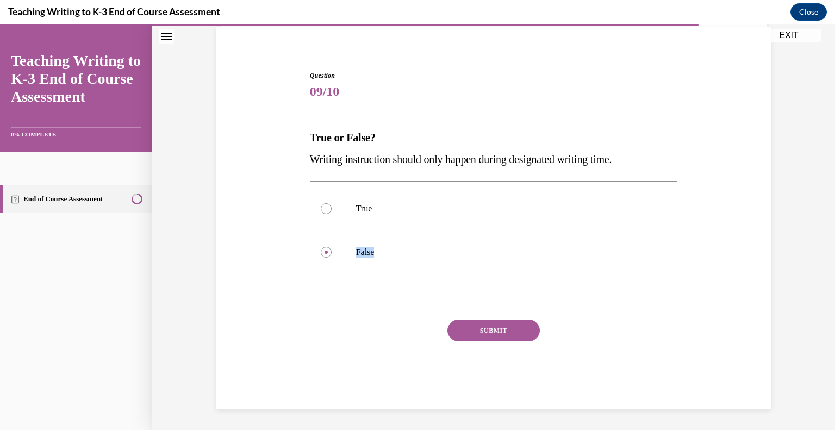
click at [497, 331] on button "SUBMIT" at bounding box center [493, 331] width 92 height 22
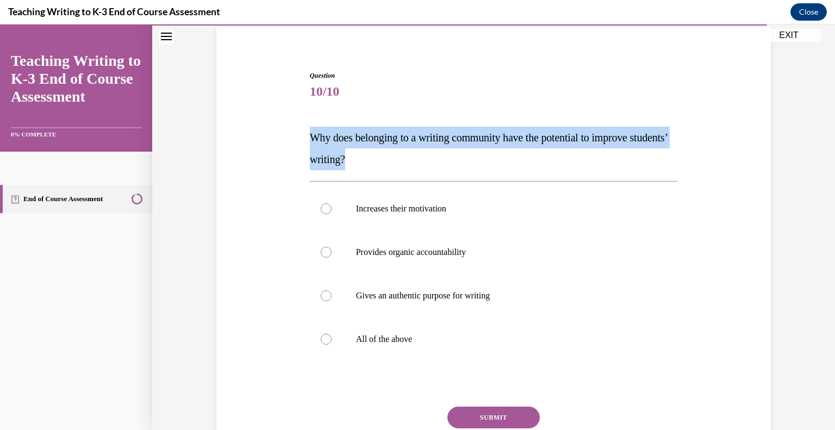
drag, startPoint x: 412, startPoint y: 148, endPoint x: 298, endPoint y: 128, distance: 115.4
click at [298, 128] on div "Question 10/10 Why does belonging to a writing community have the potential to …" at bounding box center [494, 267] width 560 height 458
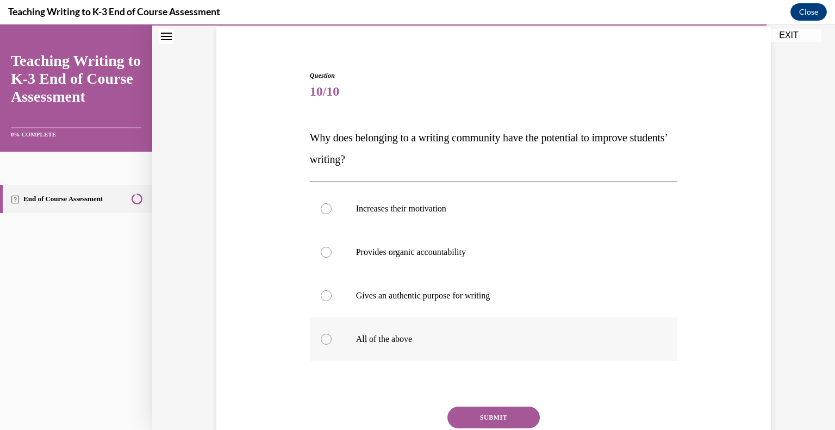
click at [322, 340] on div at bounding box center [326, 339] width 11 height 11
click at [322, 340] on input "All of the above" at bounding box center [326, 339] width 11 height 11
radio input "true"
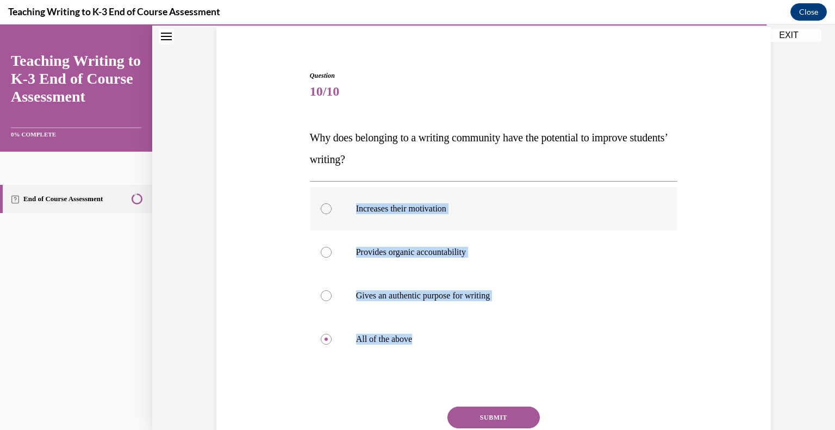
drag, startPoint x: 423, startPoint y: 340, endPoint x: 349, endPoint y: 203, distance: 155.7
click at [349, 203] on div "Increases their motivation Provides organic accountability Gives an authentic p…" at bounding box center [494, 274] width 368 height 174
click at [486, 417] on button "SUBMIT" at bounding box center [493, 418] width 92 height 22
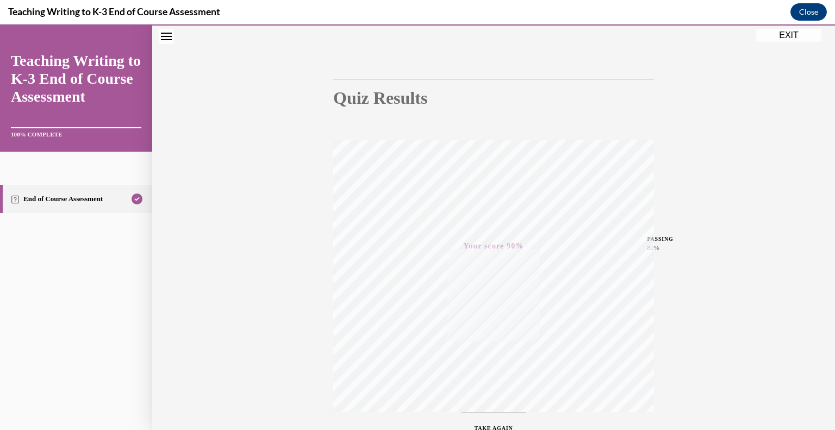
scroll to position [0, 0]
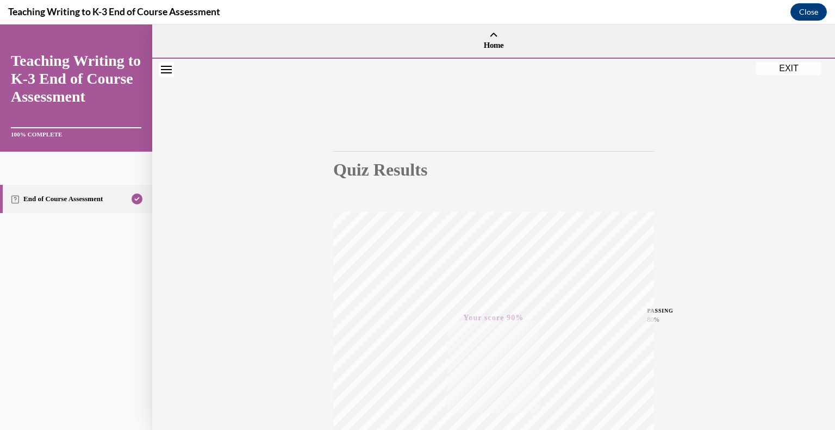
click at [791, 66] on button "EXIT" at bounding box center [788, 68] width 65 height 13
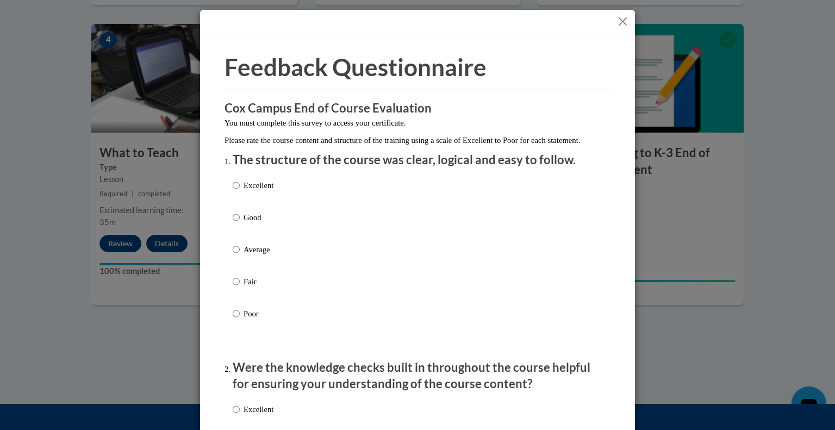
click at [616, 21] on button "Close" at bounding box center [623, 22] width 14 height 14
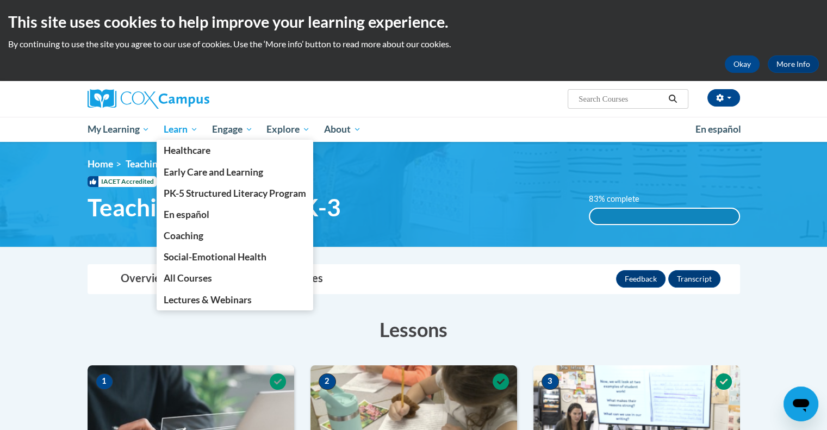
click at [187, 129] on span "Learn" at bounding box center [181, 129] width 34 height 13
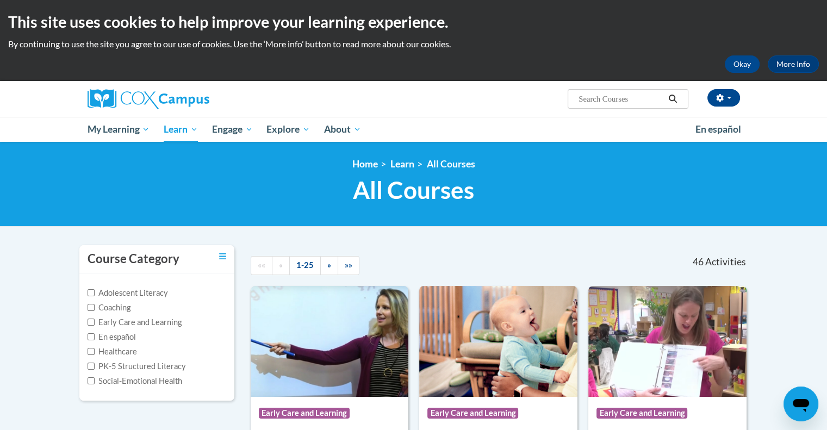
click at [170, 365] on label "PK-5 Structured Literacy" at bounding box center [137, 366] width 98 height 12
click at [95, 365] on input "PK-5 Structured Literacy" at bounding box center [91, 366] width 7 height 7
checkbox input "true"
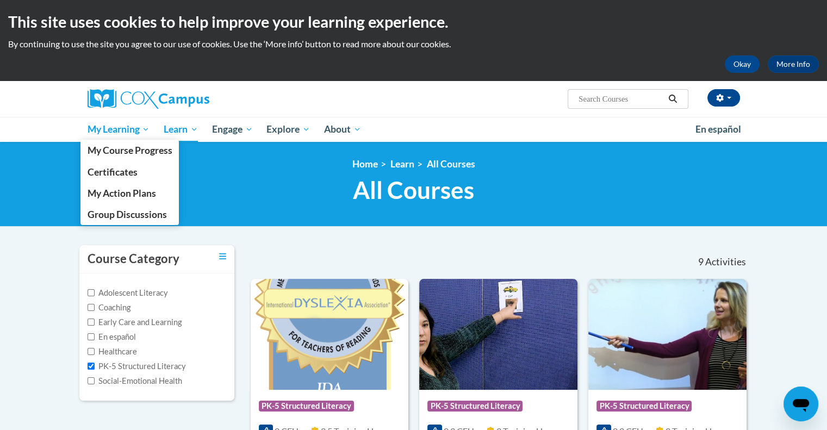
click at [124, 127] on span "My Learning" at bounding box center [118, 129] width 63 height 13
click at [154, 152] on span "My Course Progress" at bounding box center [129, 150] width 85 height 11
click at [154, 147] on span "My Course Progress" at bounding box center [129, 150] width 85 height 11
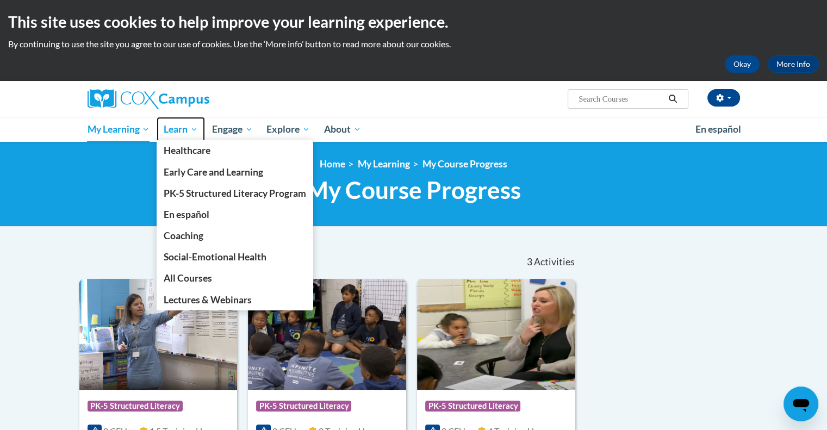
click at [179, 130] on span "Learn" at bounding box center [181, 129] width 34 height 13
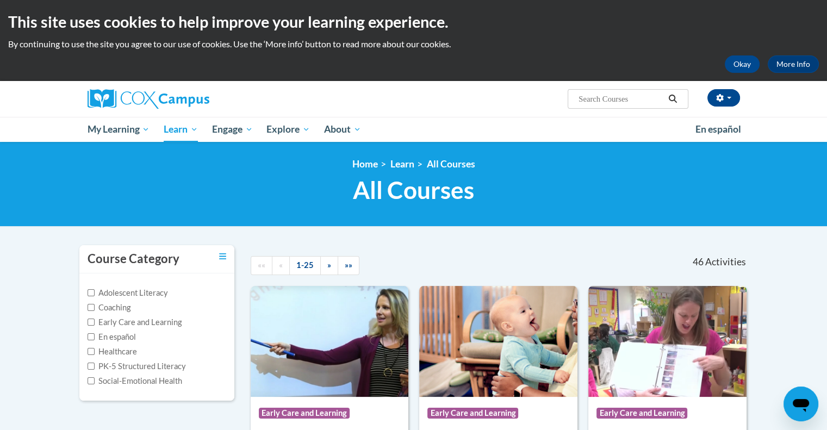
click at [170, 365] on label "PK-5 Structured Literacy" at bounding box center [137, 366] width 98 height 12
click at [95, 365] on input "PK-5 Structured Literacy" at bounding box center [91, 366] width 7 height 7
checkbox input "true"
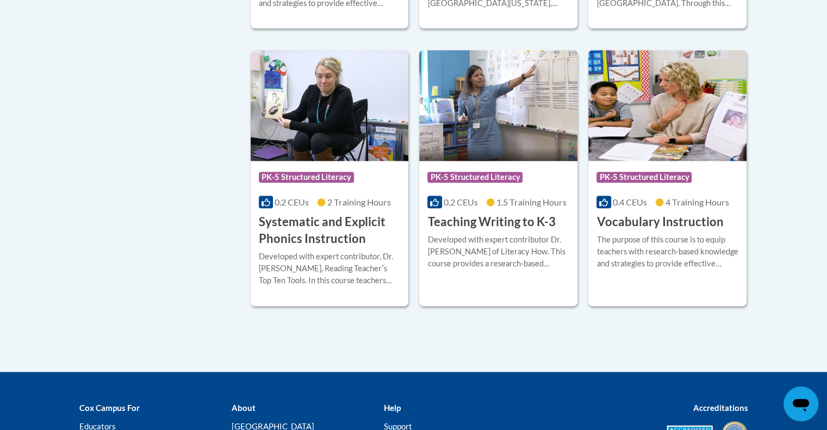
scroll to position [1063, 0]
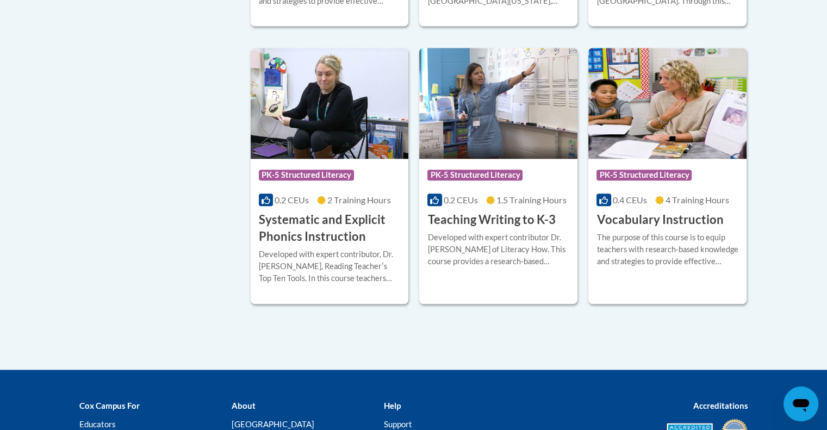
click at [519, 253] on div "Developed with expert contributor Dr. [PERSON_NAME] of Literacy How. This cours…" at bounding box center [498, 250] width 142 height 36
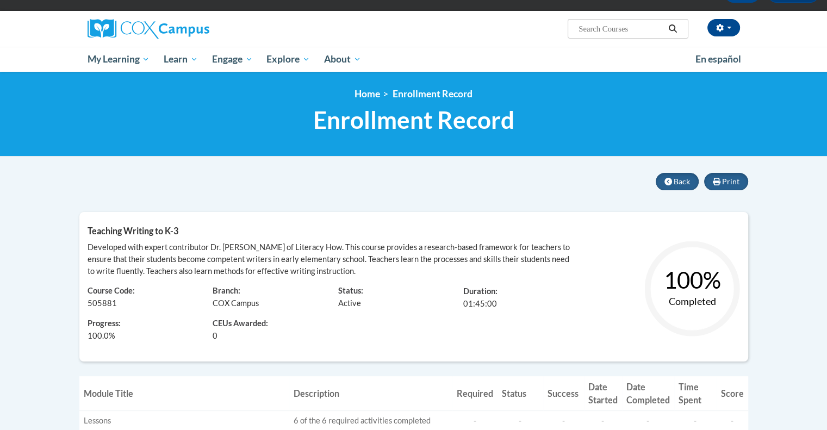
scroll to position [11, 0]
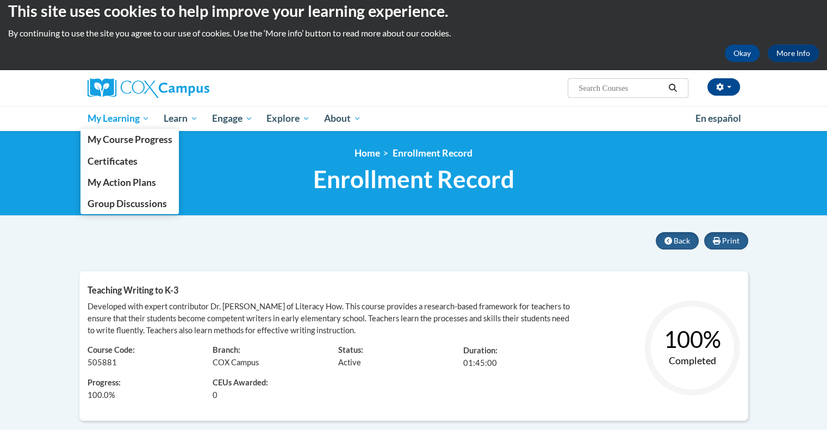
click at [123, 121] on span "My Learning" at bounding box center [118, 118] width 63 height 13
click at [160, 137] on span "My Course Progress" at bounding box center [129, 139] width 85 height 11
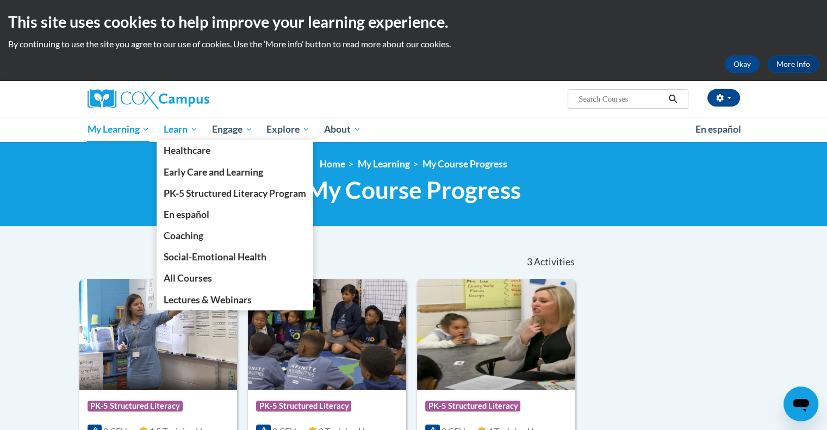
click at [183, 132] on span "Learn" at bounding box center [181, 129] width 34 height 13
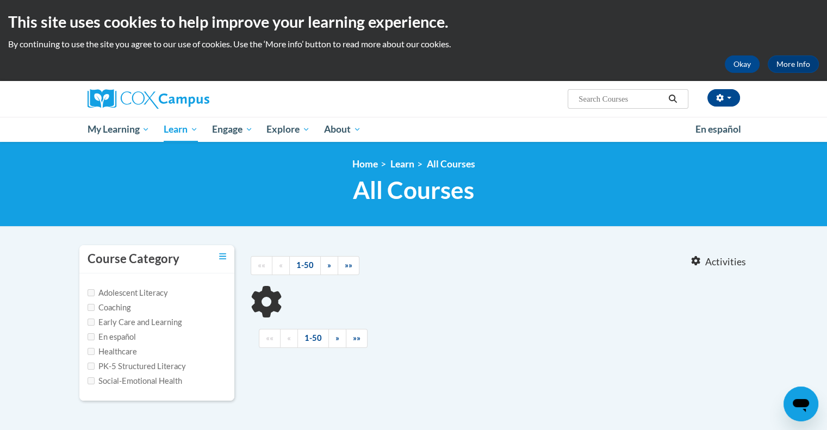
click at [172, 369] on label "PK-5 Structured Literacy" at bounding box center [137, 366] width 98 height 12
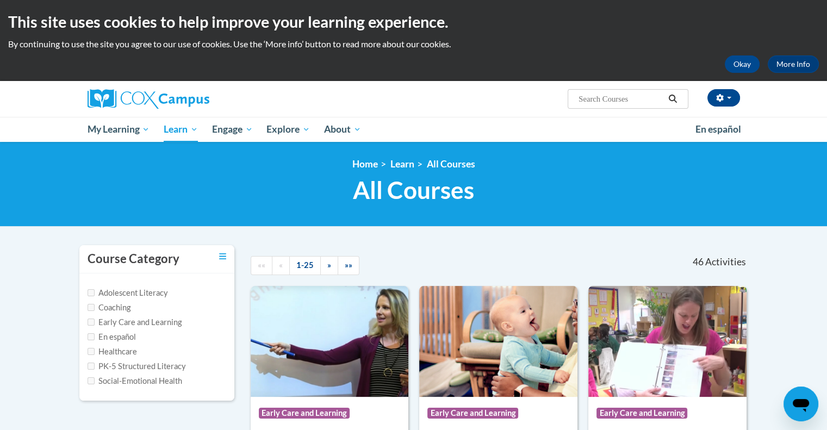
click at [165, 366] on label "PK-5 Structured Literacy" at bounding box center [137, 366] width 98 height 12
click at [95, 366] on input "PK-5 Structured Literacy" at bounding box center [91, 366] width 7 height 7
checkbox input "true"
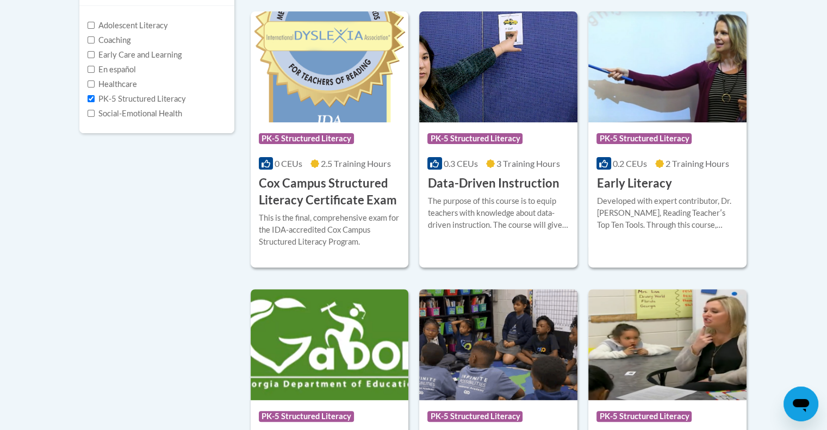
scroll to position [265, 0]
